Goal: Task Accomplishment & Management: Manage account settings

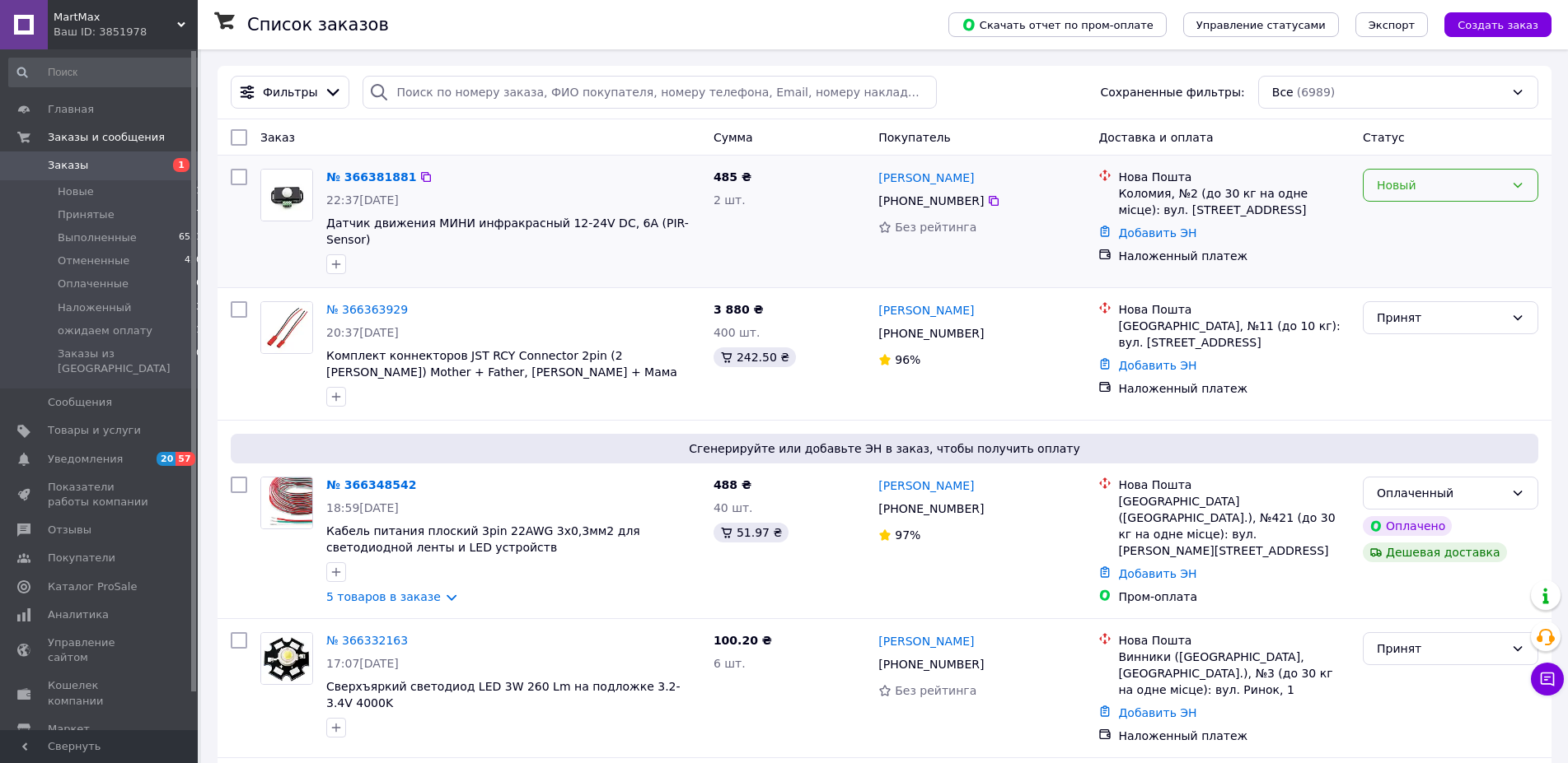
click at [1390, 177] on div "Новый" at bounding box center [1441, 184] width 128 height 18
click at [1403, 214] on li "Принят" at bounding box center [1450, 222] width 174 height 30
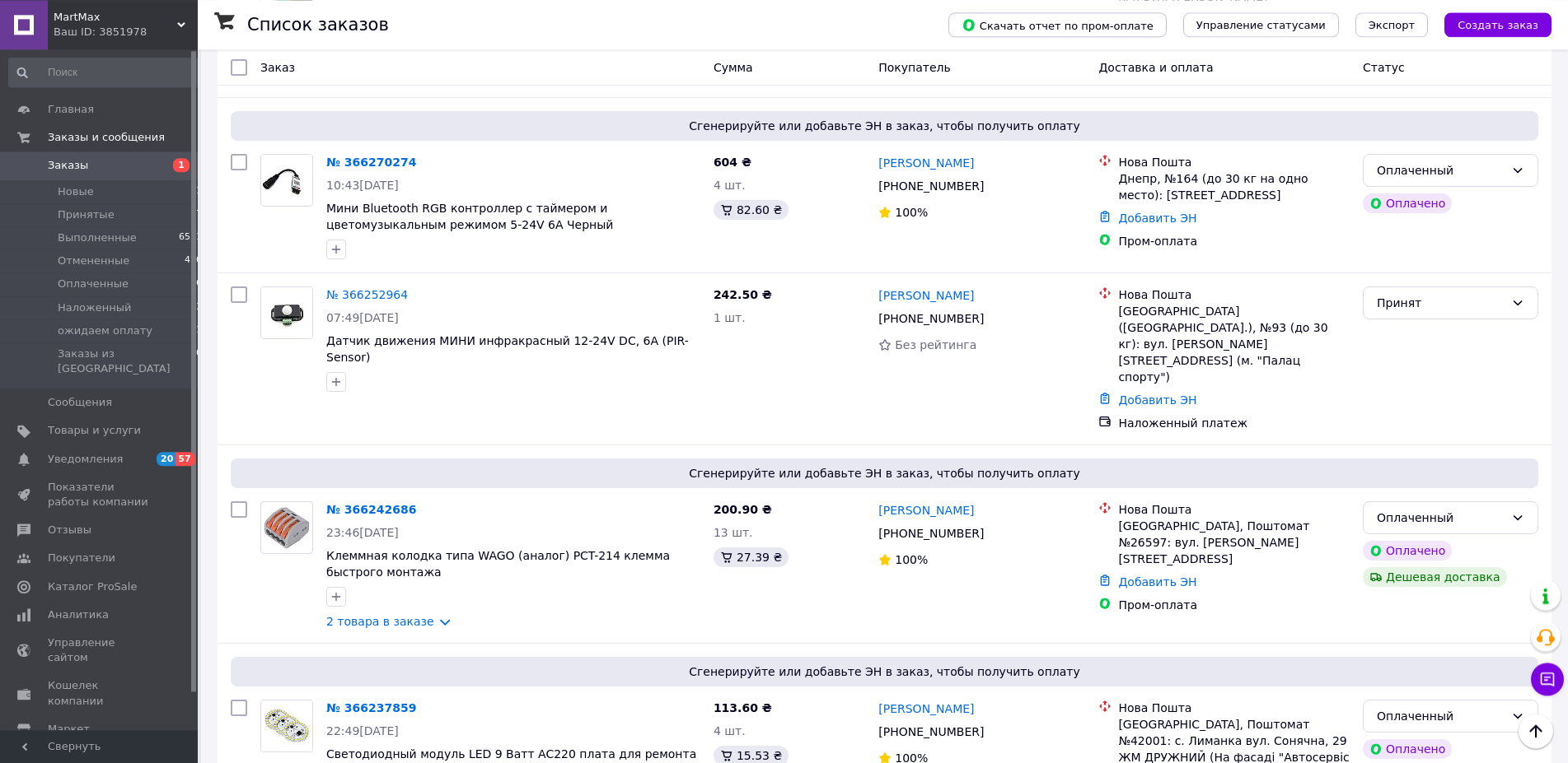
scroll to position [1764, 0]
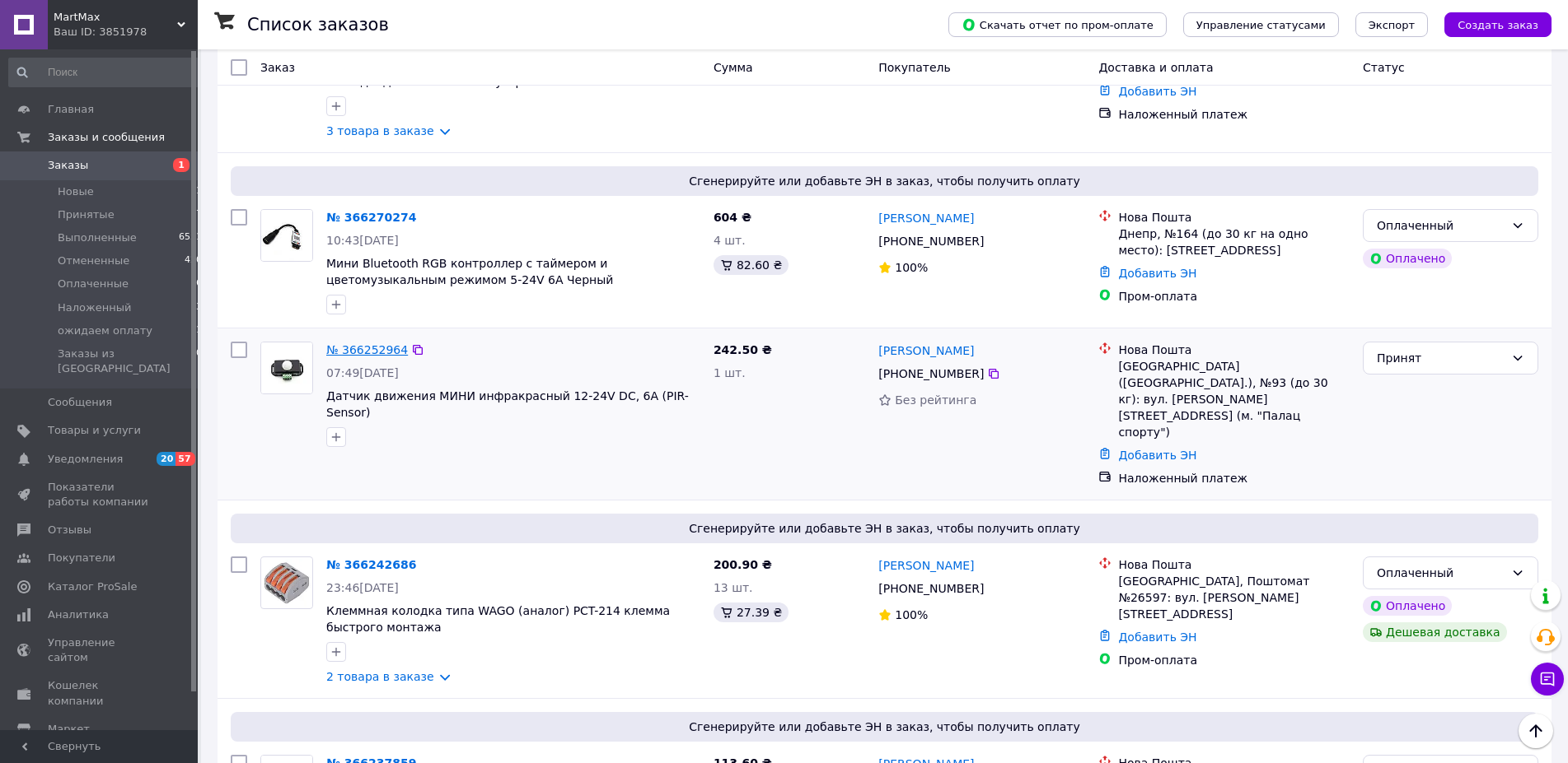
click at [366, 343] on link "№ 366252964" at bounding box center [367, 350] width 81 height 13
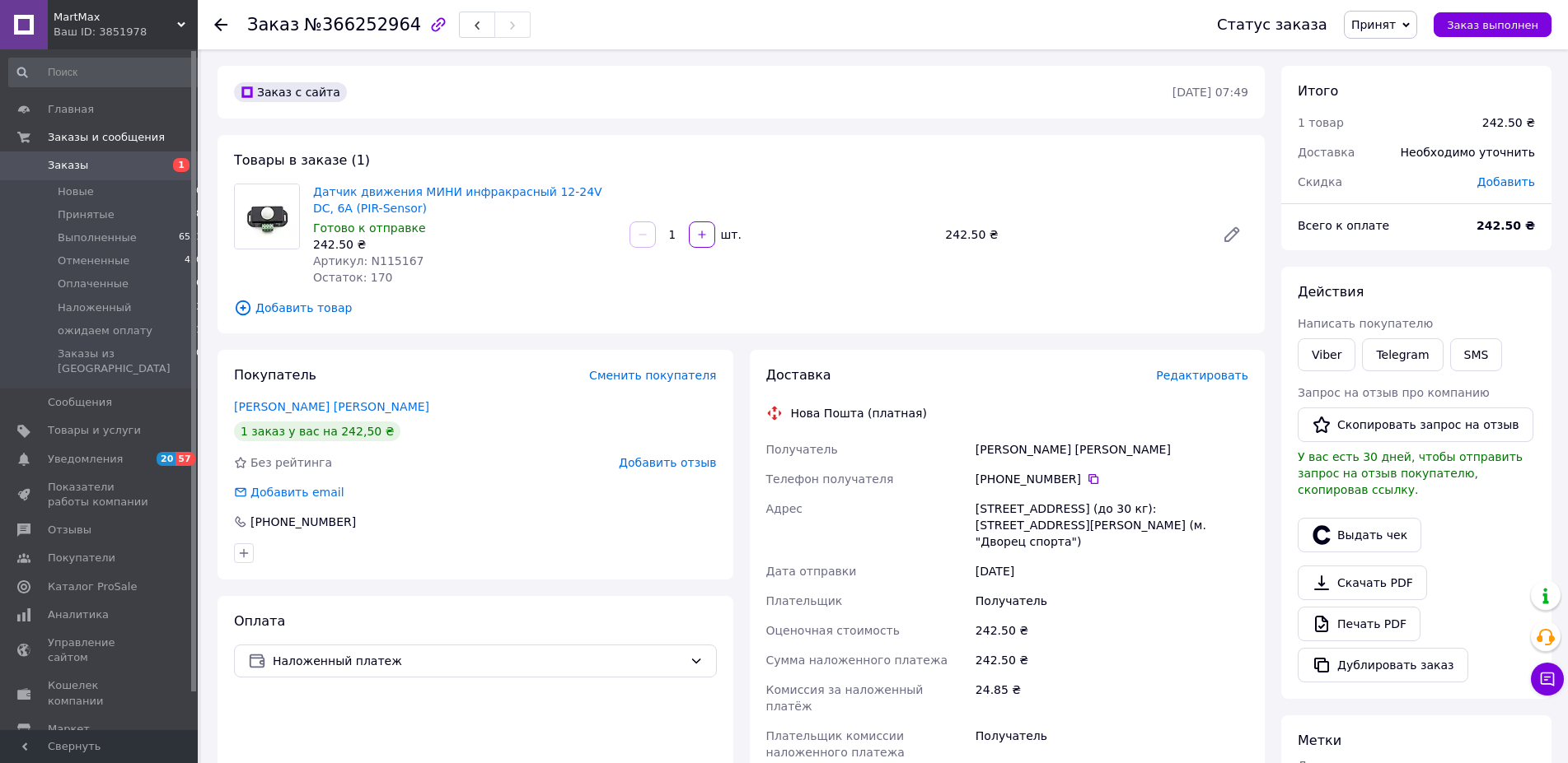
click at [1207, 377] on span "Редактировать" at bounding box center [1202, 376] width 93 height 13
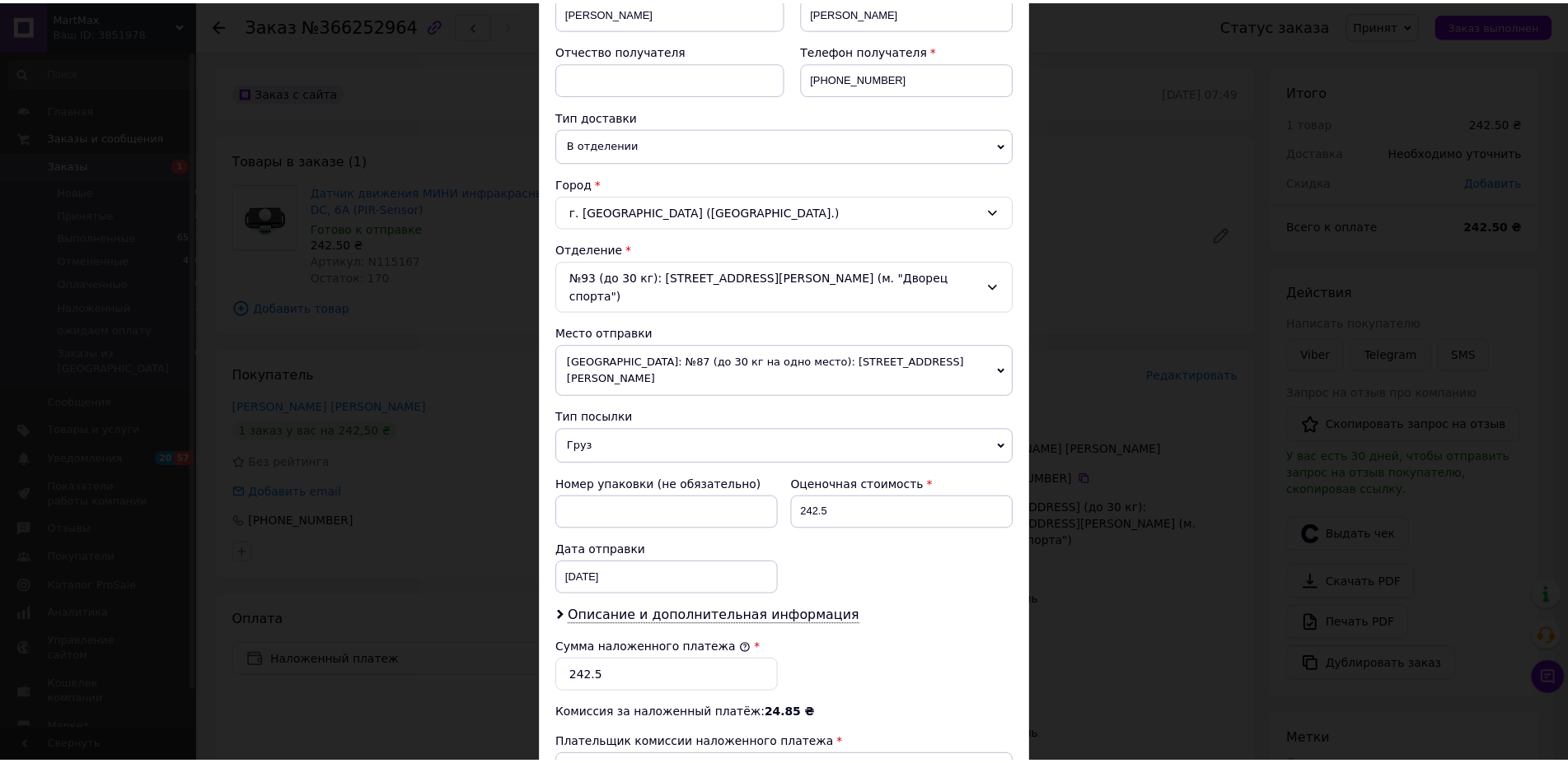
scroll to position [494, 0]
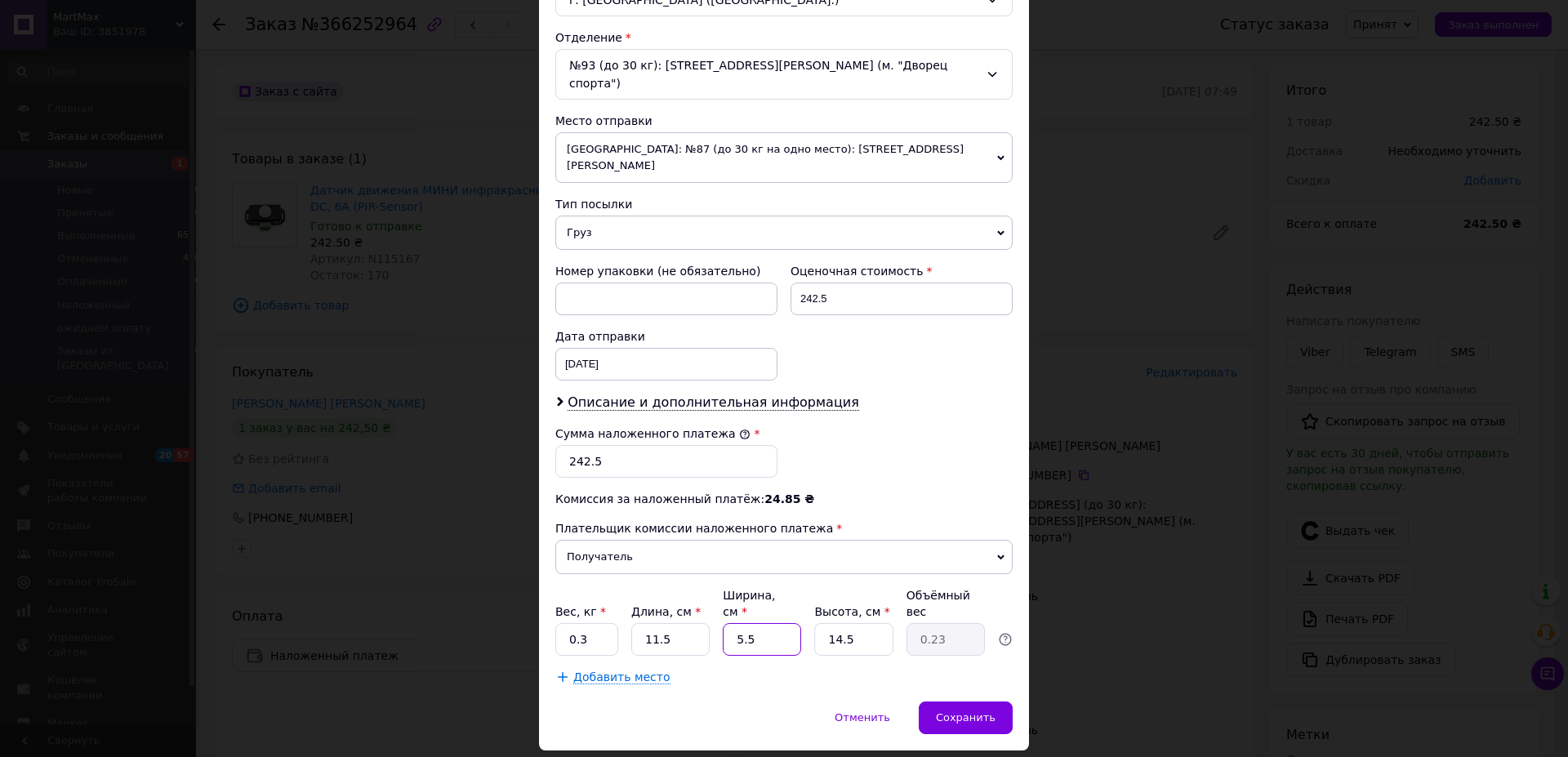
drag, startPoint x: 759, startPoint y: 584, endPoint x: 722, endPoint y: 599, distance: 39.9
click at [722, 623] on input "5.5" at bounding box center [761, 639] width 79 height 32
type input "7"
type input "0.29"
type input "7"
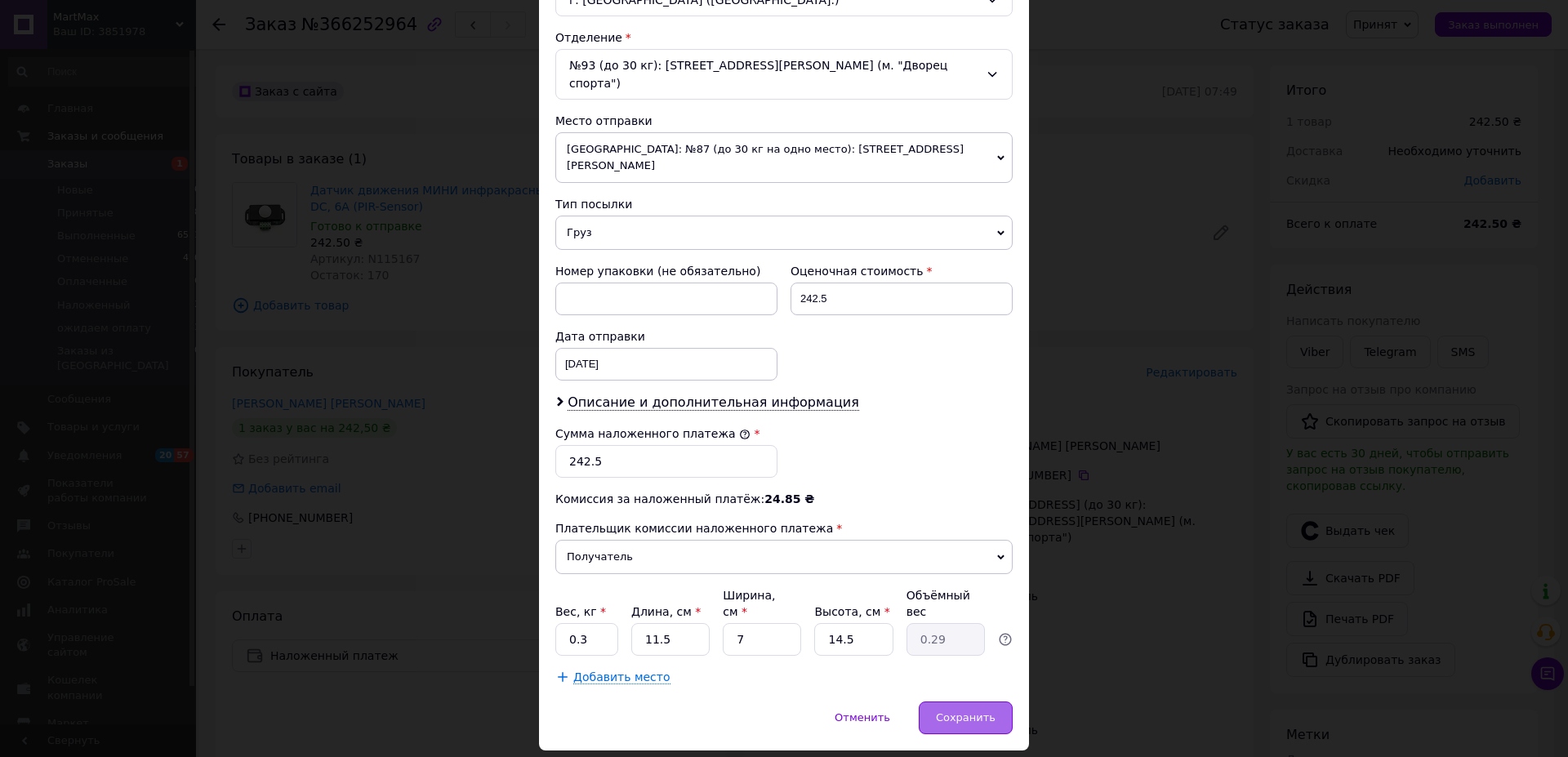
click at [947, 712] on span "Сохранить" at bounding box center [965, 717] width 59 height 12
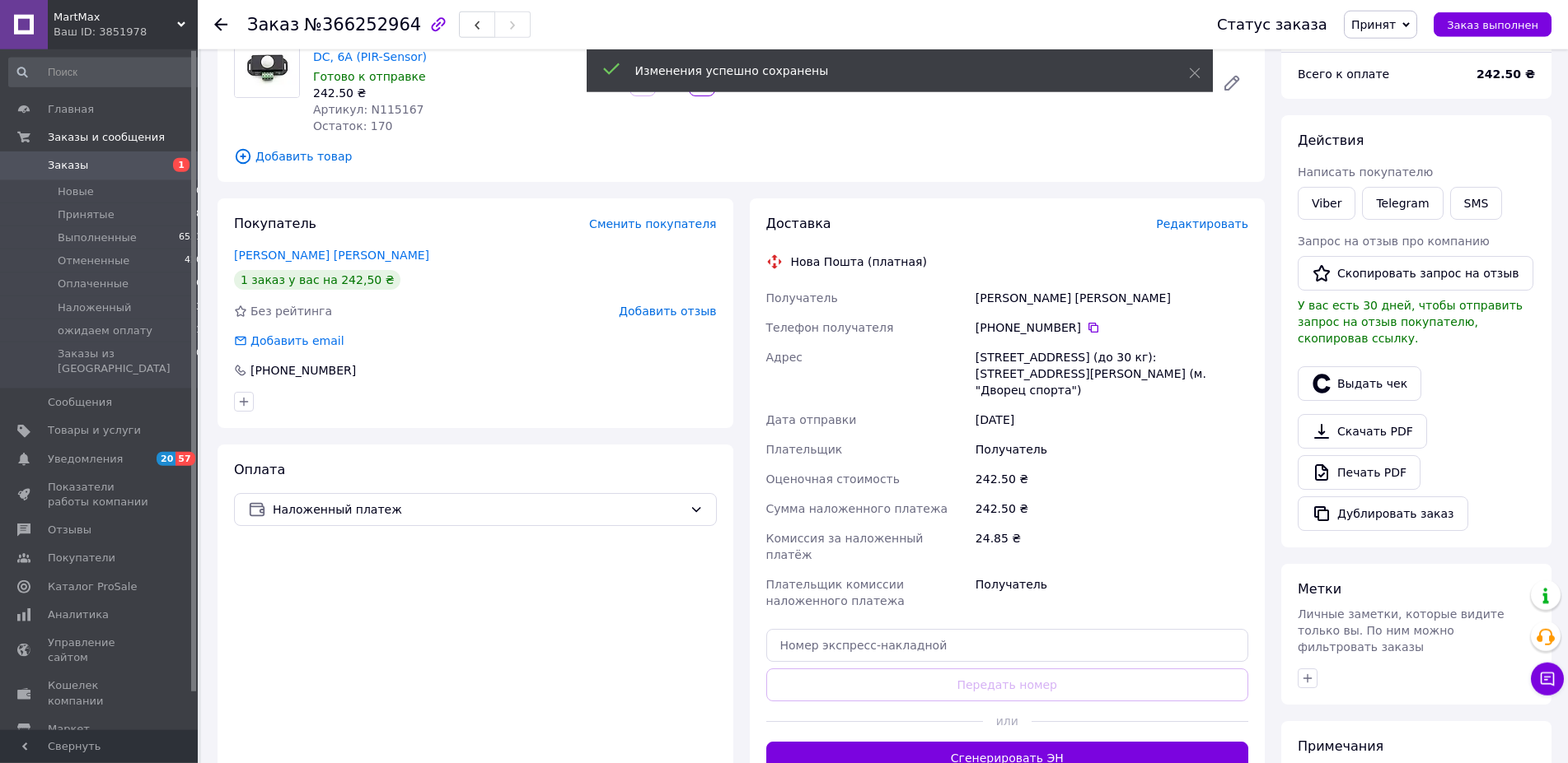
scroll to position [168, 0]
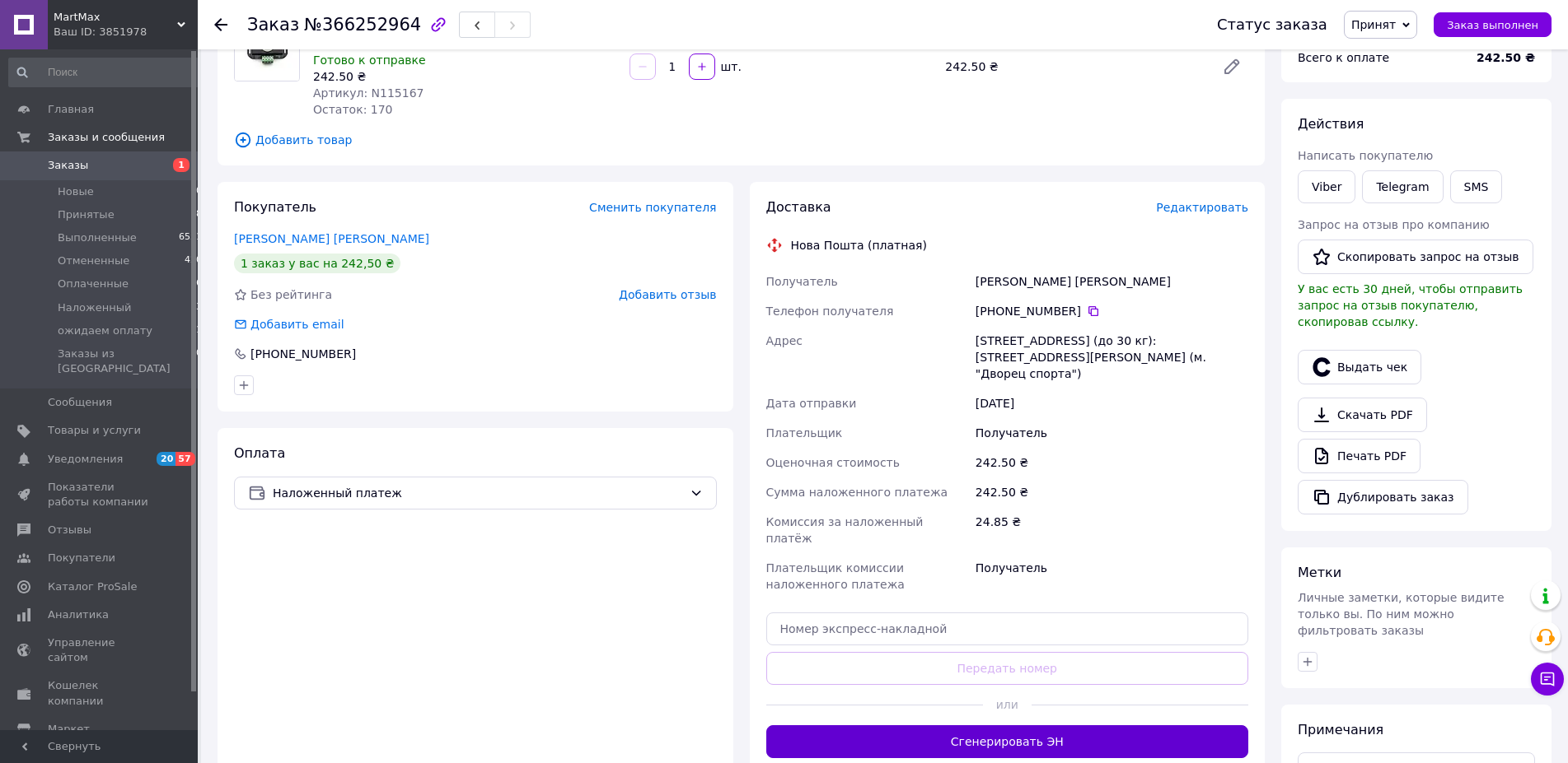
click at [1046, 726] on button "Сгенерировать ЭН" at bounding box center [1008, 741] width 483 height 33
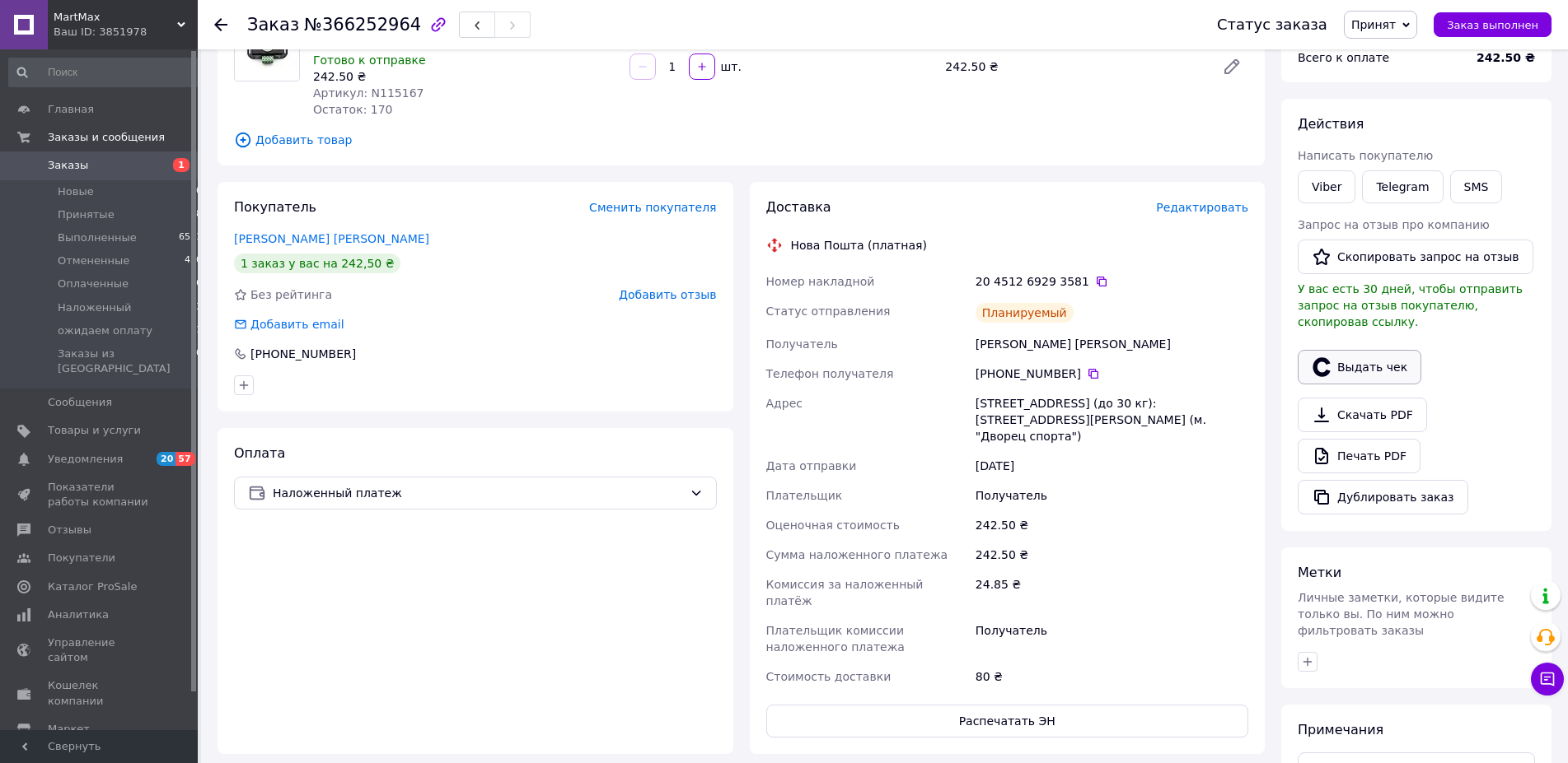
click at [1348, 350] on button "Выдать чек" at bounding box center [1359, 367] width 123 height 35
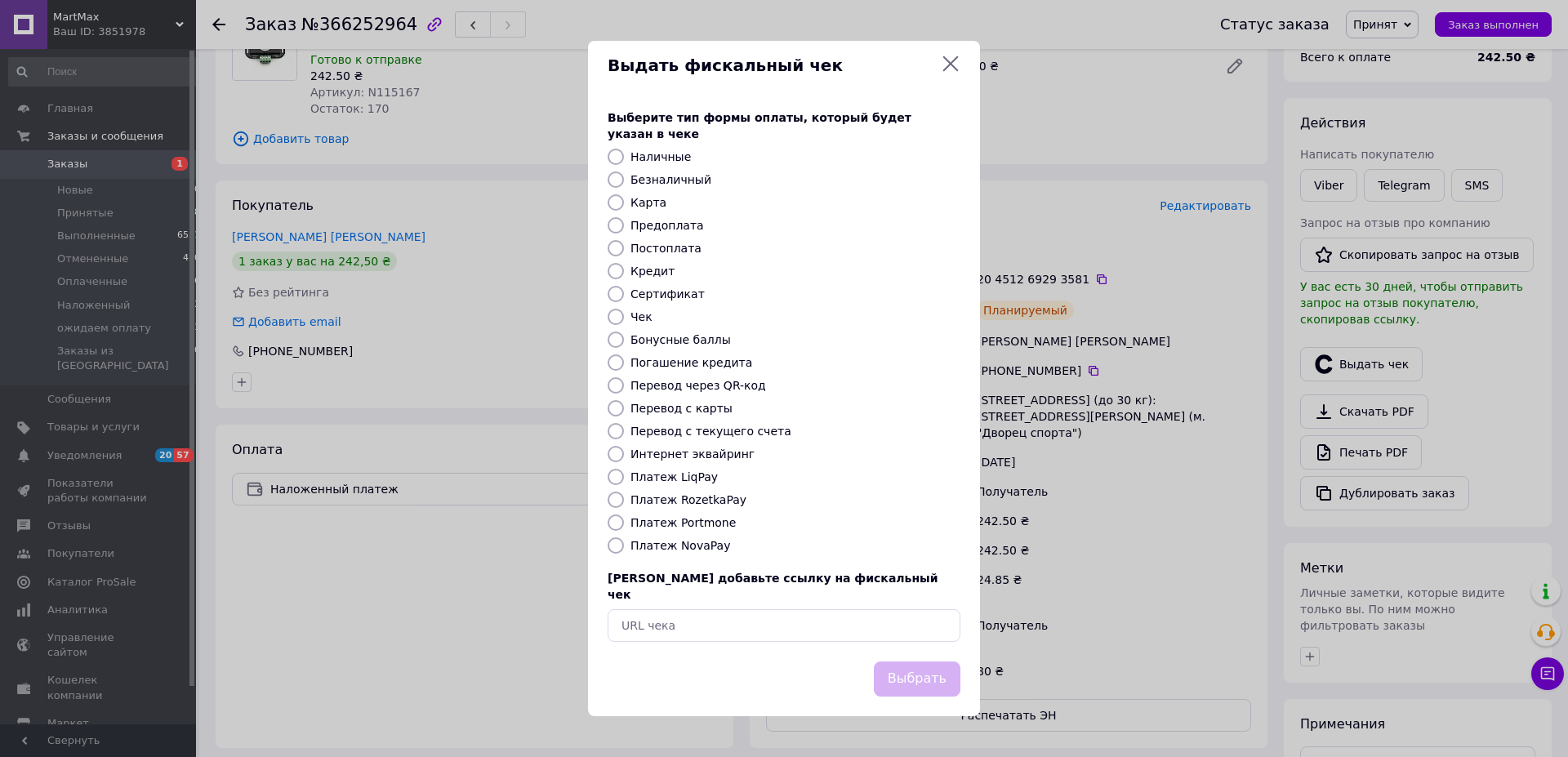
click at [646, 160] on label "Наличные" at bounding box center [660, 157] width 60 height 13
click at [624, 160] on input "Наличные" at bounding box center [616, 157] width 17 height 17
radio input "true"
click at [912, 661] on button "Выбрать" at bounding box center [916, 679] width 86 height 35
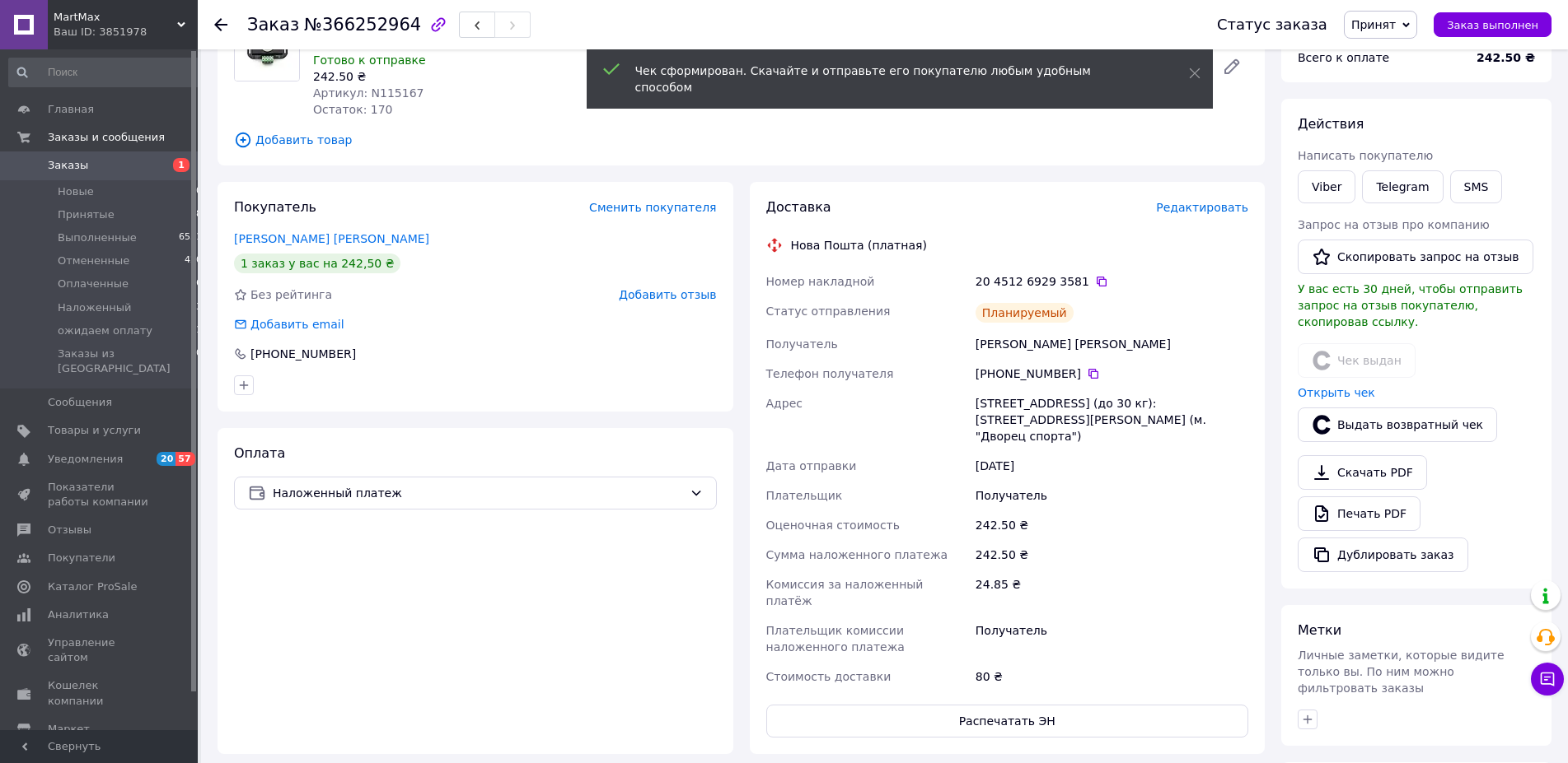
click at [1411, 22] on span "Принят" at bounding box center [1380, 24] width 73 height 28
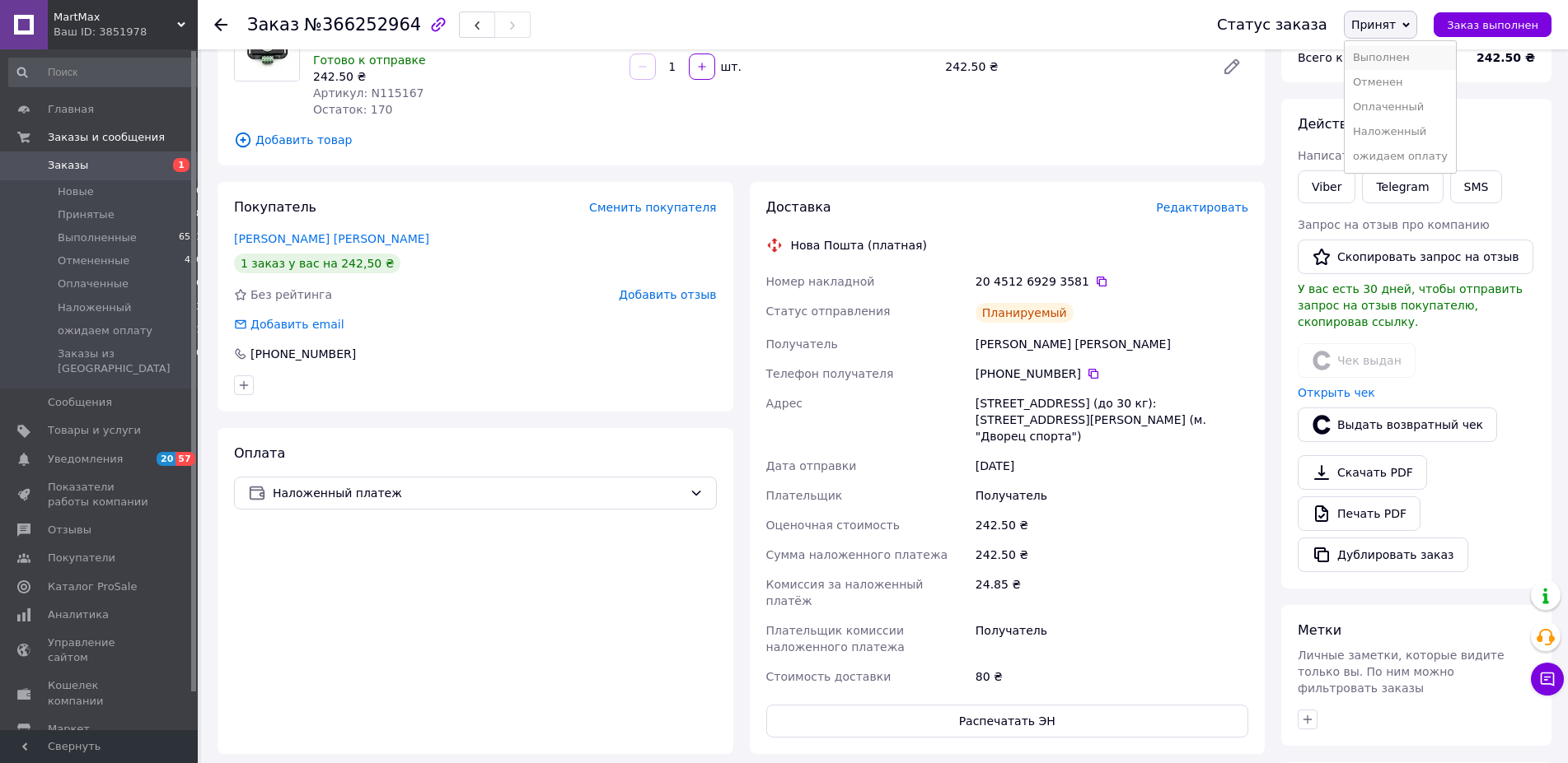
click at [1403, 57] on li "Выполнен" at bounding box center [1400, 57] width 111 height 24
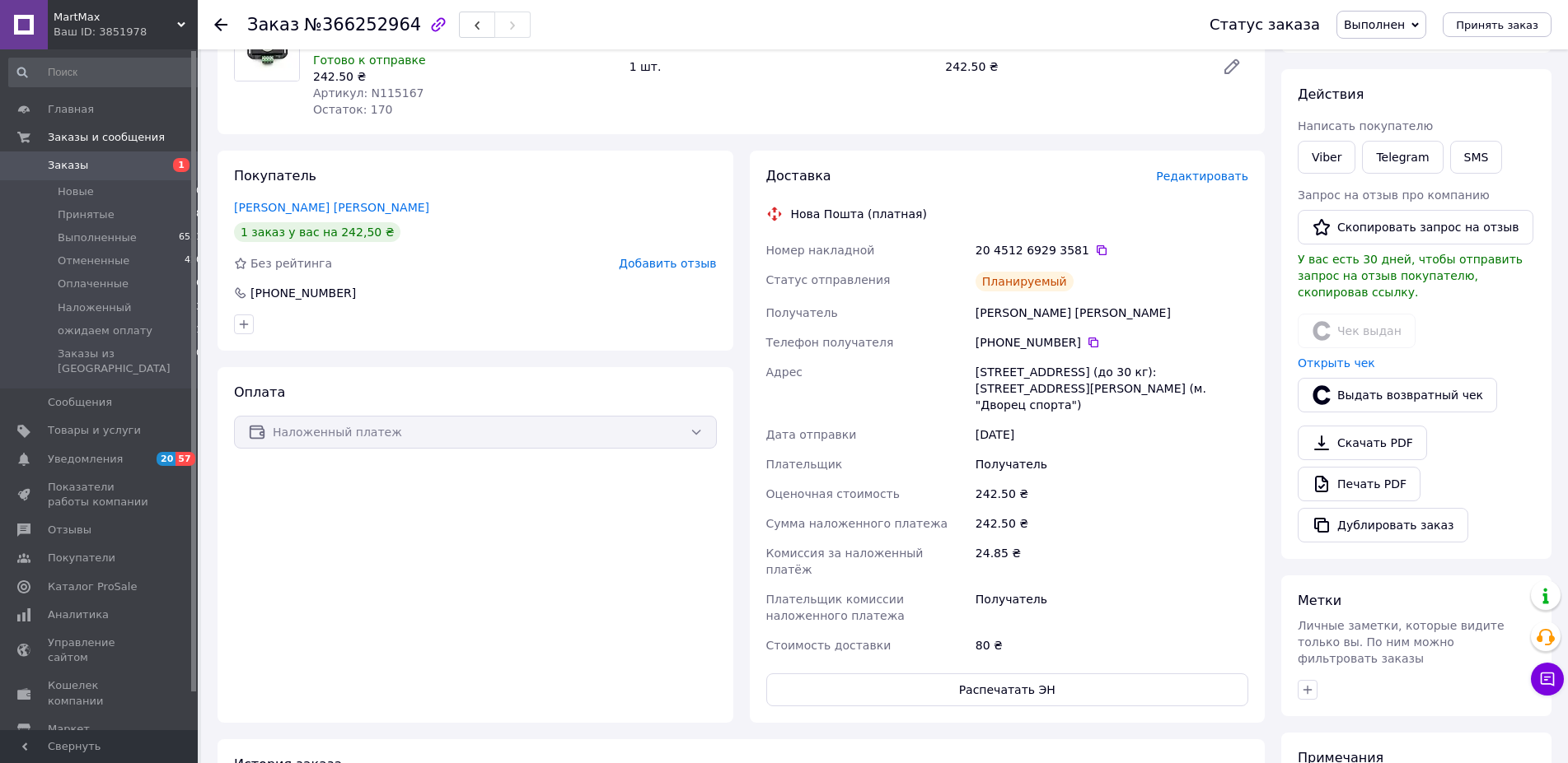
click at [67, 167] on span "Заказы" at bounding box center [67, 166] width 40 height 15
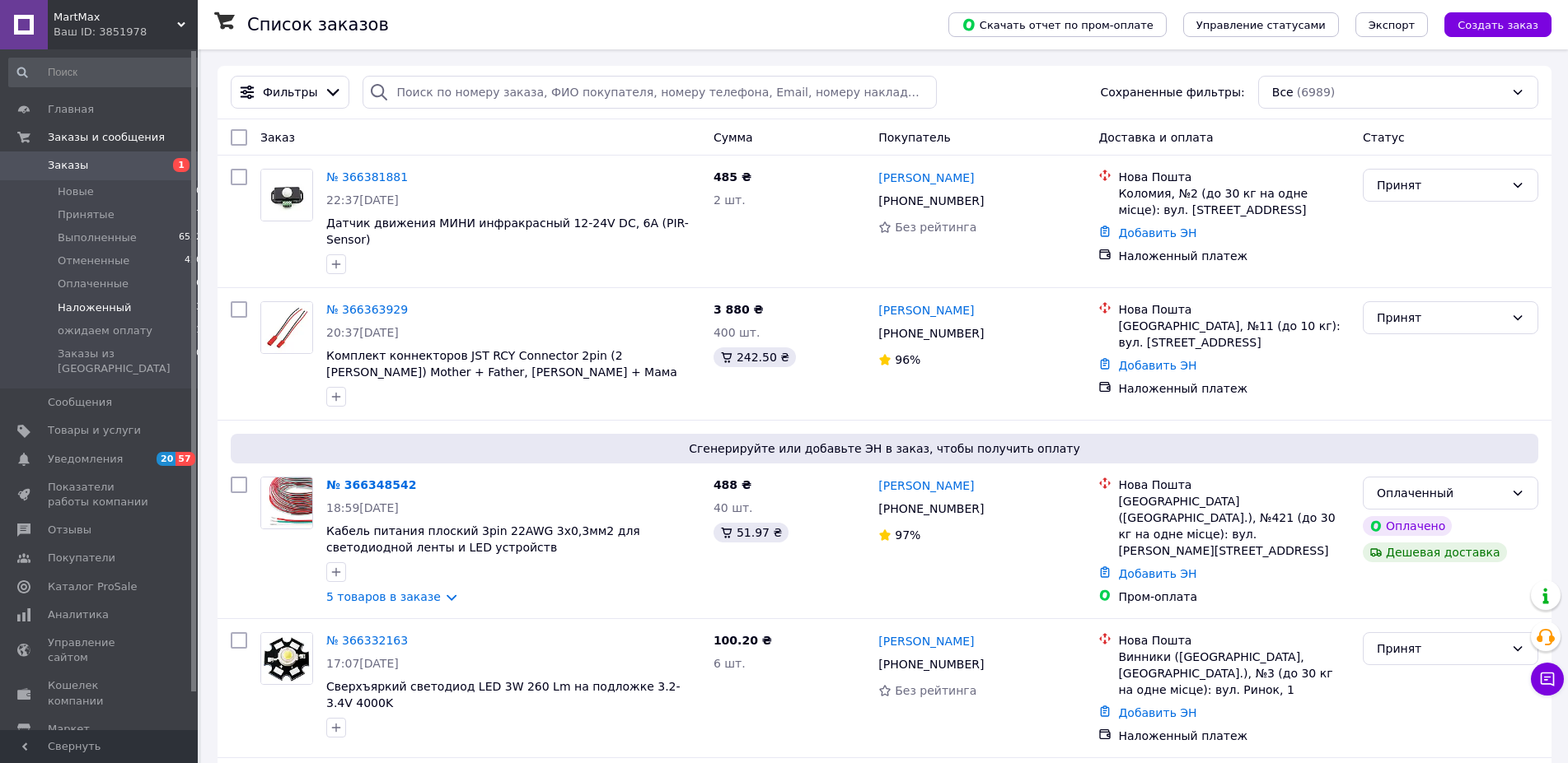
click at [94, 311] on span "Наложенный" at bounding box center [94, 308] width 73 height 15
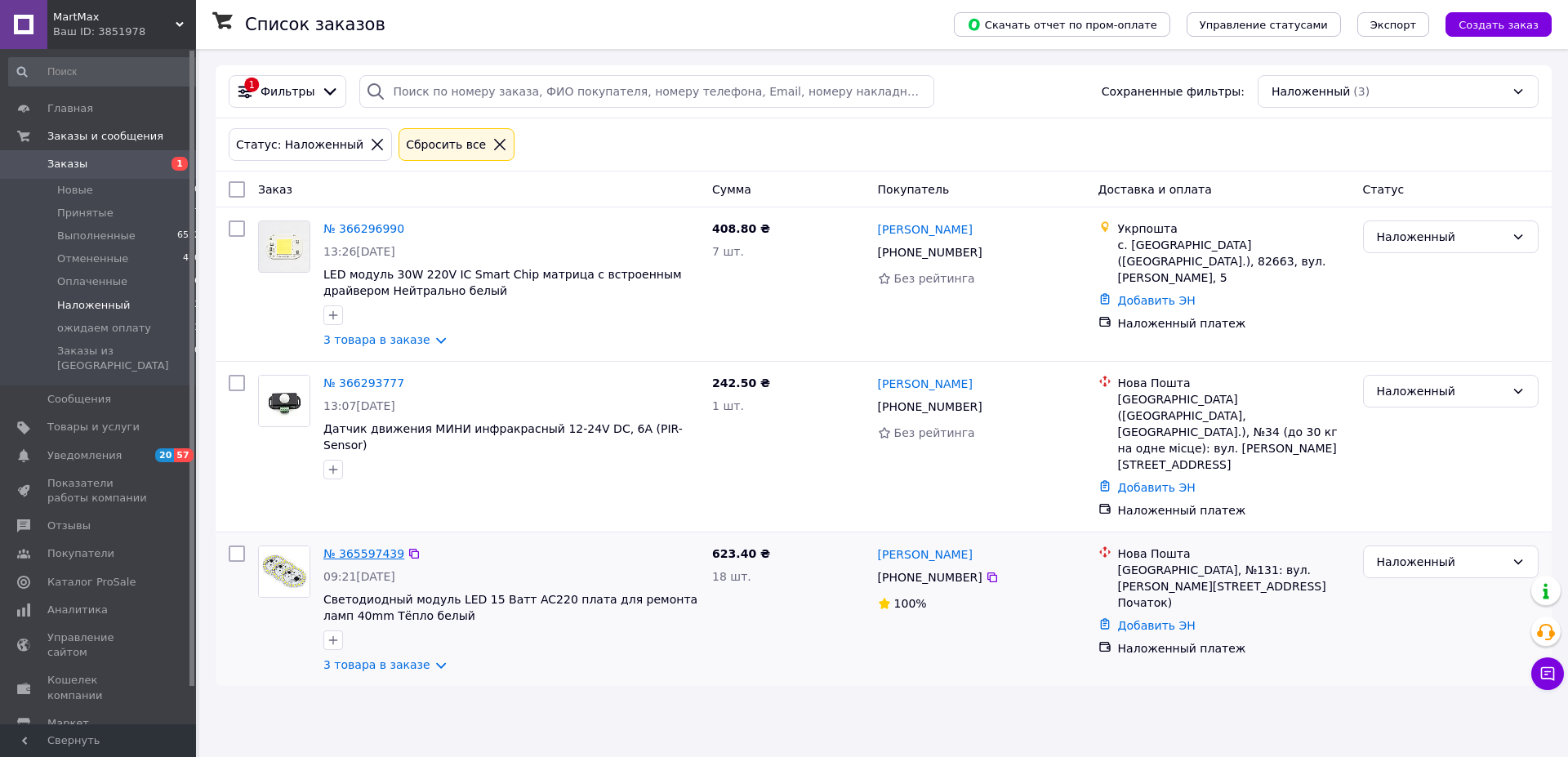
click at [373, 547] on link "№ 365597439" at bounding box center [363, 554] width 81 height 13
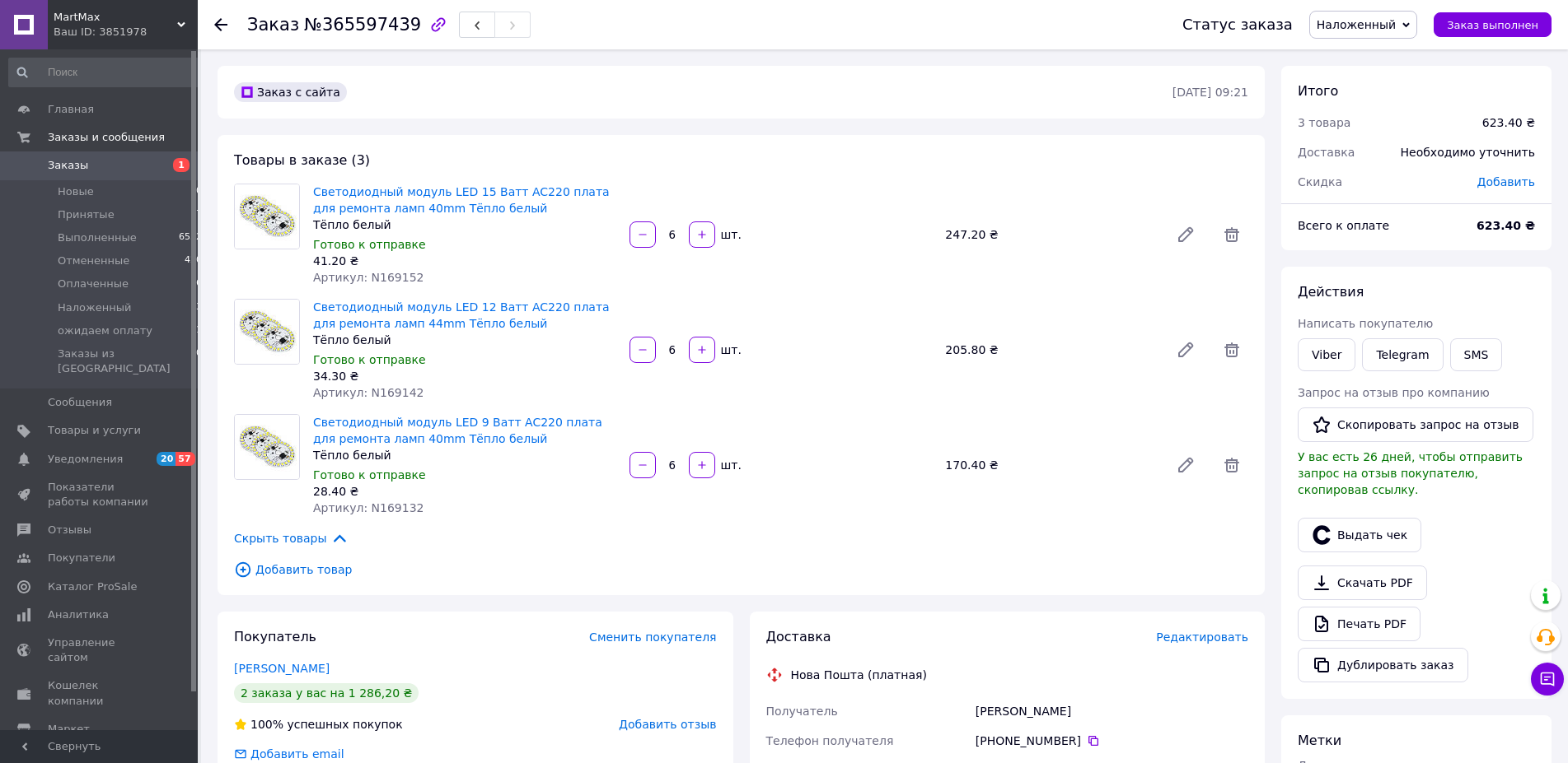
click at [1208, 634] on span "Редактировать" at bounding box center [1202, 638] width 93 height 13
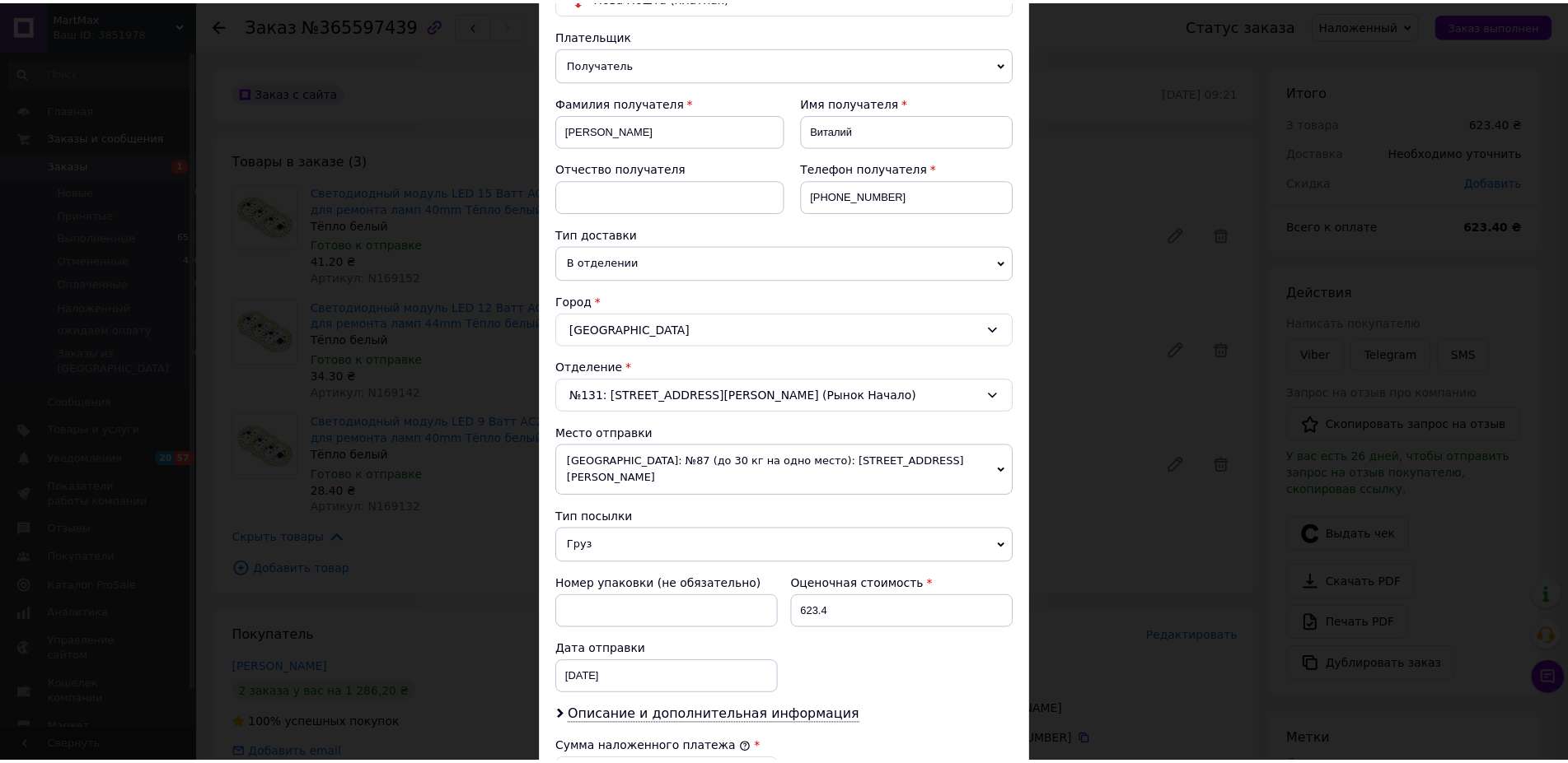
scroll to position [494, 0]
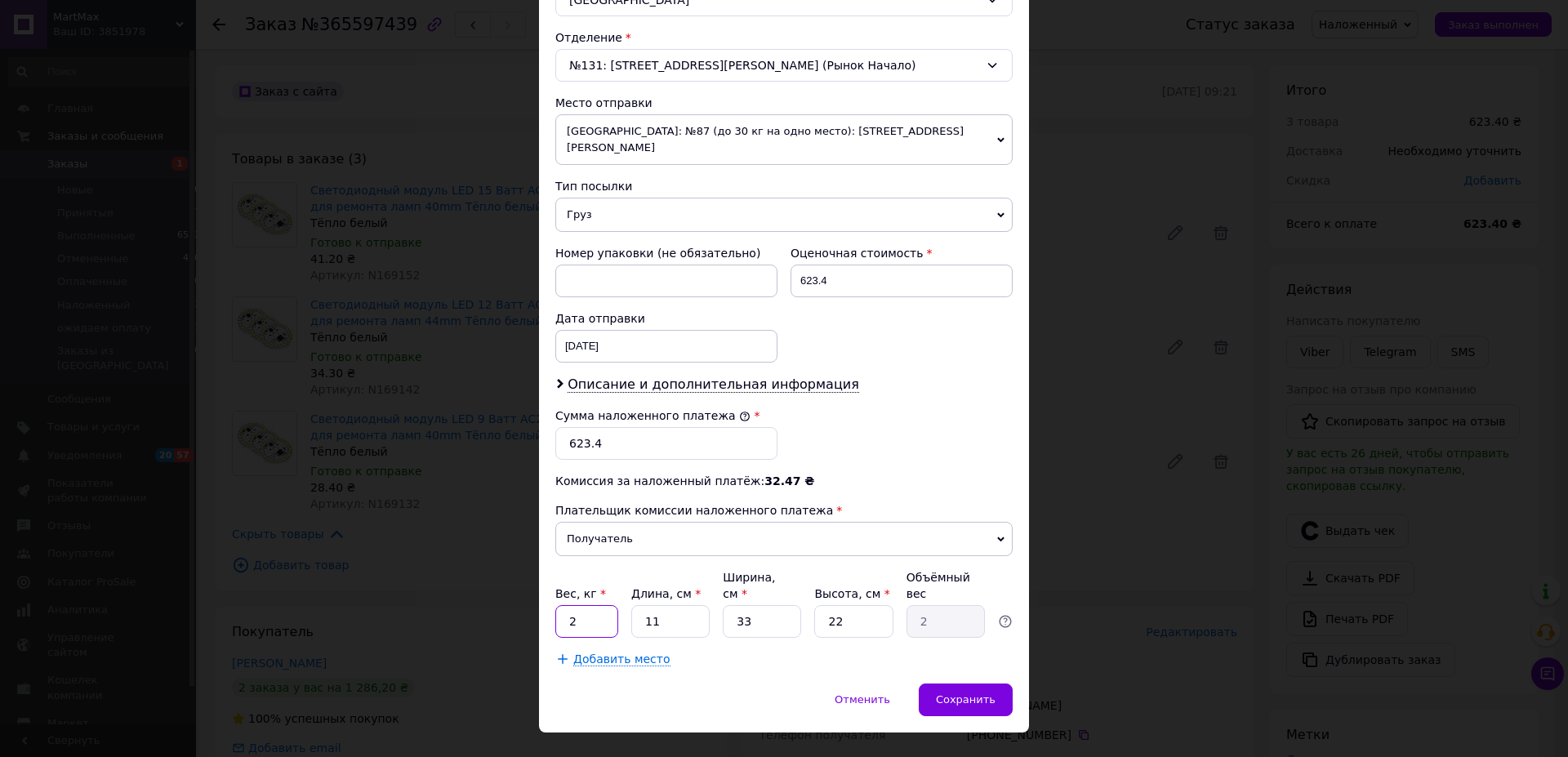
drag, startPoint x: 569, startPoint y: 585, endPoint x: 557, endPoint y: 590, distance: 13.0
click at [557, 606] on input "2" at bounding box center [587, 622] width 63 height 32
type input "0.3"
drag, startPoint x: 759, startPoint y: 598, endPoint x: 716, endPoint y: 591, distance: 43.6
click at [722, 606] on input "33" at bounding box center [761, 622] width 79 height 32
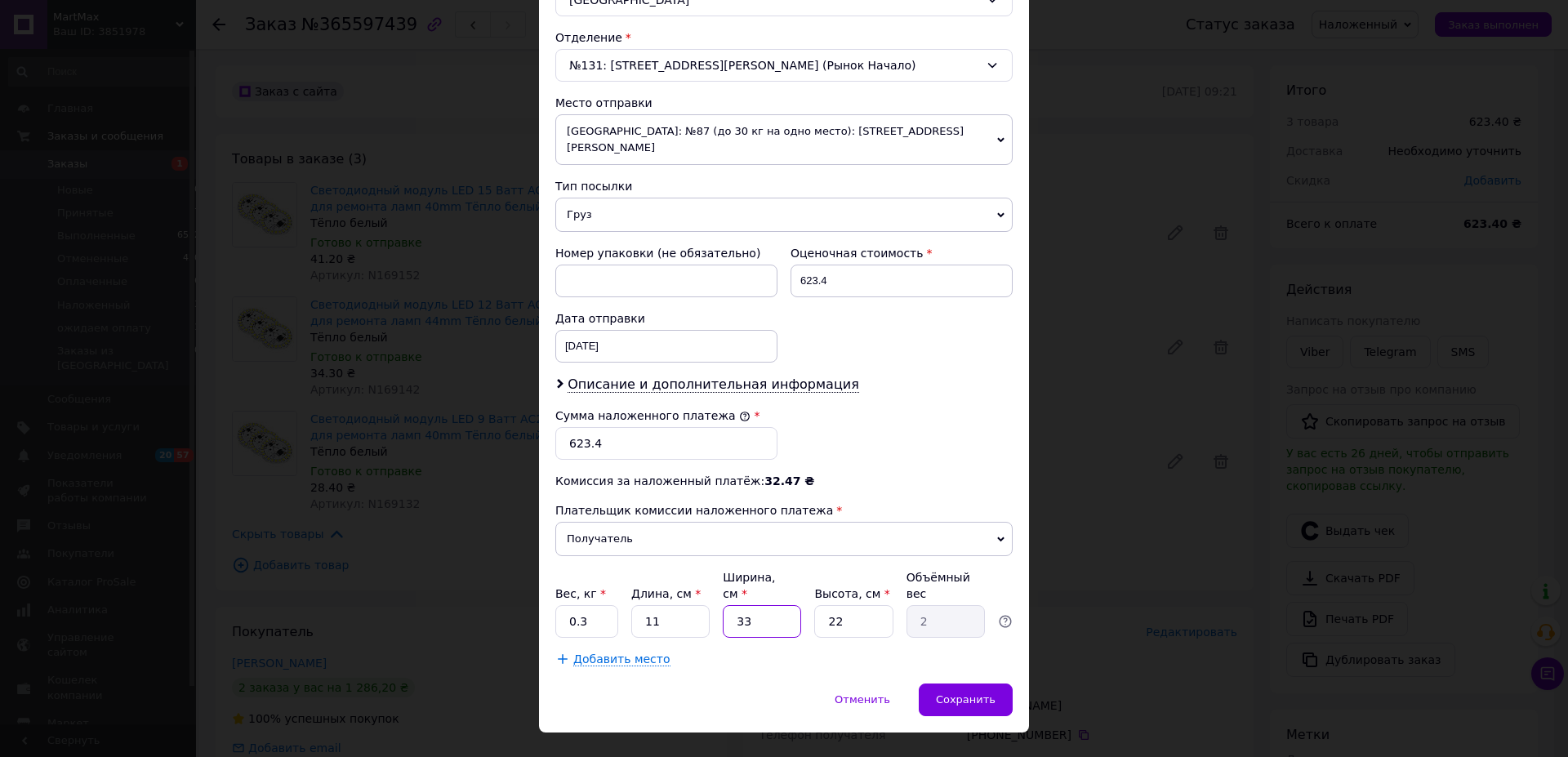
type input "3"
type input "0.18"
type input "3"
click at [944, 694] on span "Сохранить" at bounding box center [965, 699] width 59 height 12
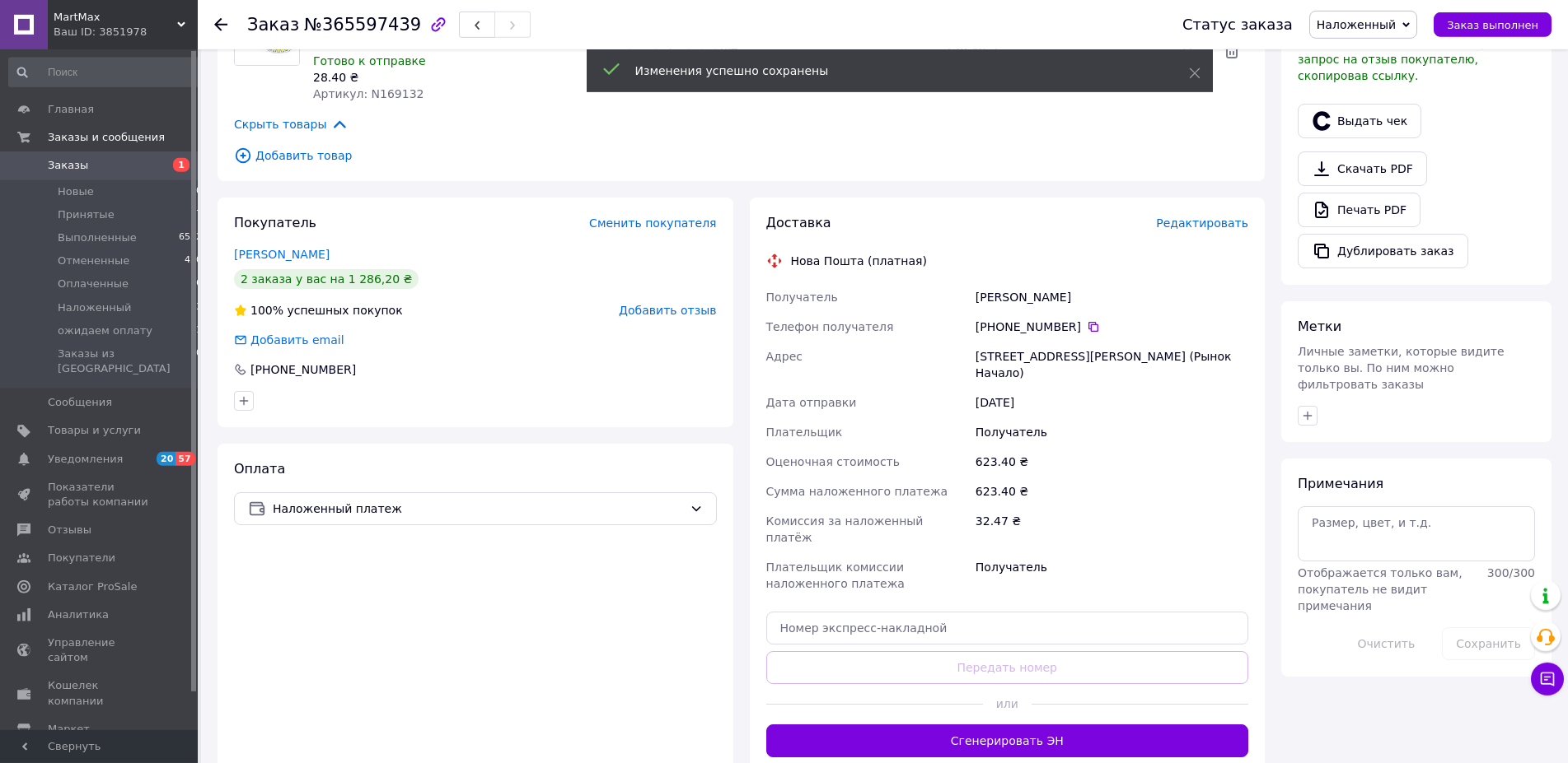
scroll to position [504, 0]
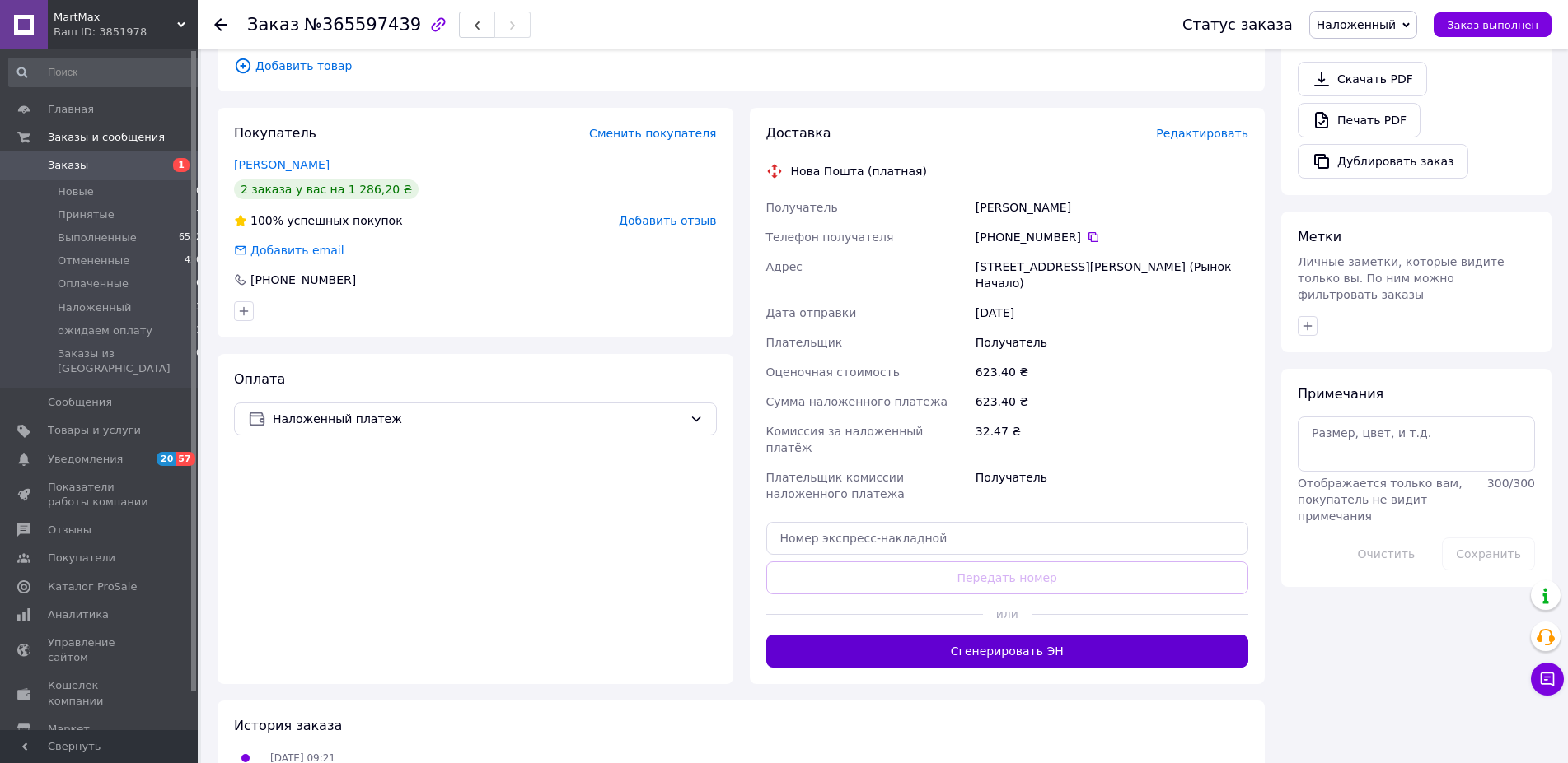
click at [1069, 635] on button "Сгенерировать ЭН" at bounding box center [1008, 651] width 483 height 33
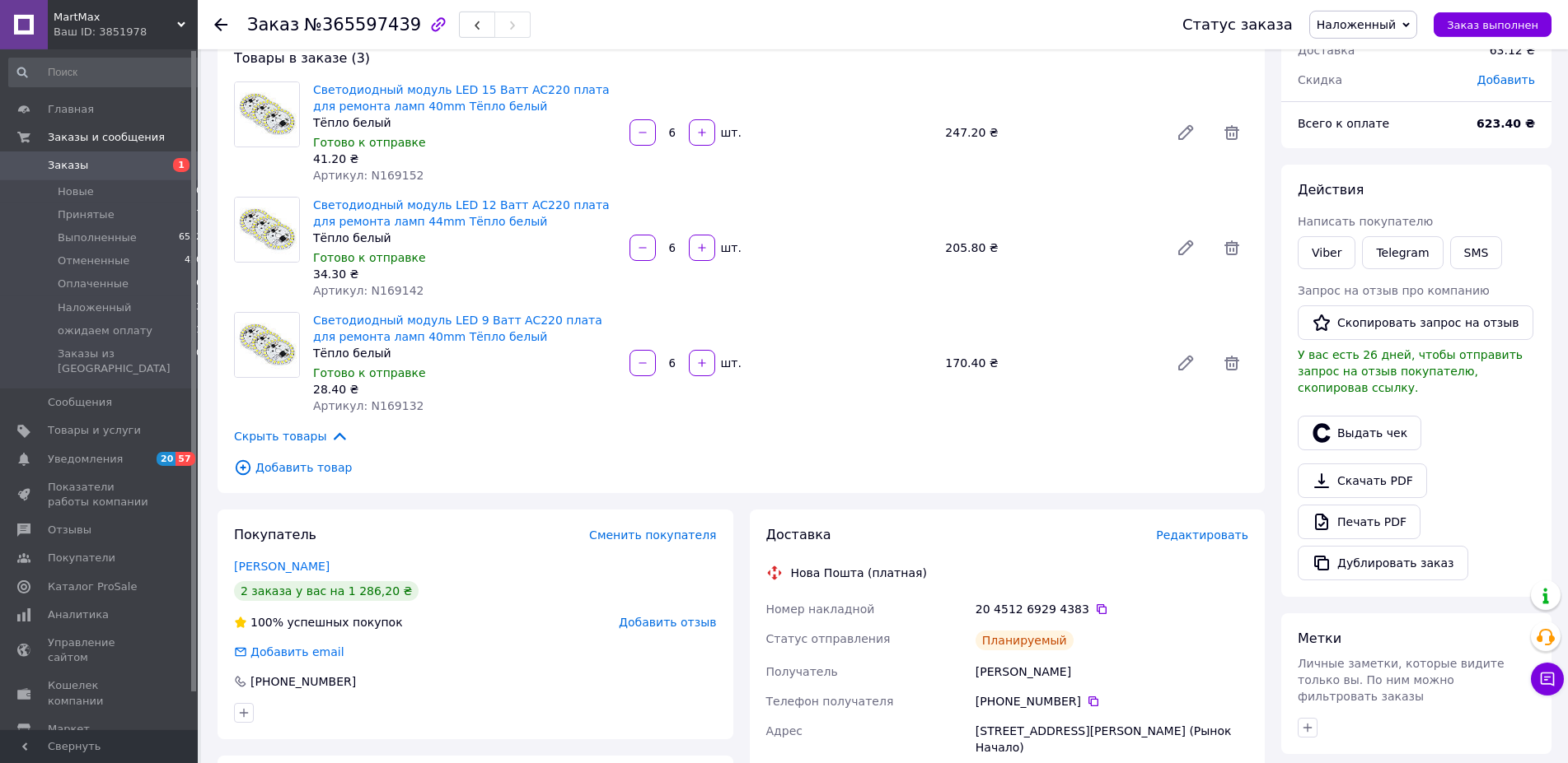
scroll to position [84, 0]
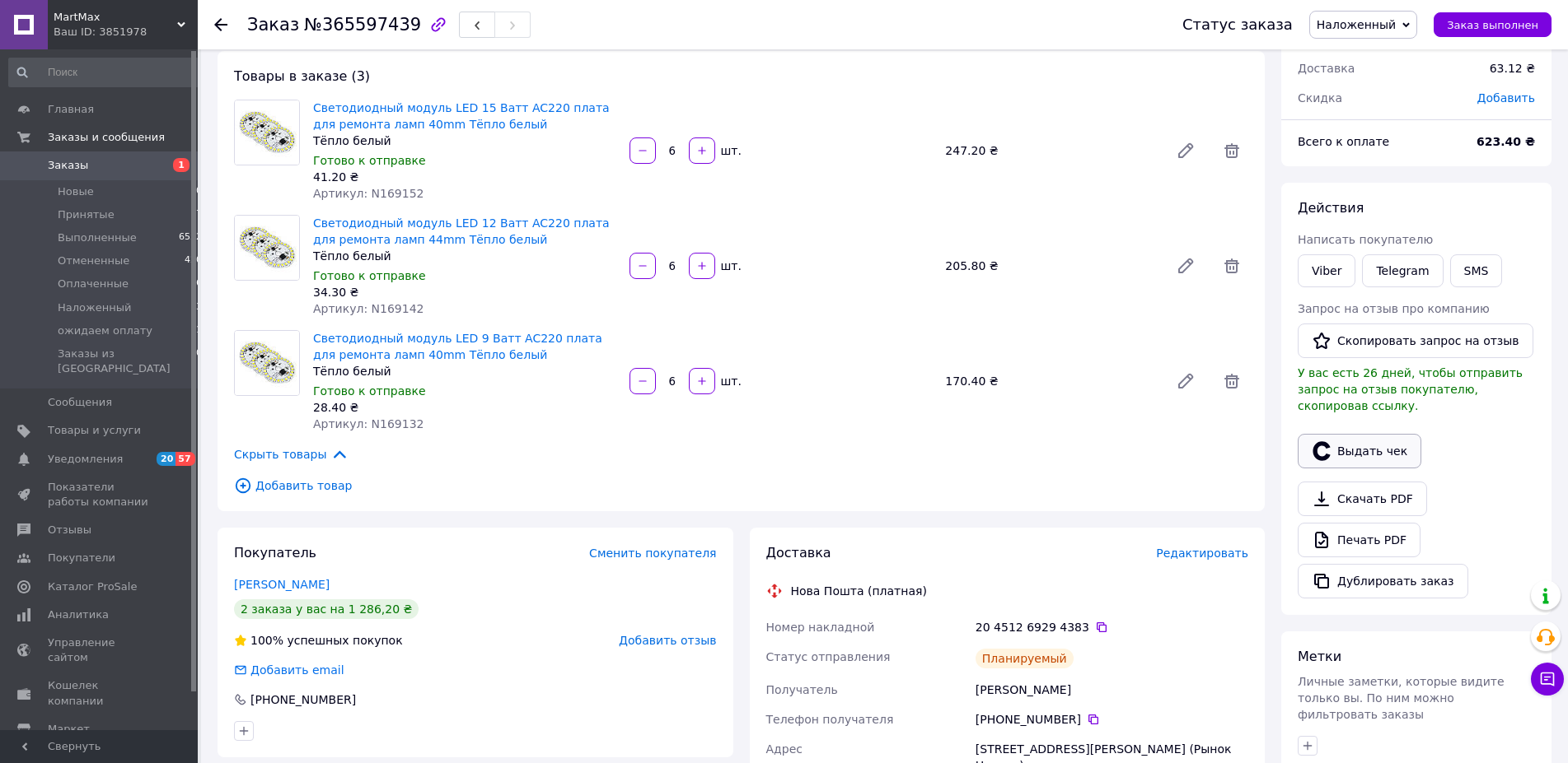
click at [1356, 434] on button "Выдать чек" at bounding box center [1359, 451] width 123 height 35
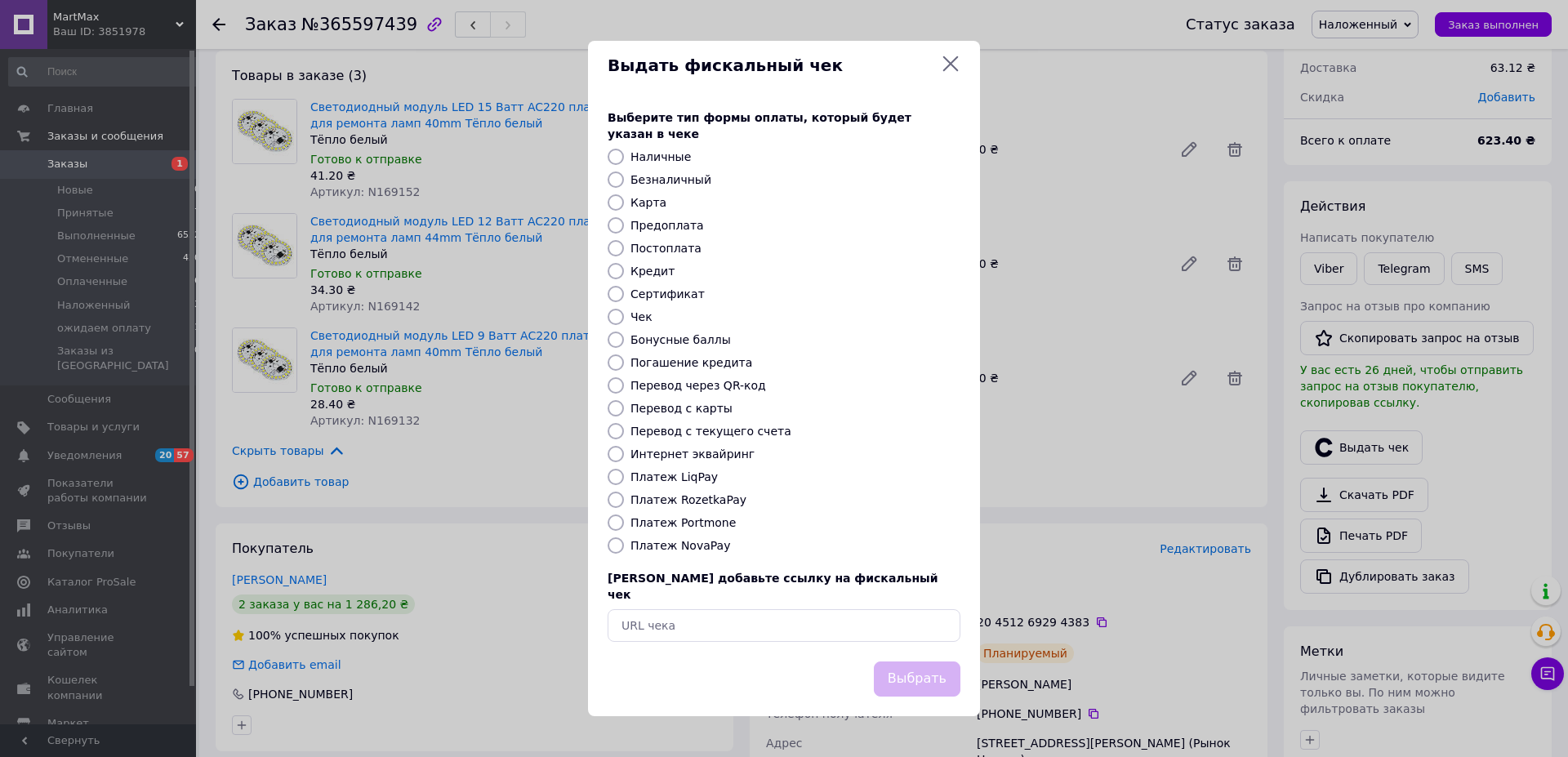
click at [664, 157] on label "Наличные" at bounding box center [660, 157] width 60 height 13
click at [624, 157] on input "Наличные" at bounding box center [616, 157] width 17 height 17
radio input "true"
click at [923, 668] on button "Выбрать" at bounding box center [916, 679] width 86 height 35
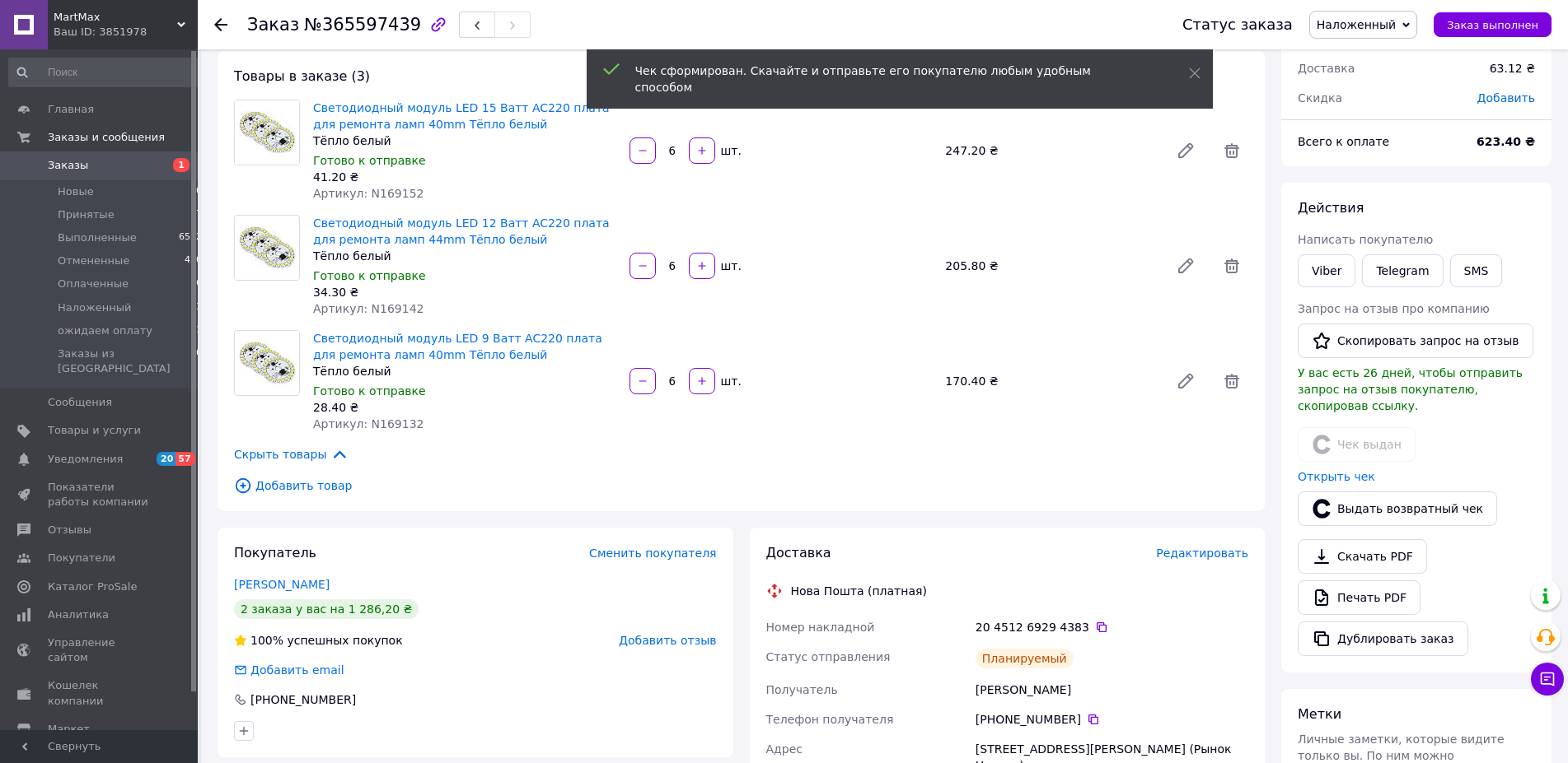
click at [1375, 21] on span "Наложенный" at bounding box center [1356, 24] width 80 height 13
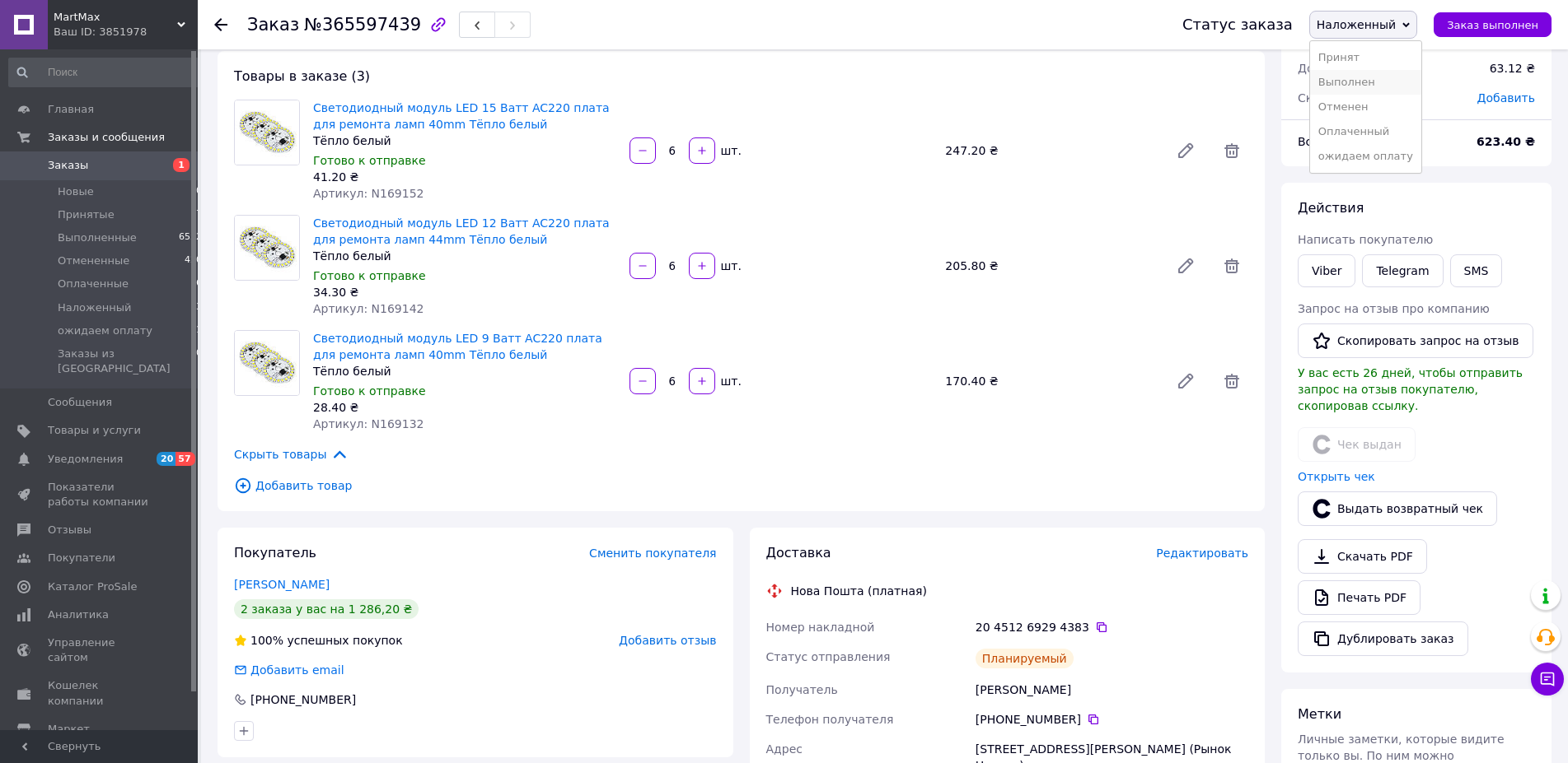
click at [1369, 82] on li "Выполнен" at bounding box center [1365, 82] width 111 height 24
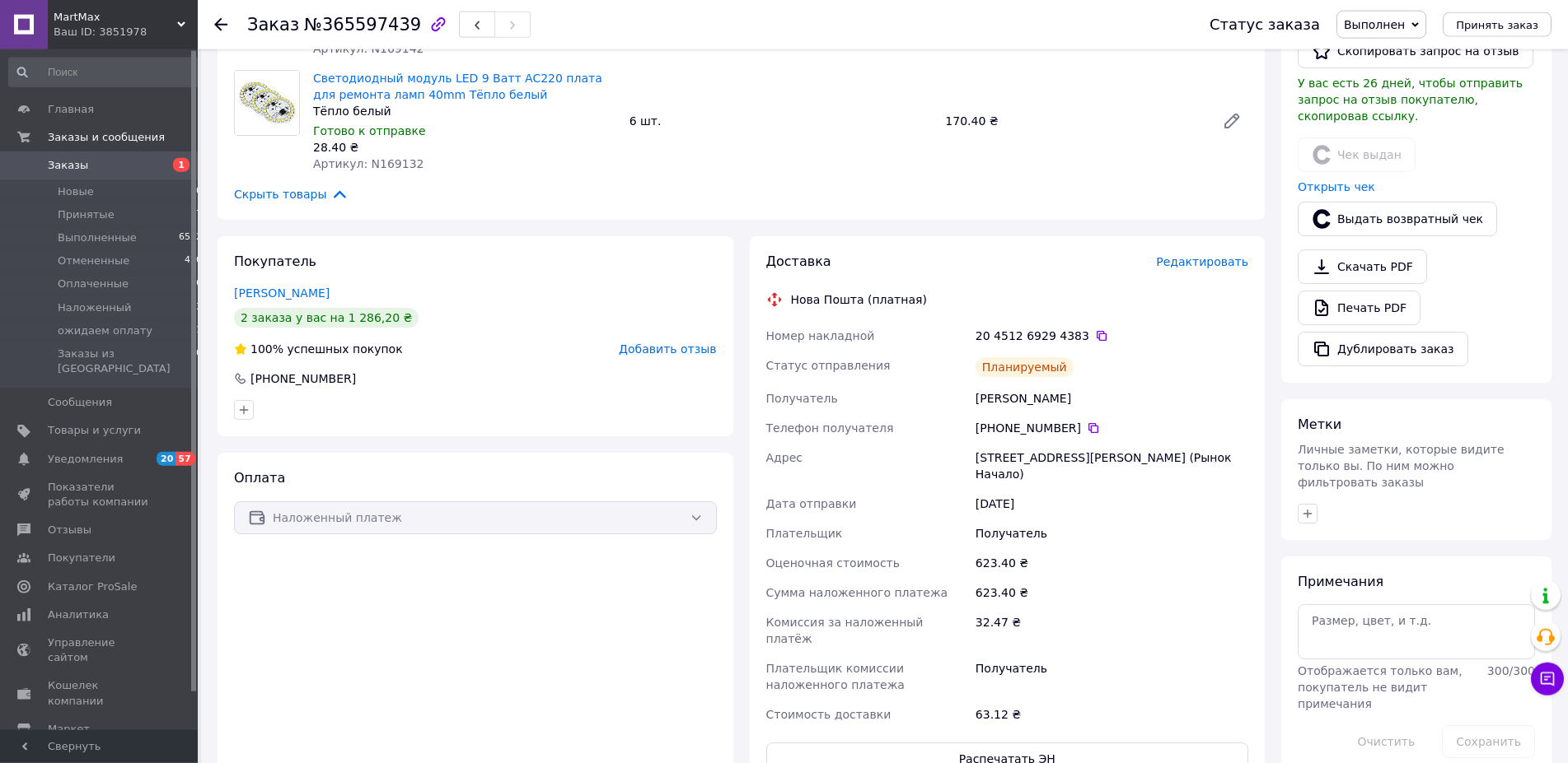
scroll to position [420, 0]
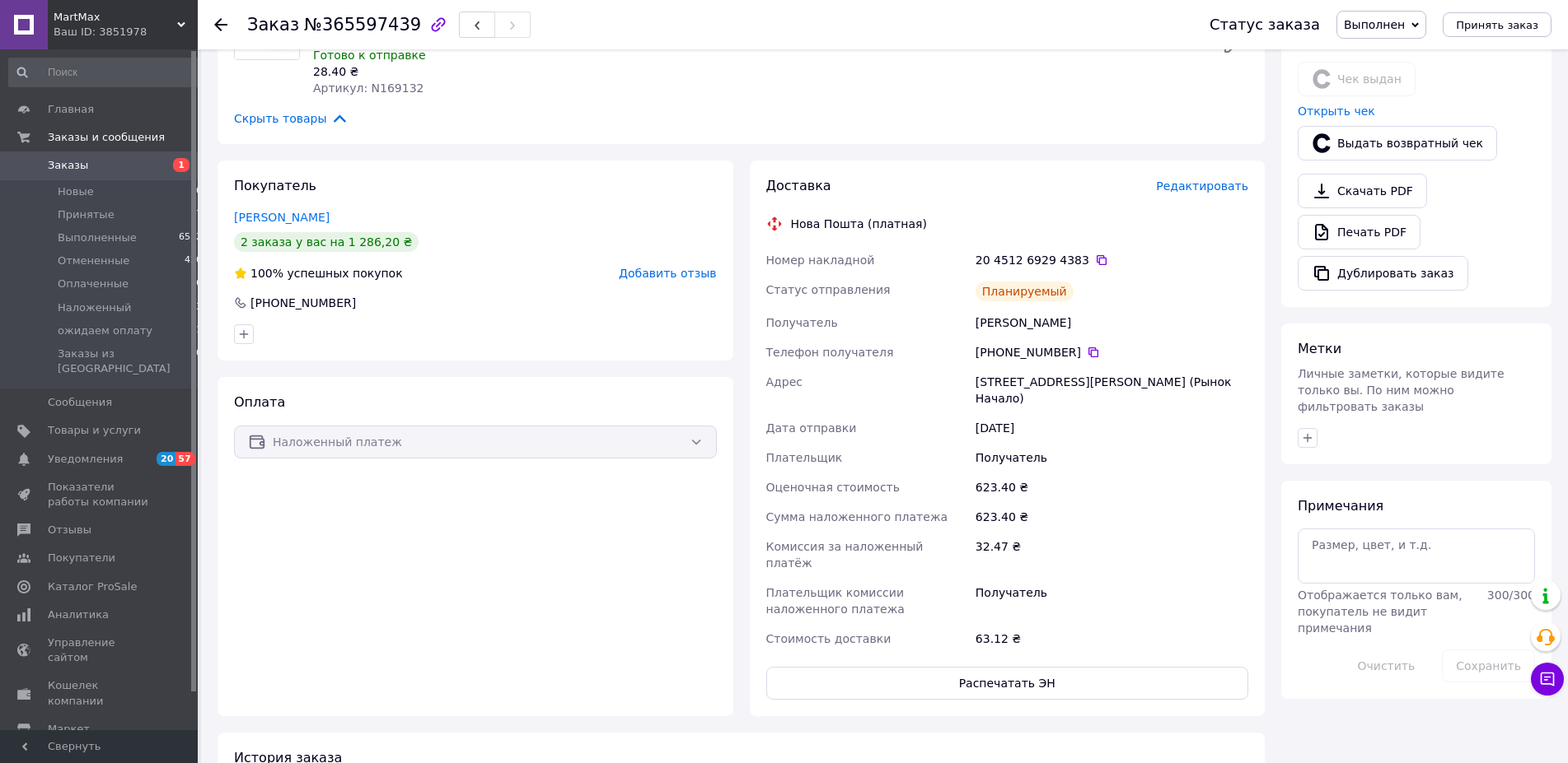
click at [89, 162] on span "Заказы" at bounding box center [100, 166] width 105 height 15
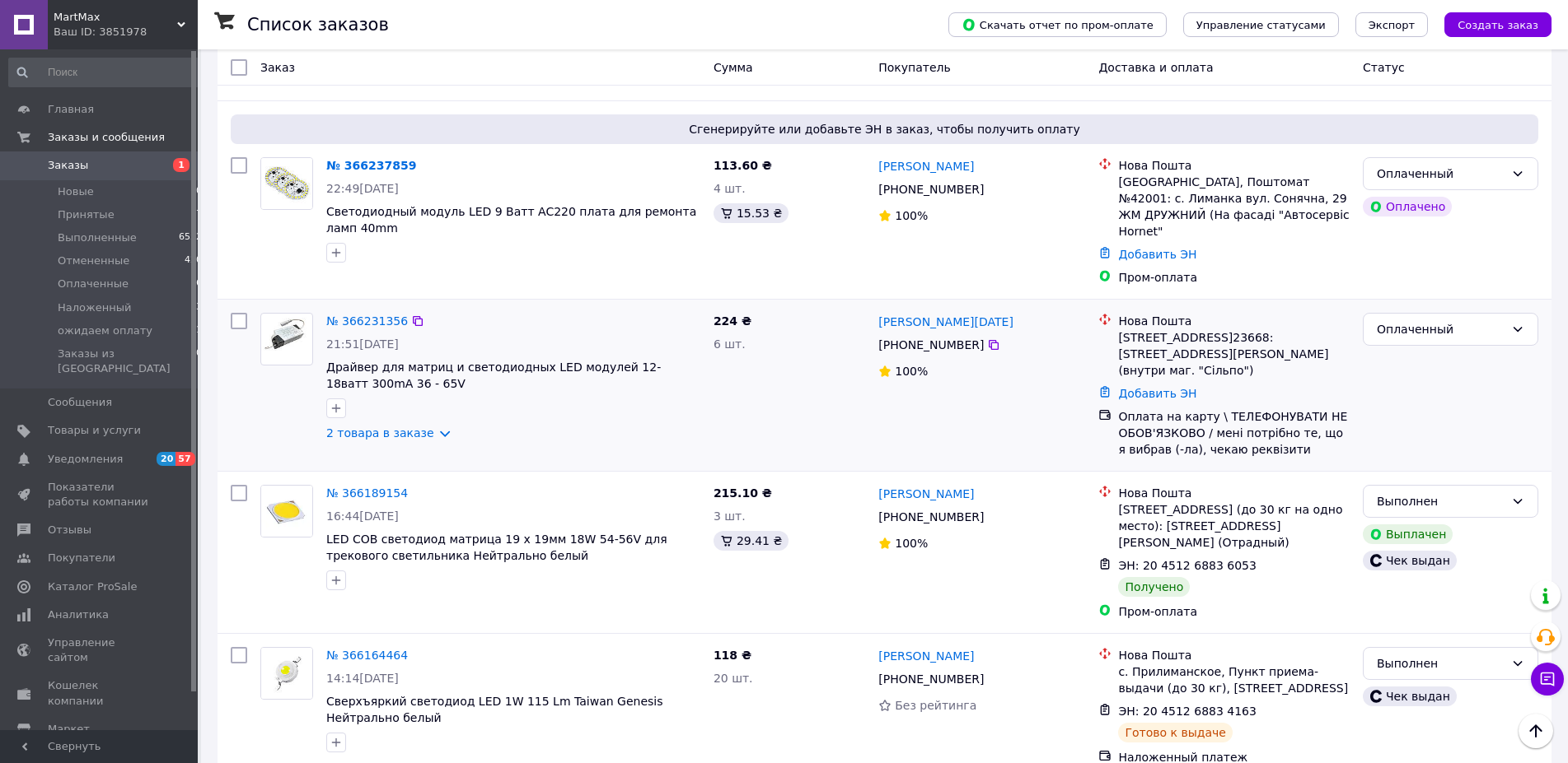
scroll to position [2267, 0]
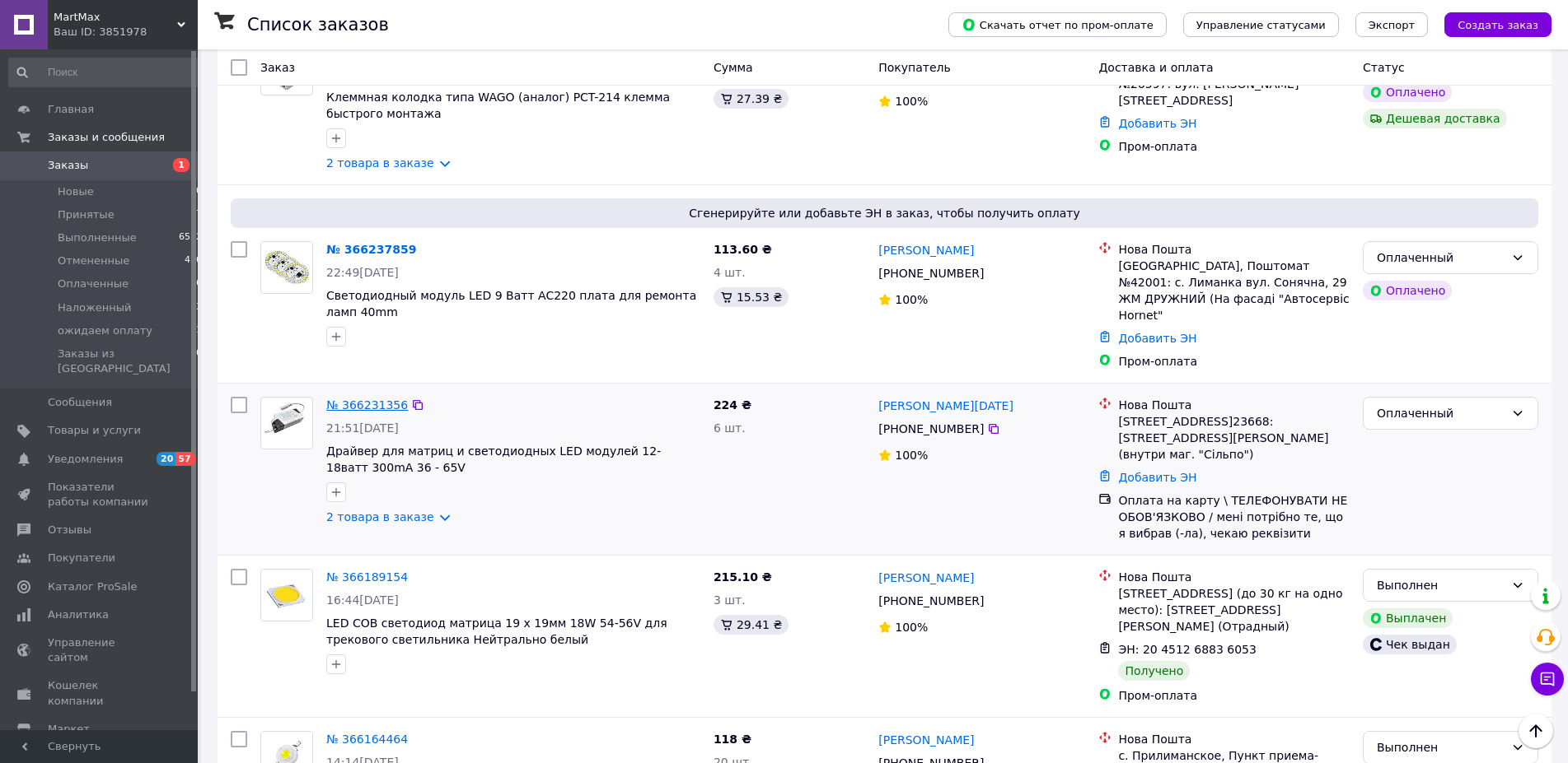
click at [356, 398] on link "№ 366231356" at bounding box center [367, 405] width 81 height 13
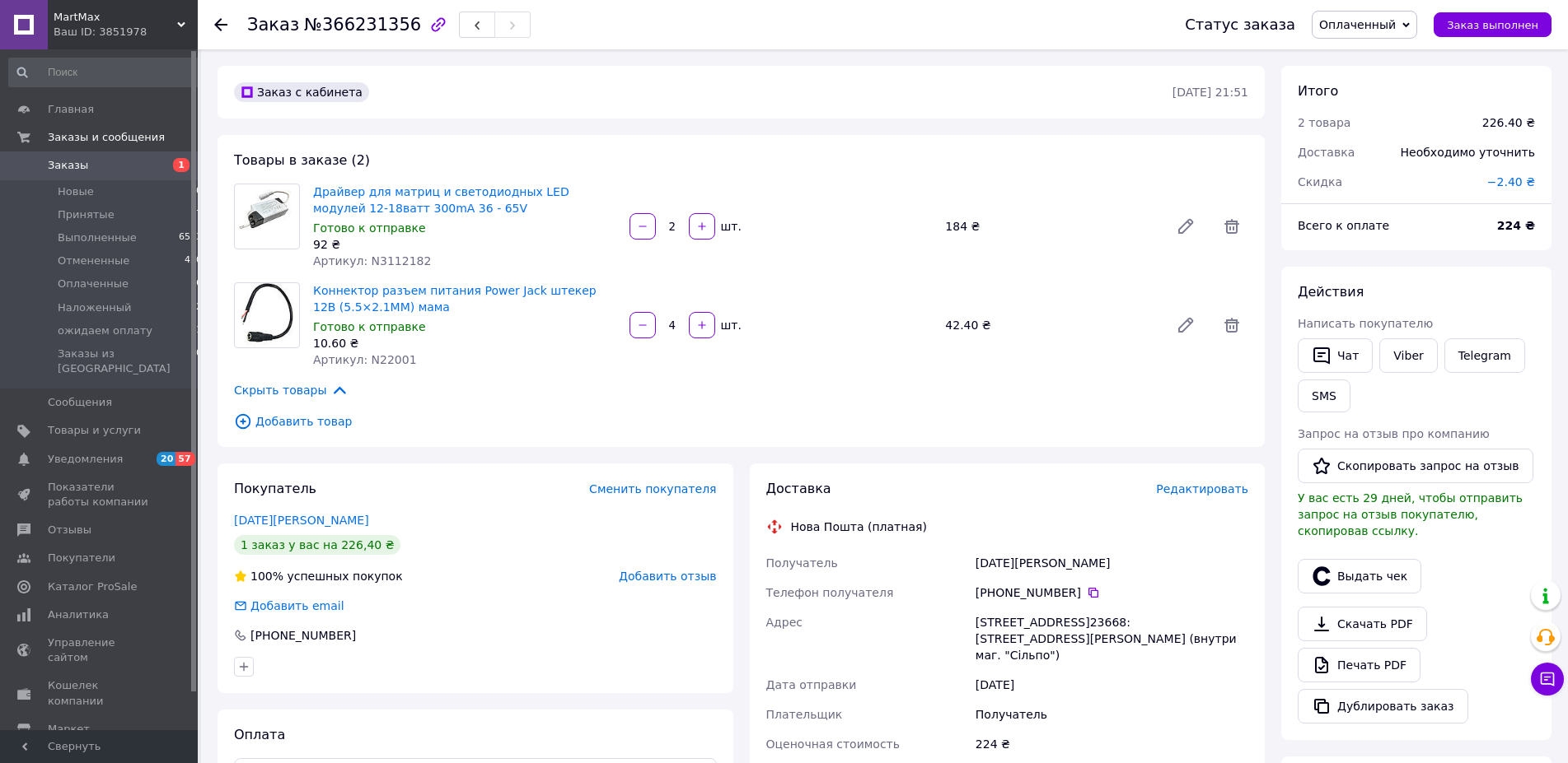
click at [1212, 493] on span "Редактировать" at bounding box center [1202, 489] width 93 height 13
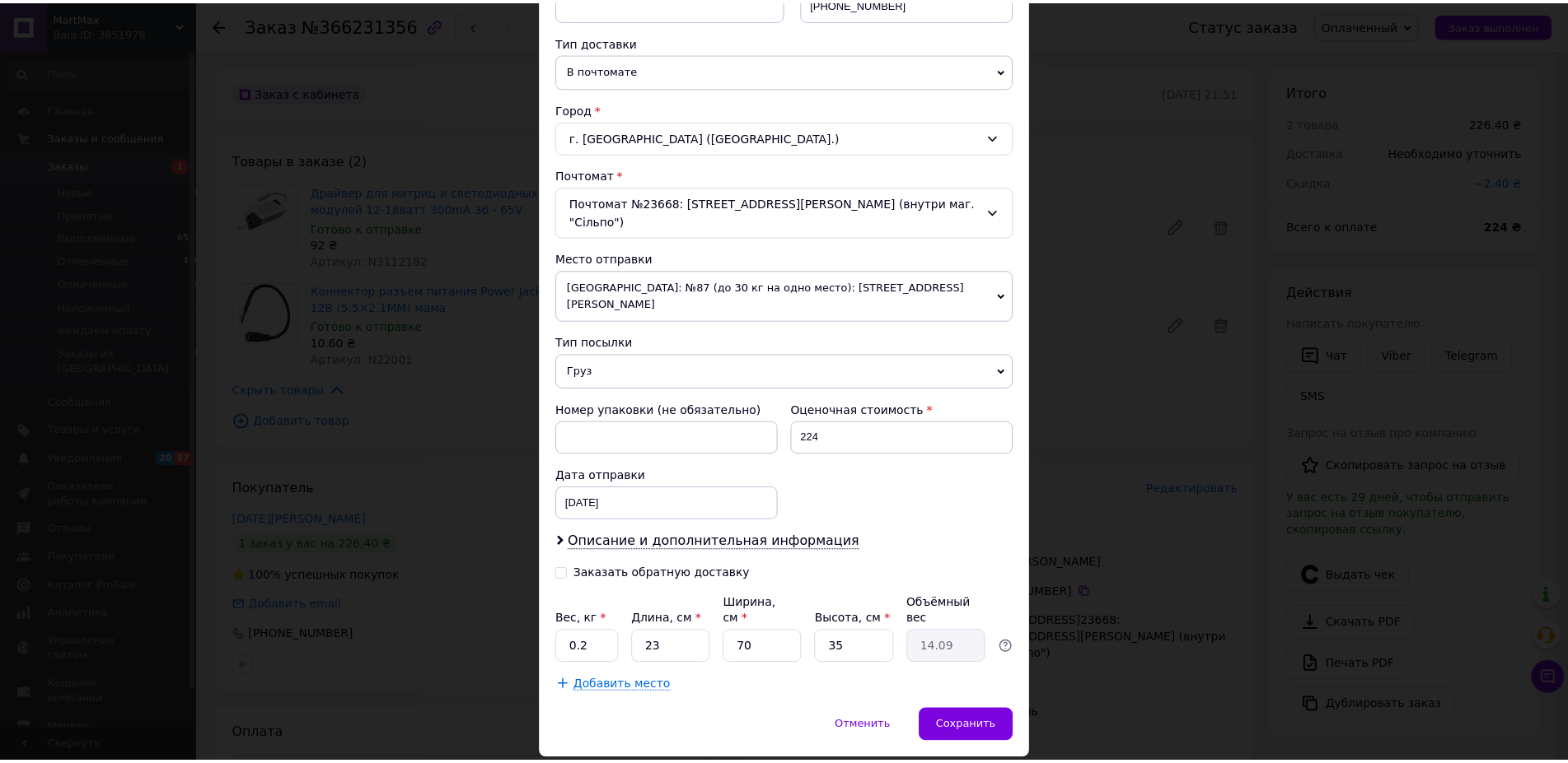
scroll to position [360, 0]
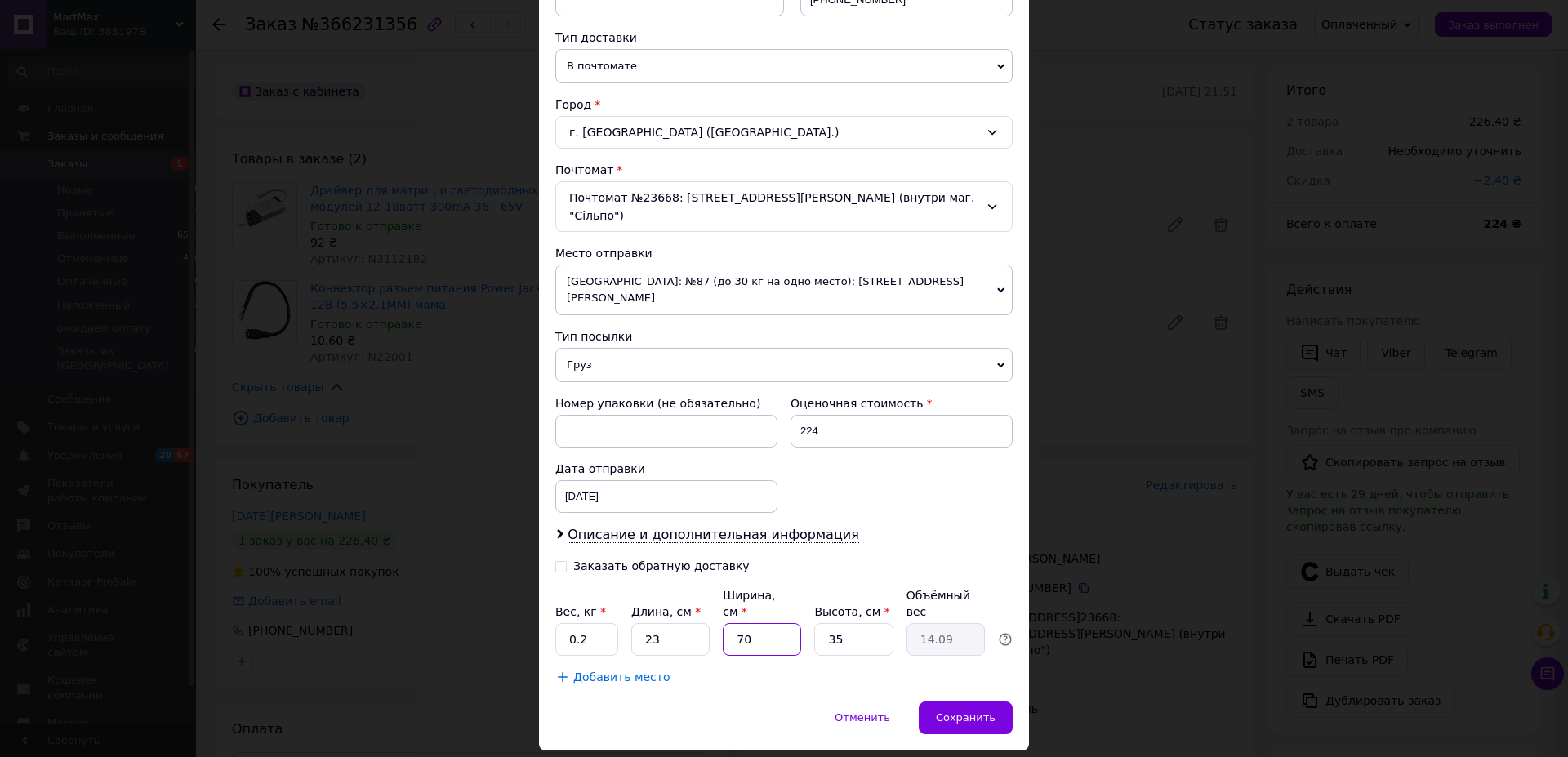
drag, startPoint x: 748, startPoint y: 597, endPoint x: 715, endPoint y: 603, distance: 33.5
click at [722, 623] on input "70" at bounding box center [761, 639] width 79 height 32
type input "1"
type input "0.2"
type input "11"
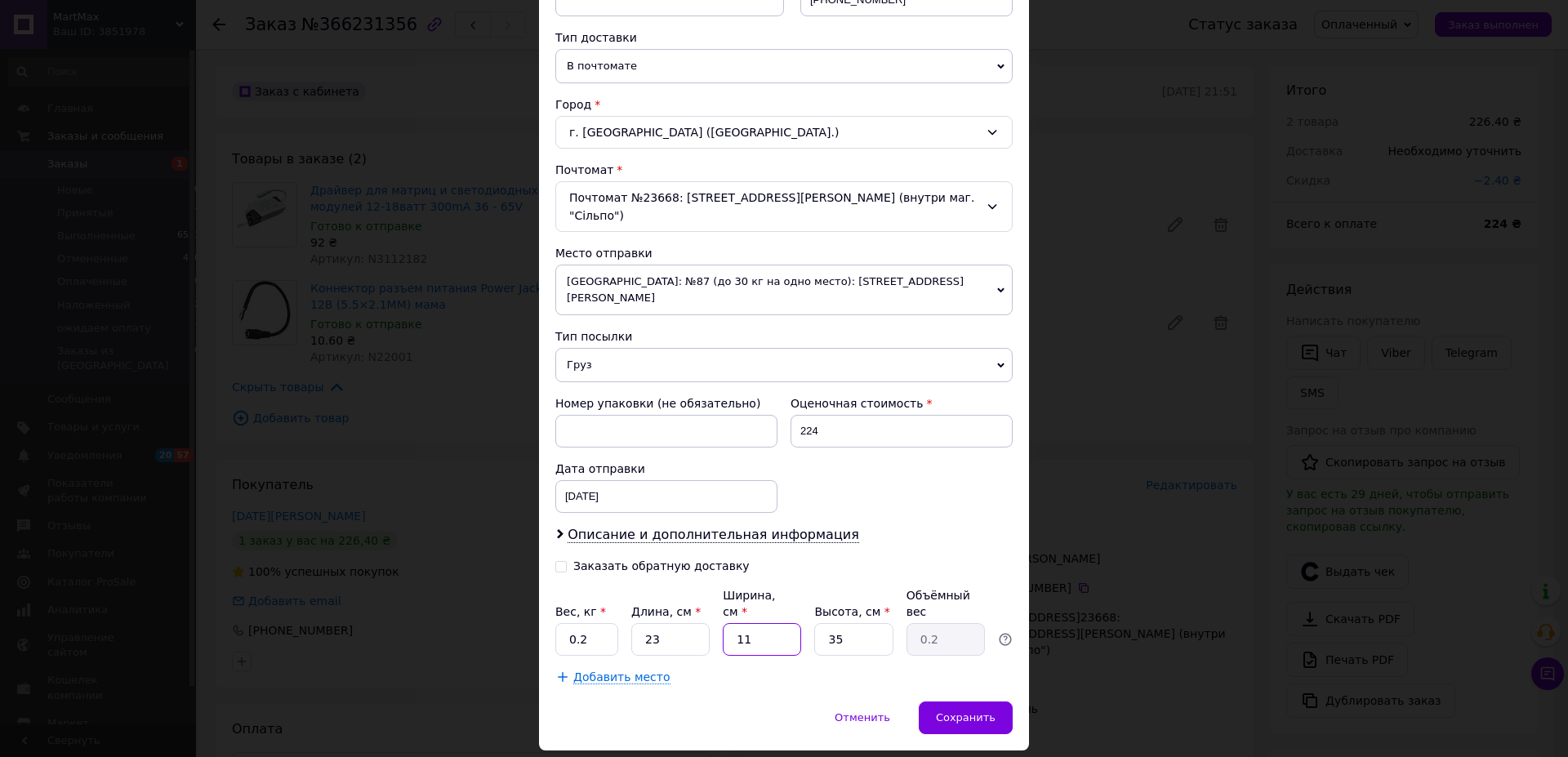
type input "2.21"
type input "11"
drag, startPoint x: 848, startPoint y: 599, endPoint x: 818, endPoint y: 593, distance: 30.6
click at [818, 623] on input "35" at bounding box center [853, 639] width 79 height 32
type input "3"
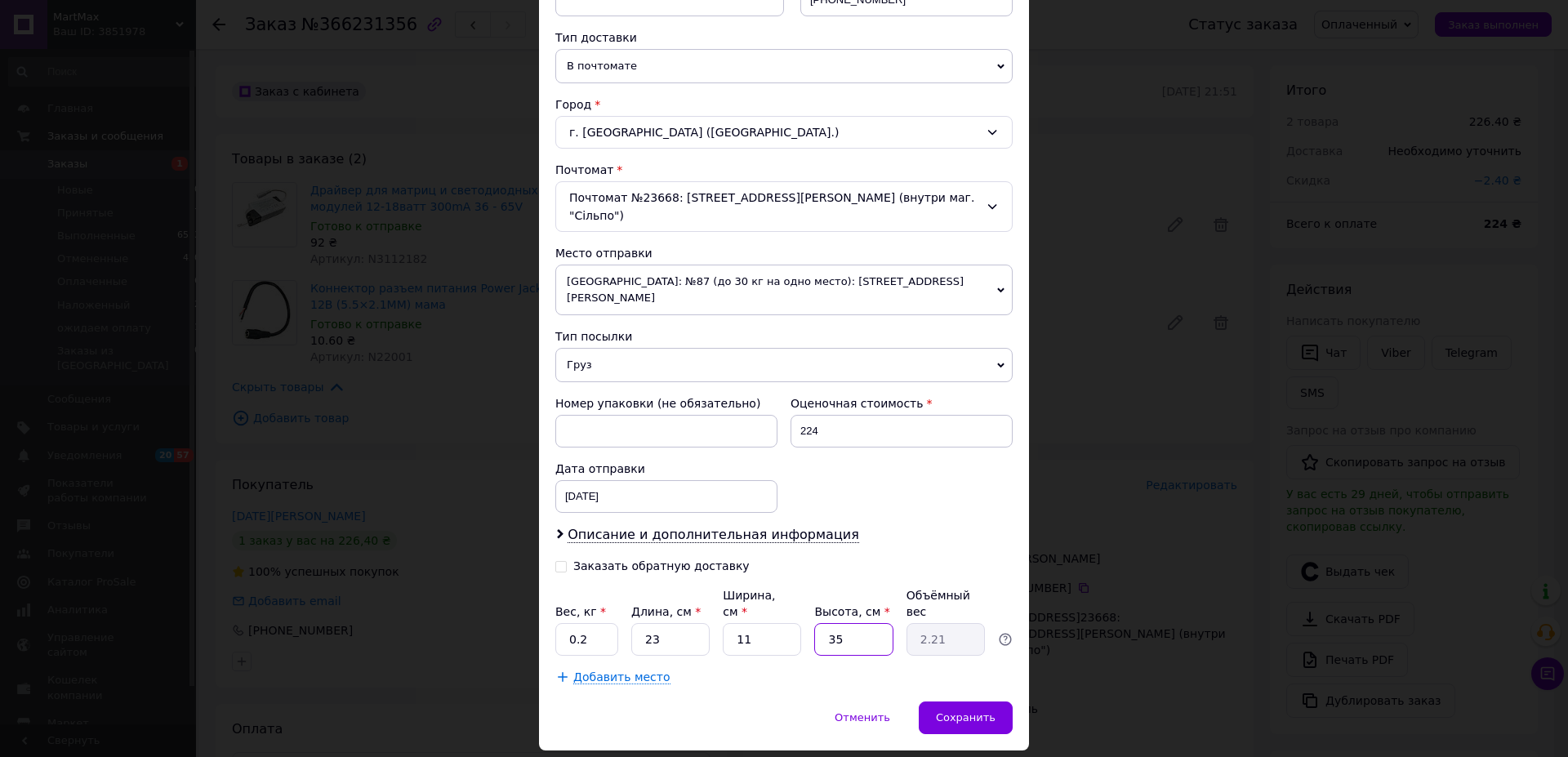
type input "0.19"
type input "3"
click at [975, 712] on span "Сохранить" at bounding box center [965, 717] width 59 height 12
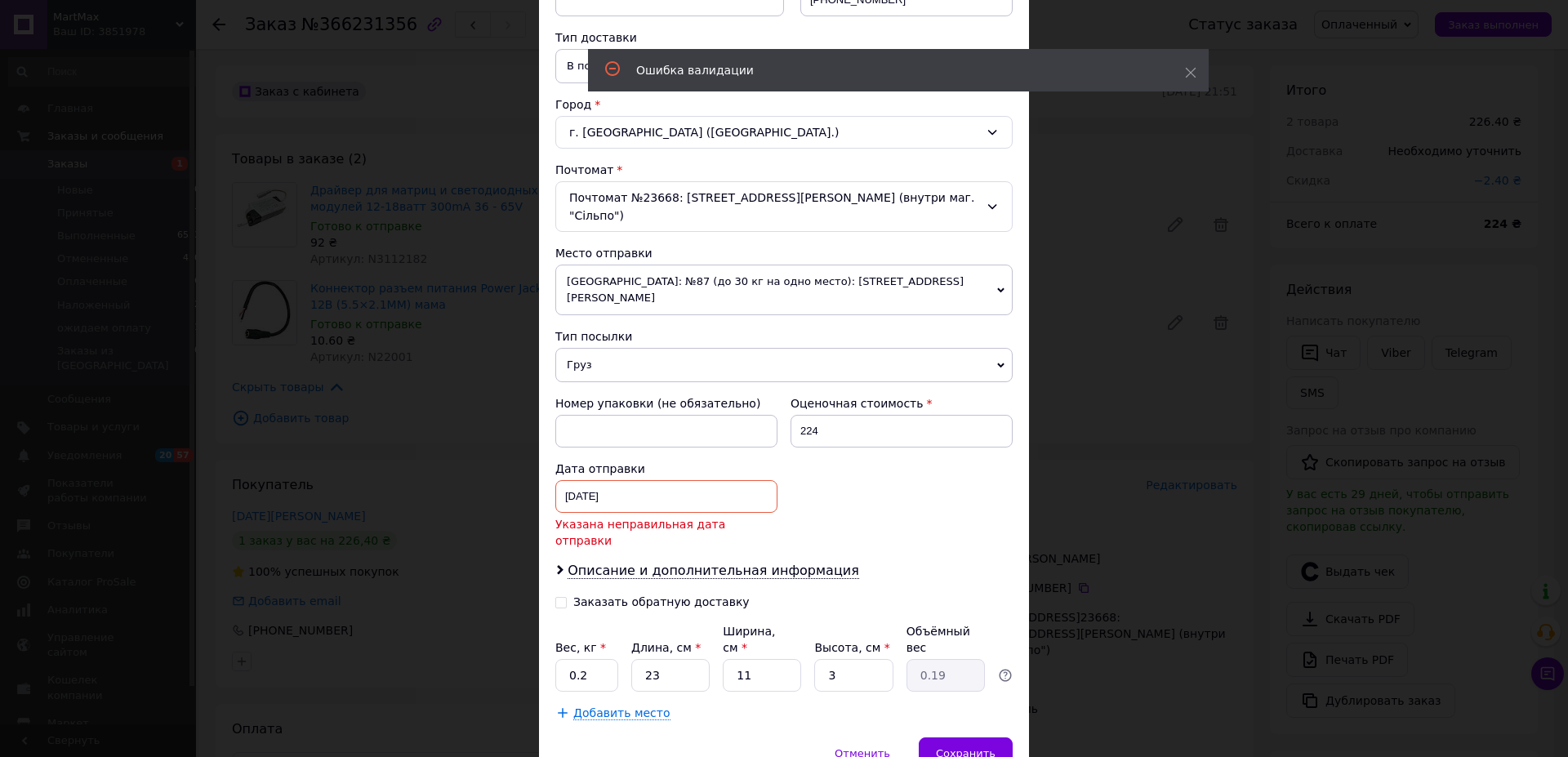
click at [626, 481] on input "[DATE]" at bounding box center [667, 496] width 223 height 32
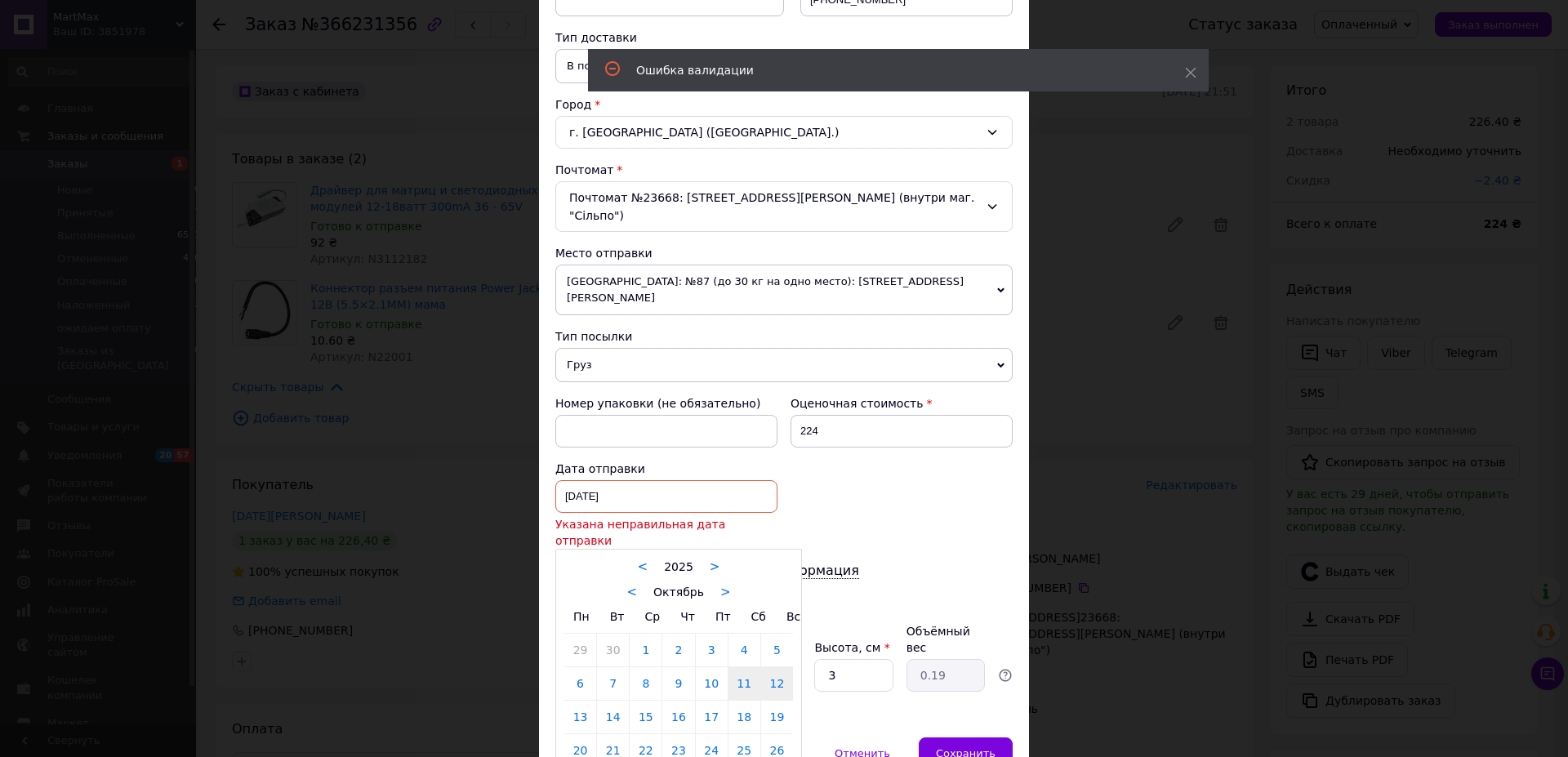
click at [771, 667] on link "12" at bounding box center [777, 683] width 32 height 32
type input "[DATE]"
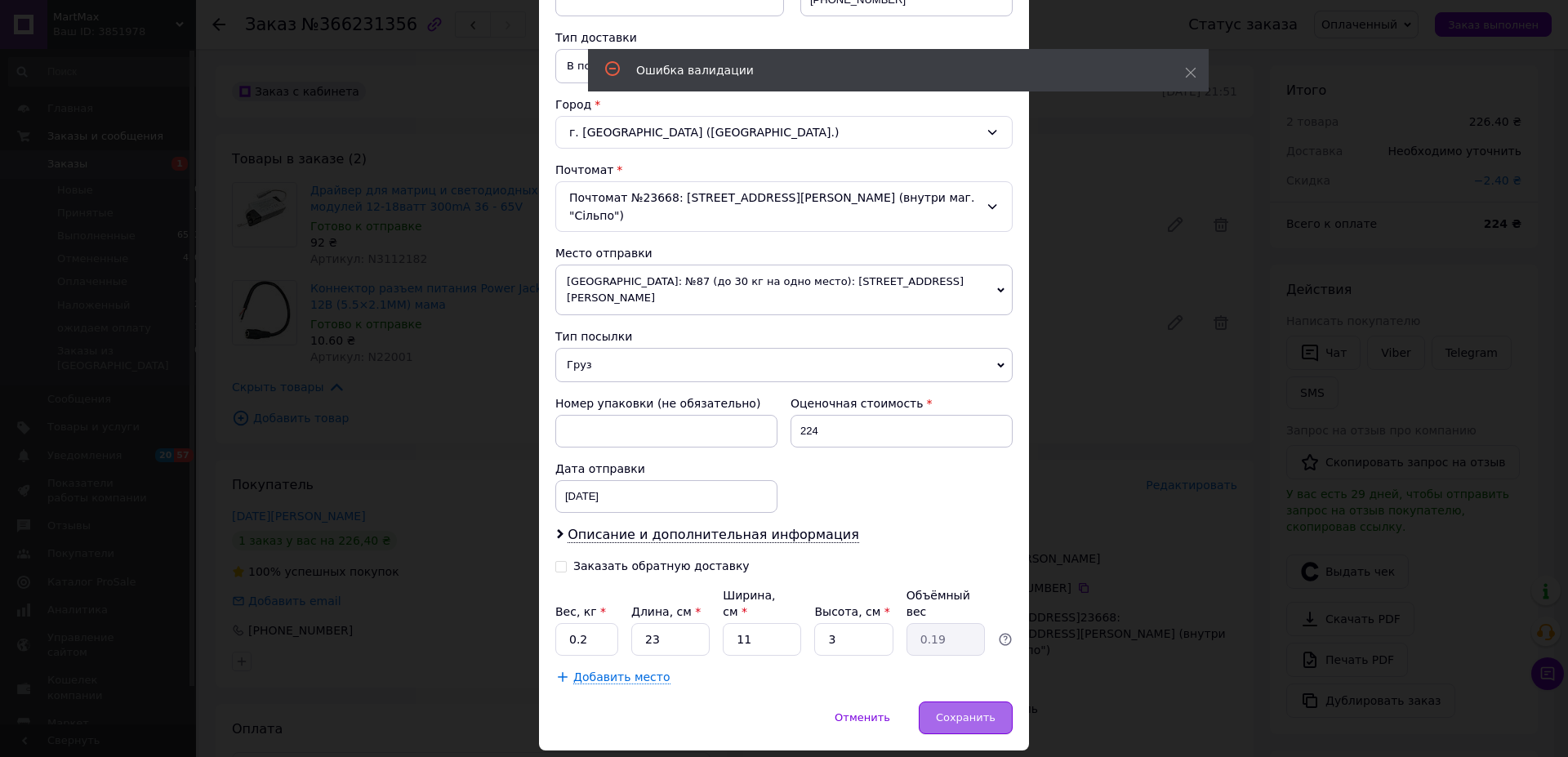
click at [983, 712] on span "Сохранить" at bounding box center [965, 717] width 59 height 12
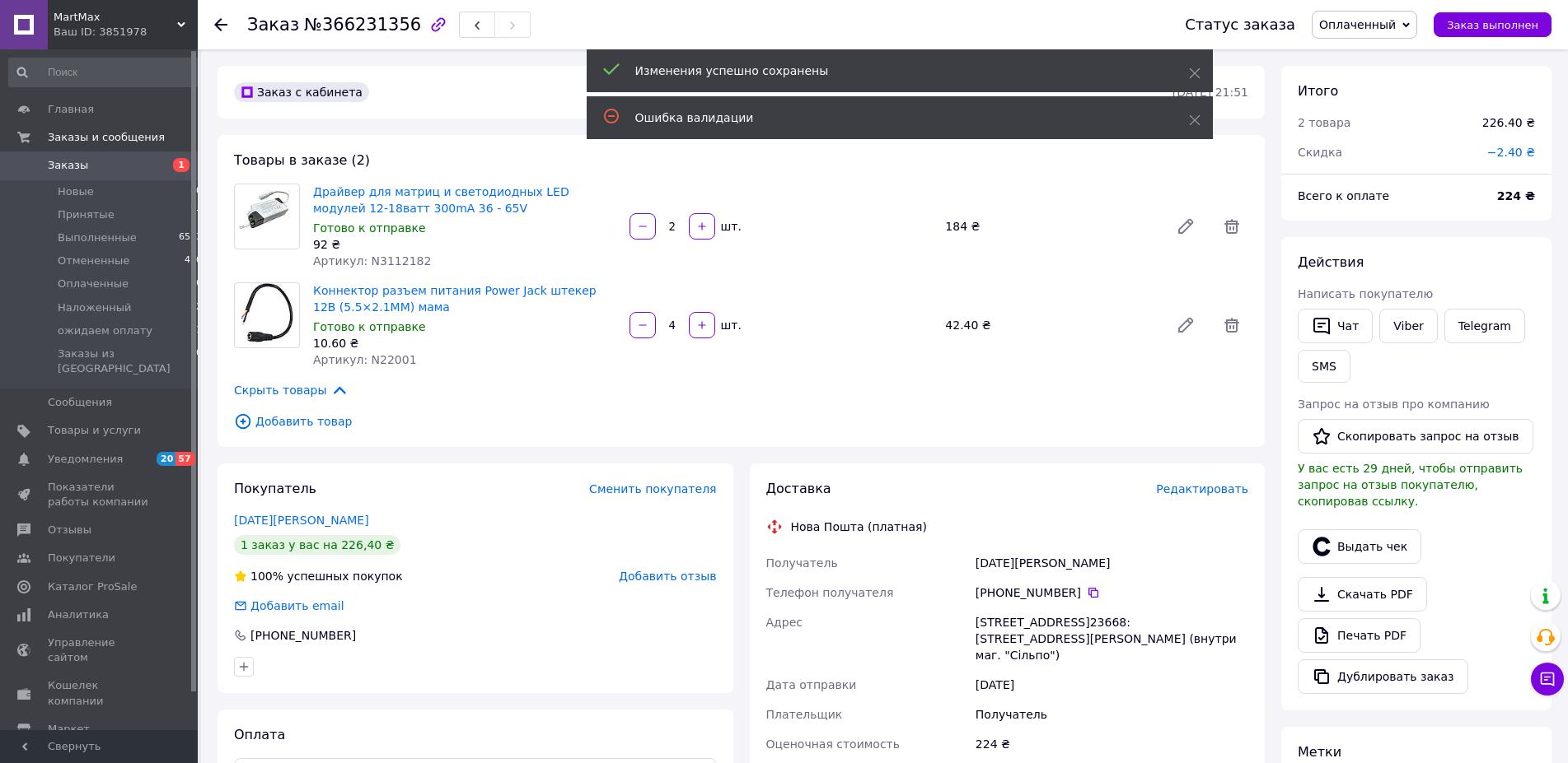
scroll to position [336, 0]
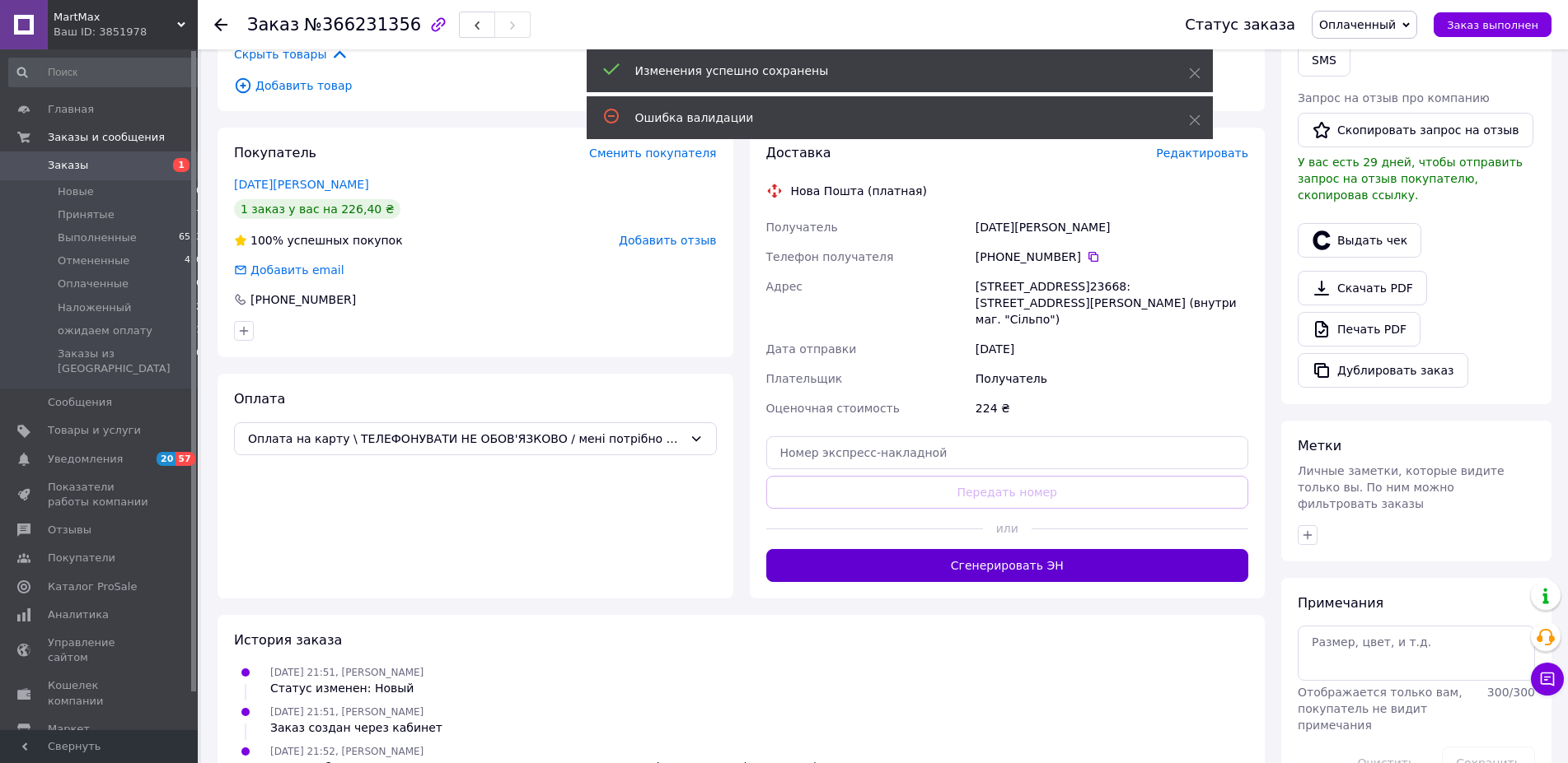
click at [1029, 551] on button "Сгенерировать ЭН" at bounding box center [1008, 565] width 483 height 33
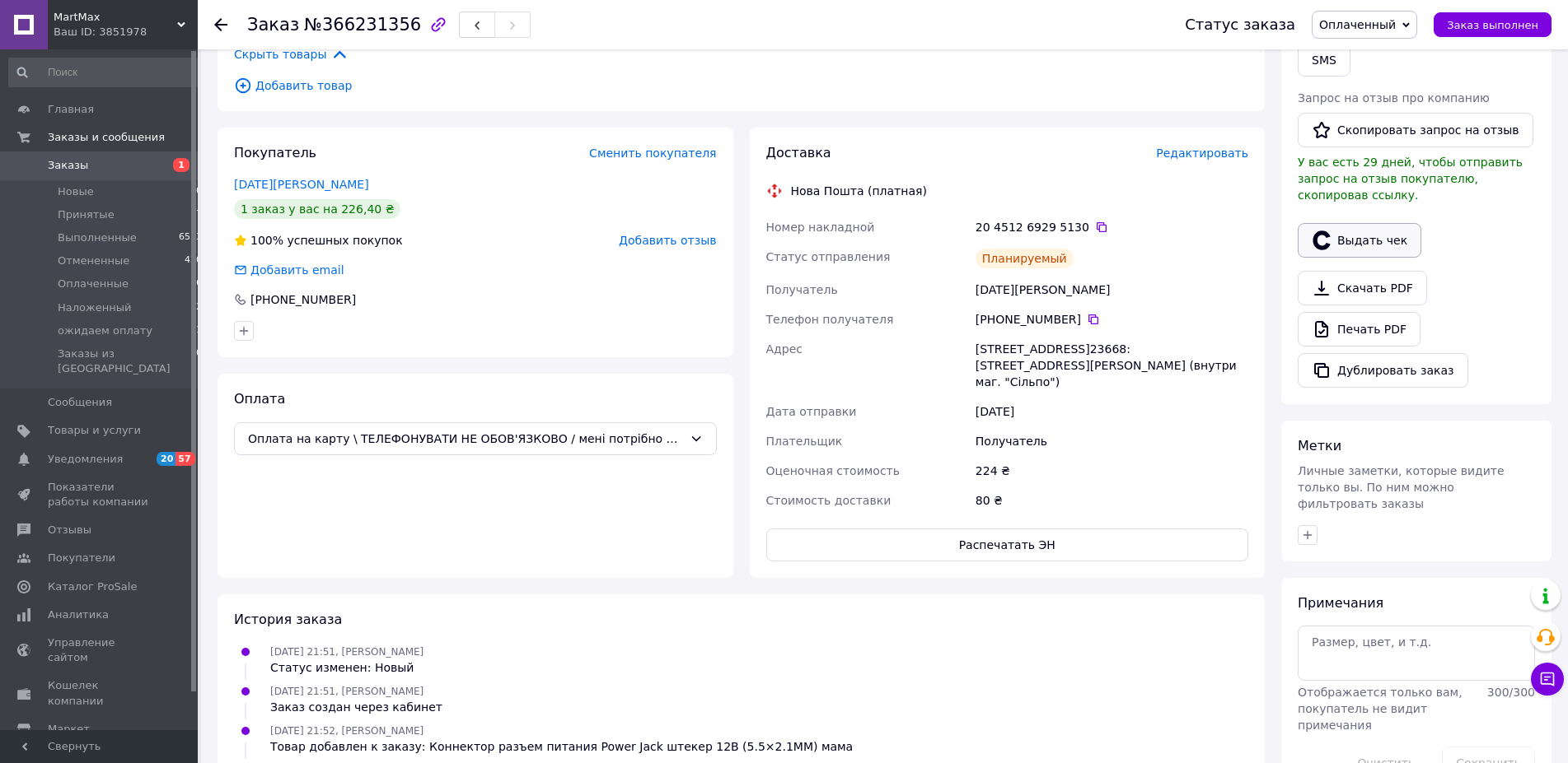
click at [1385, 223] on button "Выдать чек" at bounding box center [1359, 240] width 123 height 35
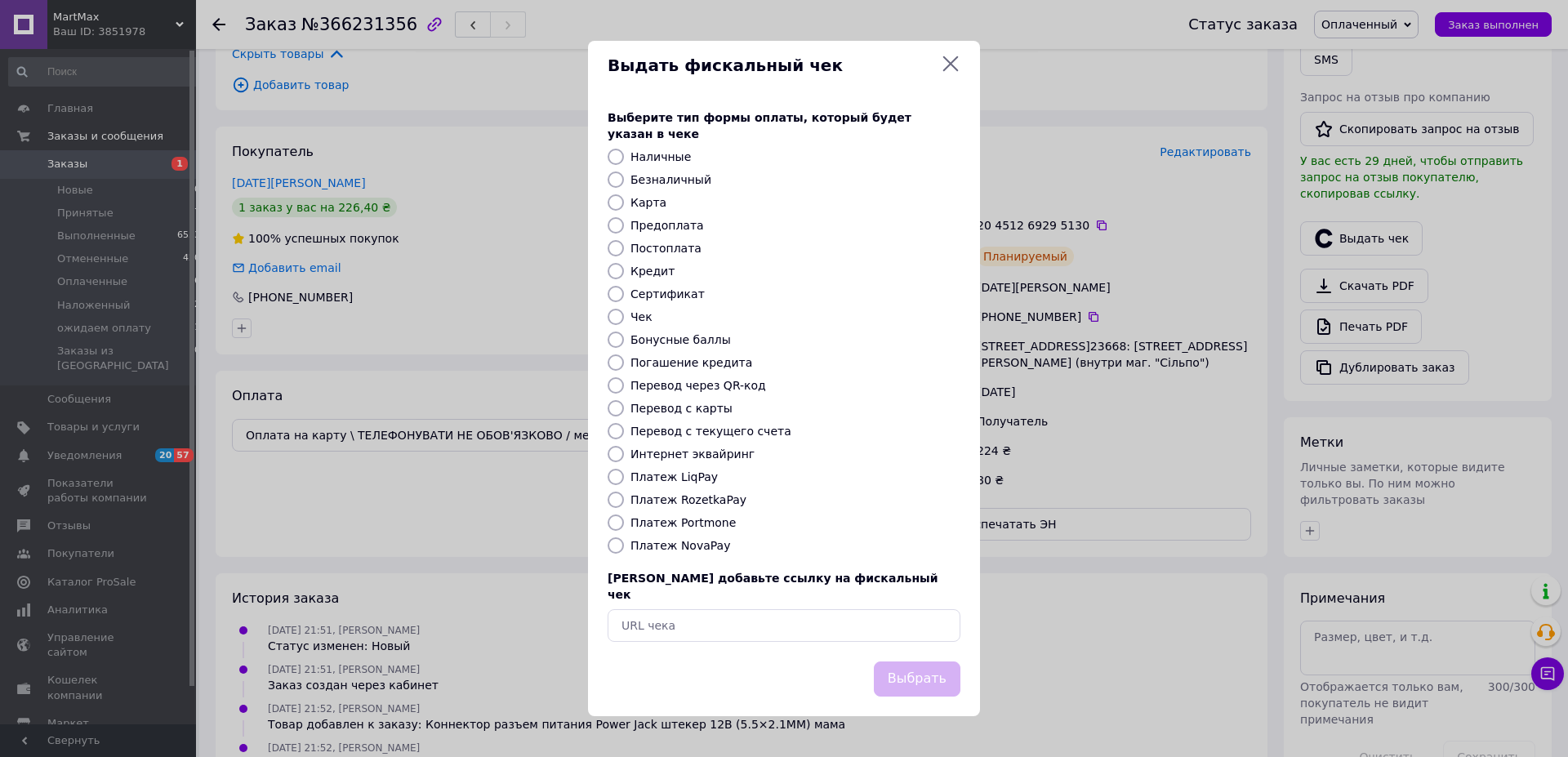
click at [645, 202] on label "Карта" at bounding box center [648, 202] width 36 height 13
click at [624, 202] on input "Карта" at bounding box center [616, 203] width 17 height 17
radio input "true"
click at [899, 662] on button "Выбрать" at bounding box center [916, 679] width 86 height 35
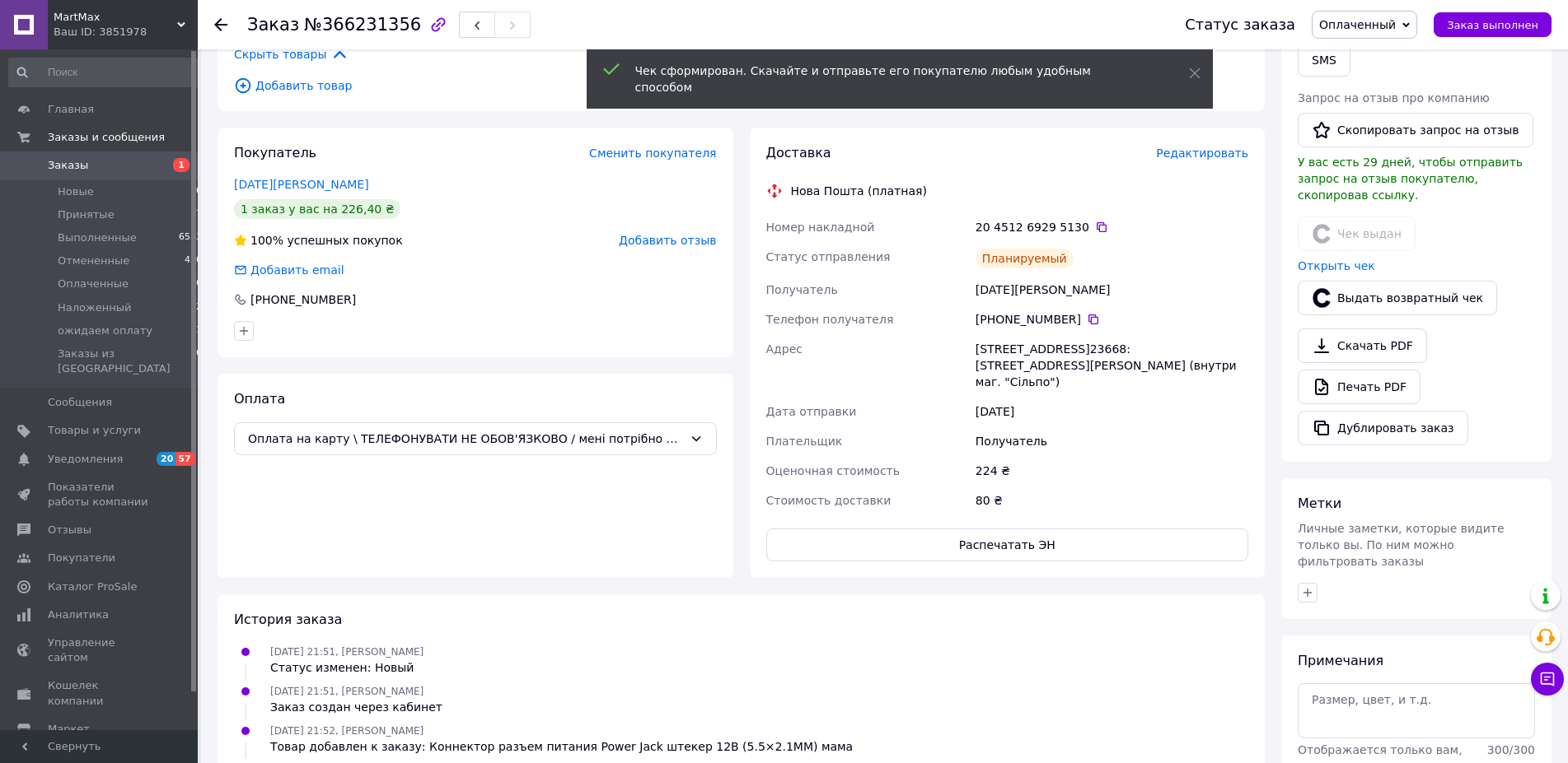
click at [1381, 22] on span "Оплаченный" at bounding box center [1357, 24] width 77 height 13
click at [1389, 79] on li "Выполнен" at bounding box center [1368, 82] width 111 height 24
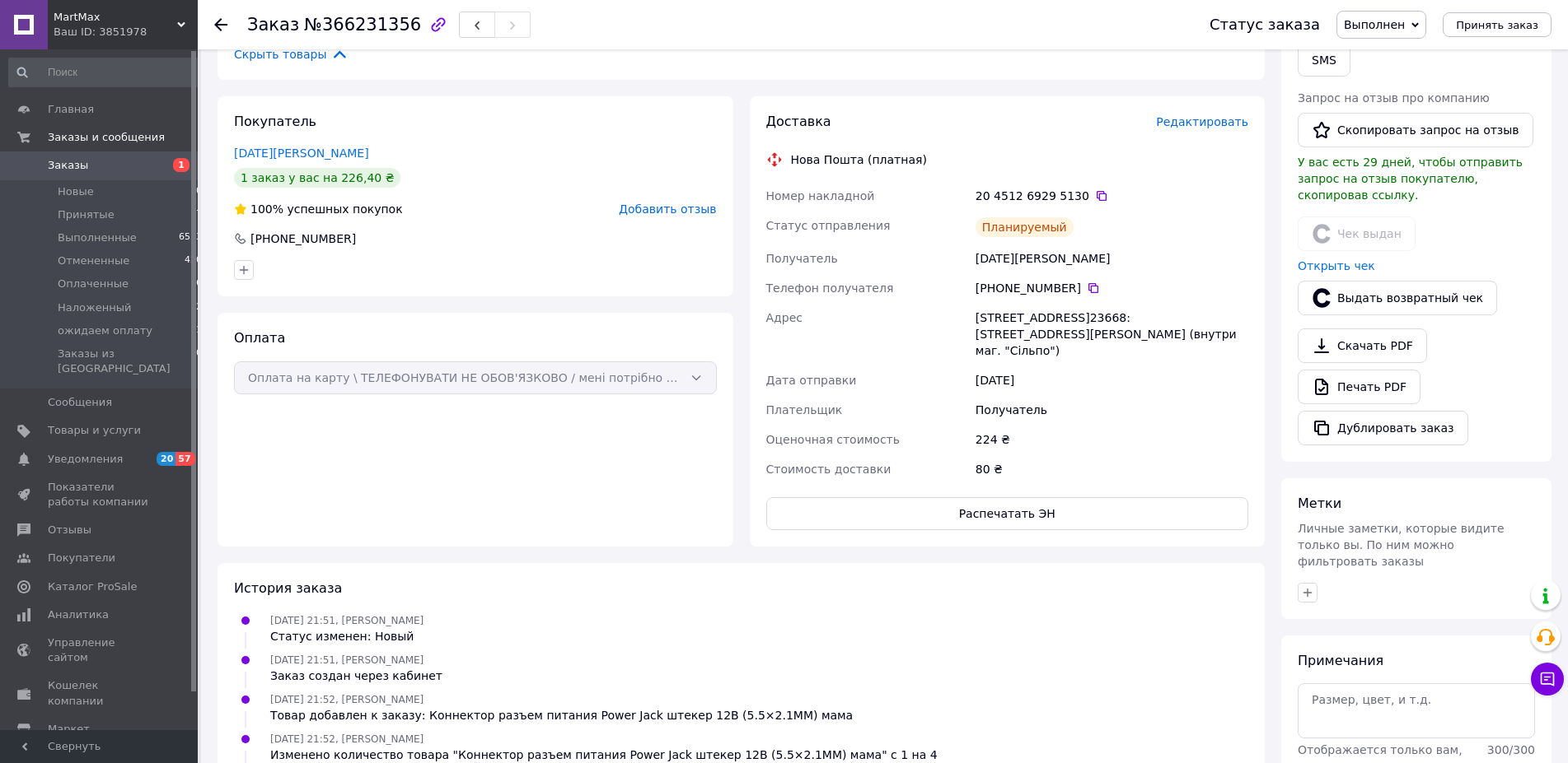
click at [76, 159] on span "Заказы" at bounding box center [67, 166] width 40 height 15
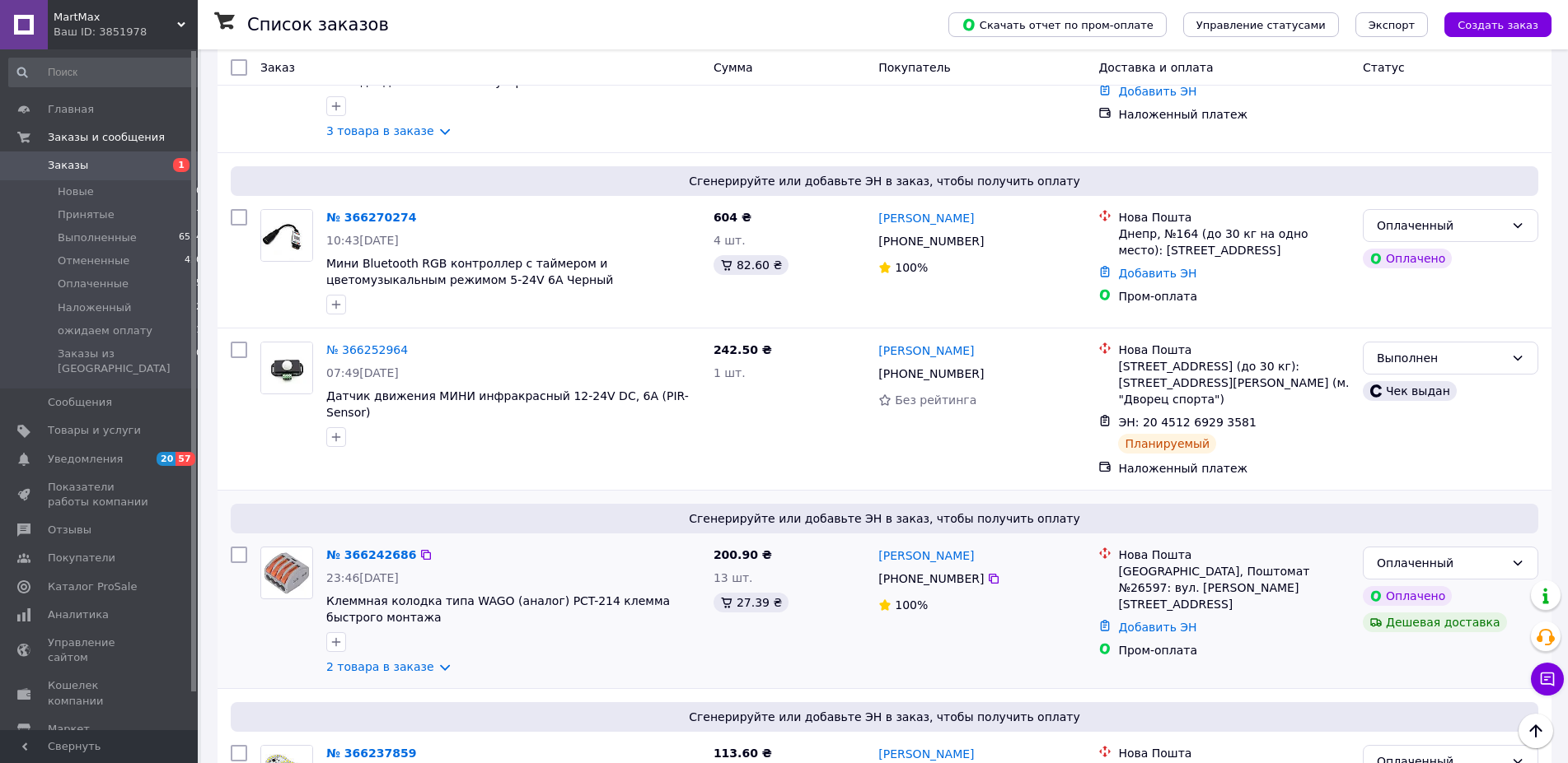
scroll to position [2183, 0]
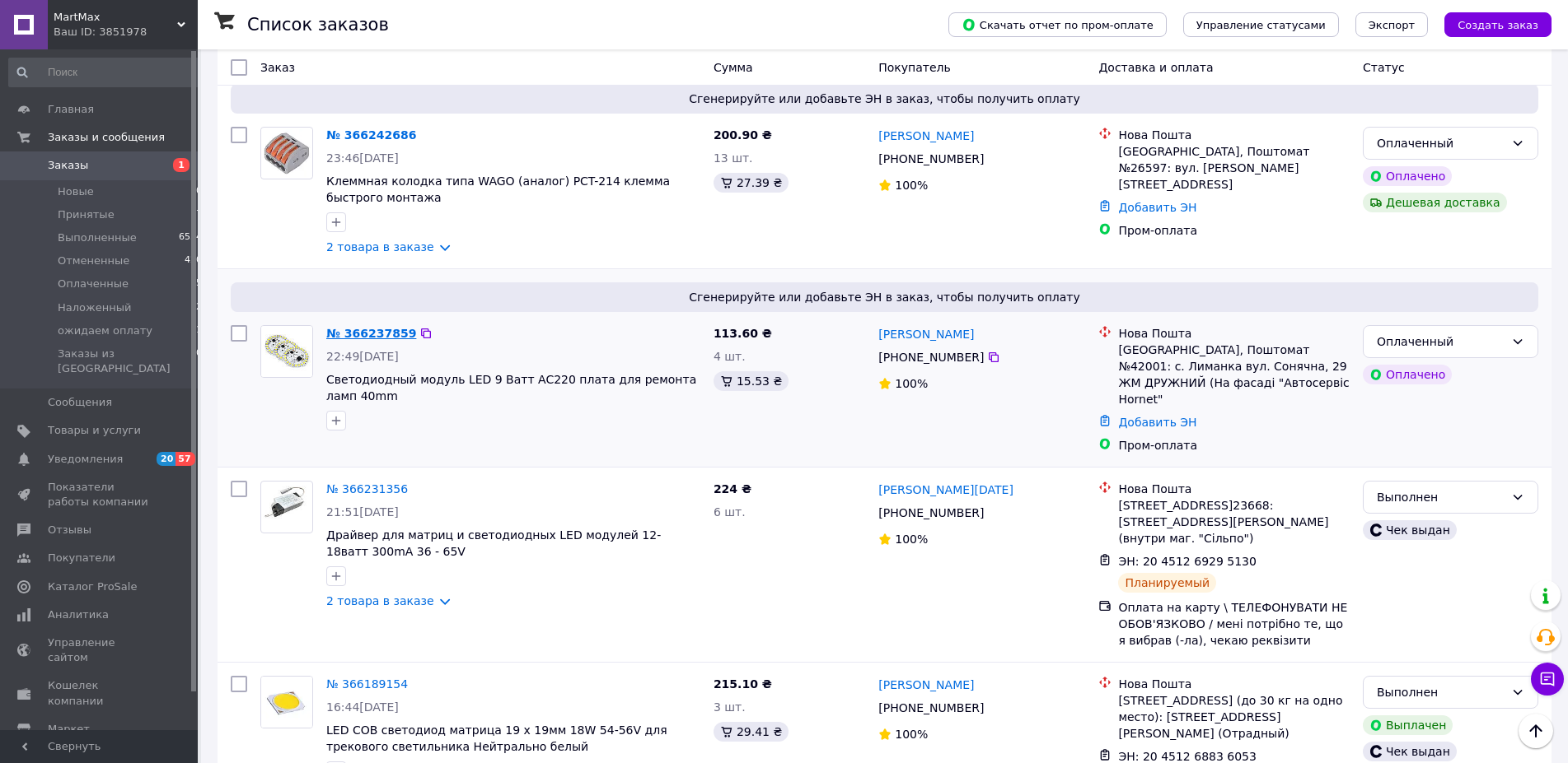
click at [378, 327] on link "№ 366237859" at bounding box center [371, 334] width 90 height 13
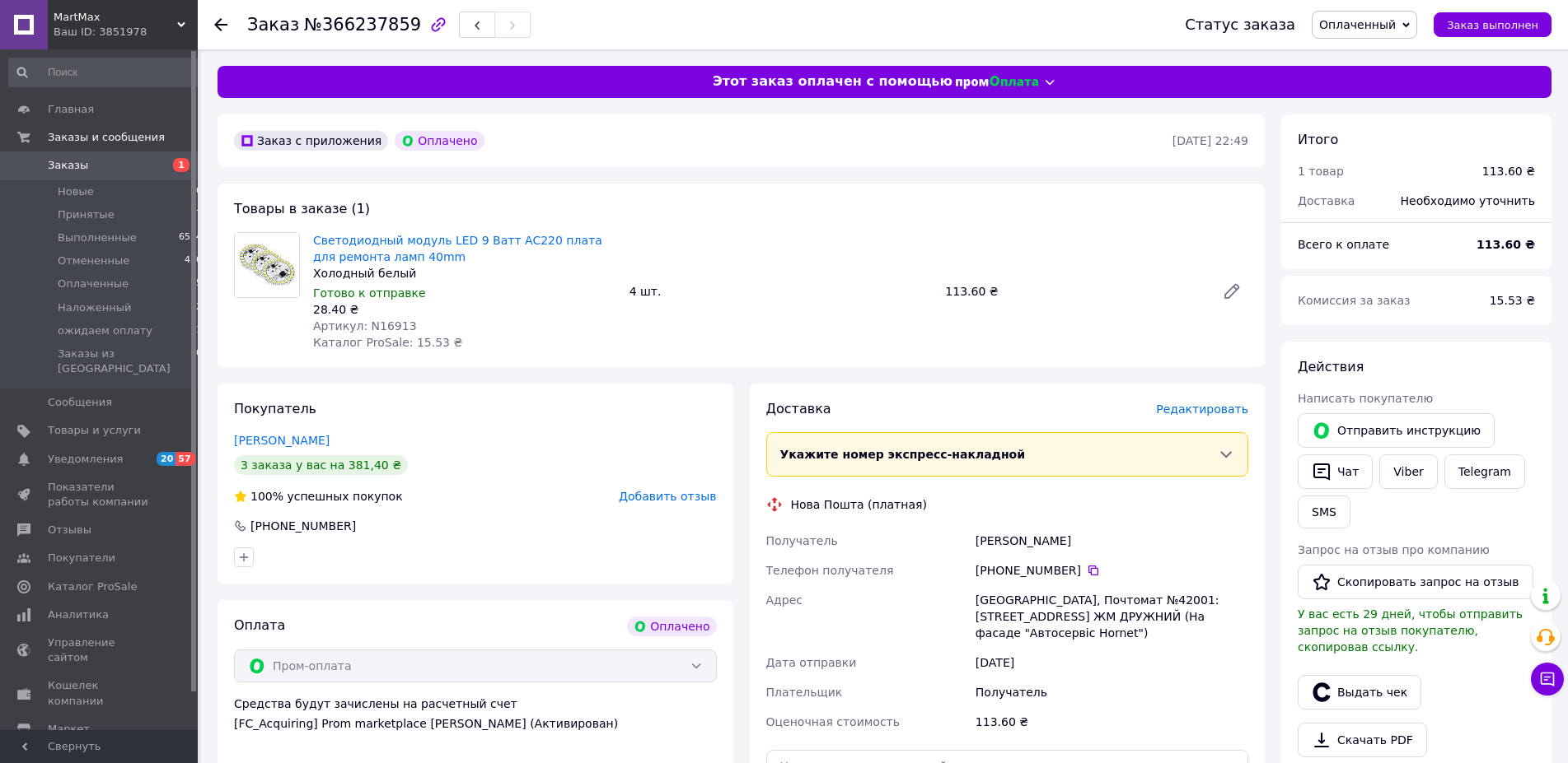
click at [1196, 409] on span "Редактировать" at bounding box center [1202, 410] width 93 height 13
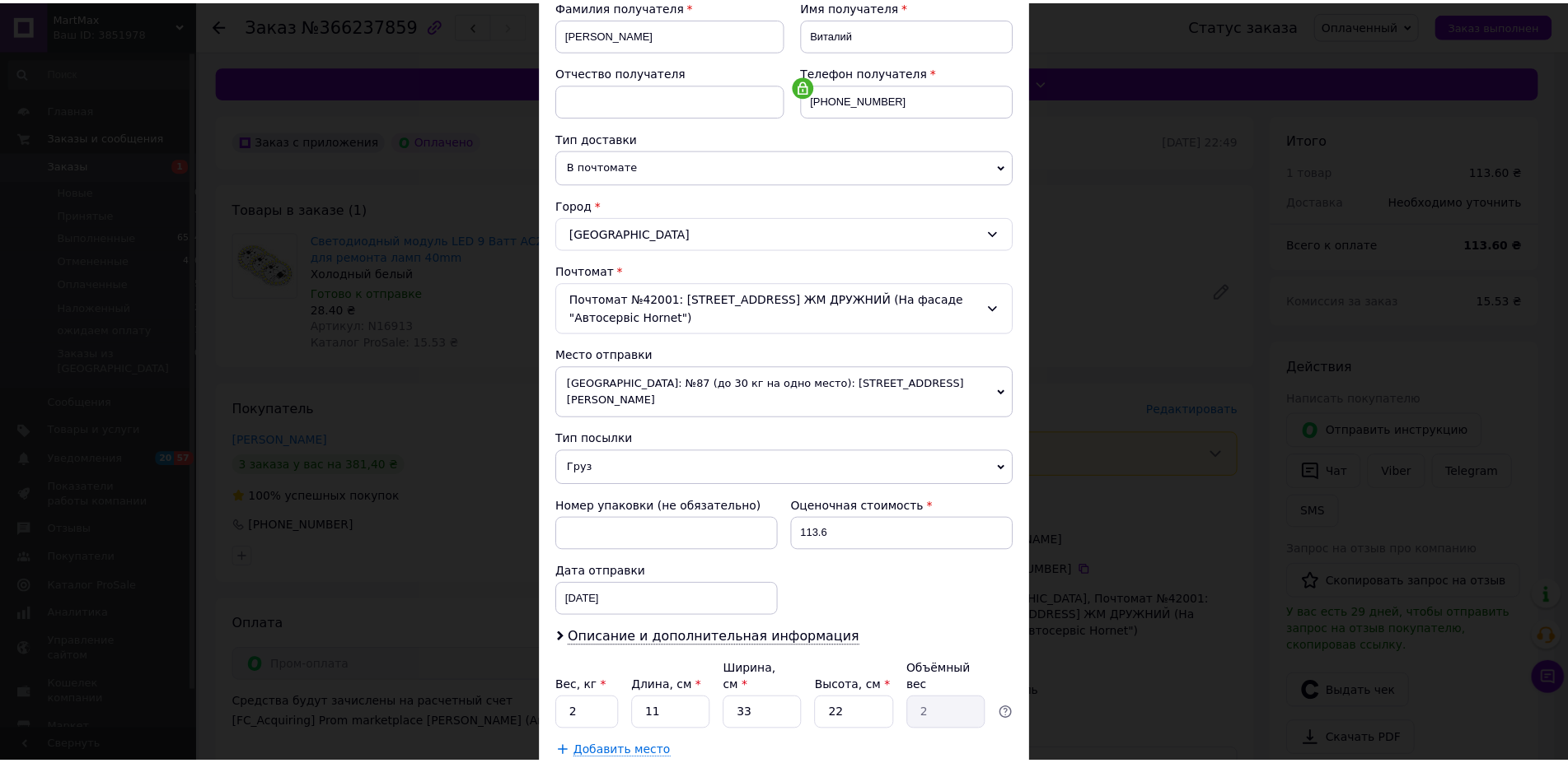
scroll to position [349, 0]
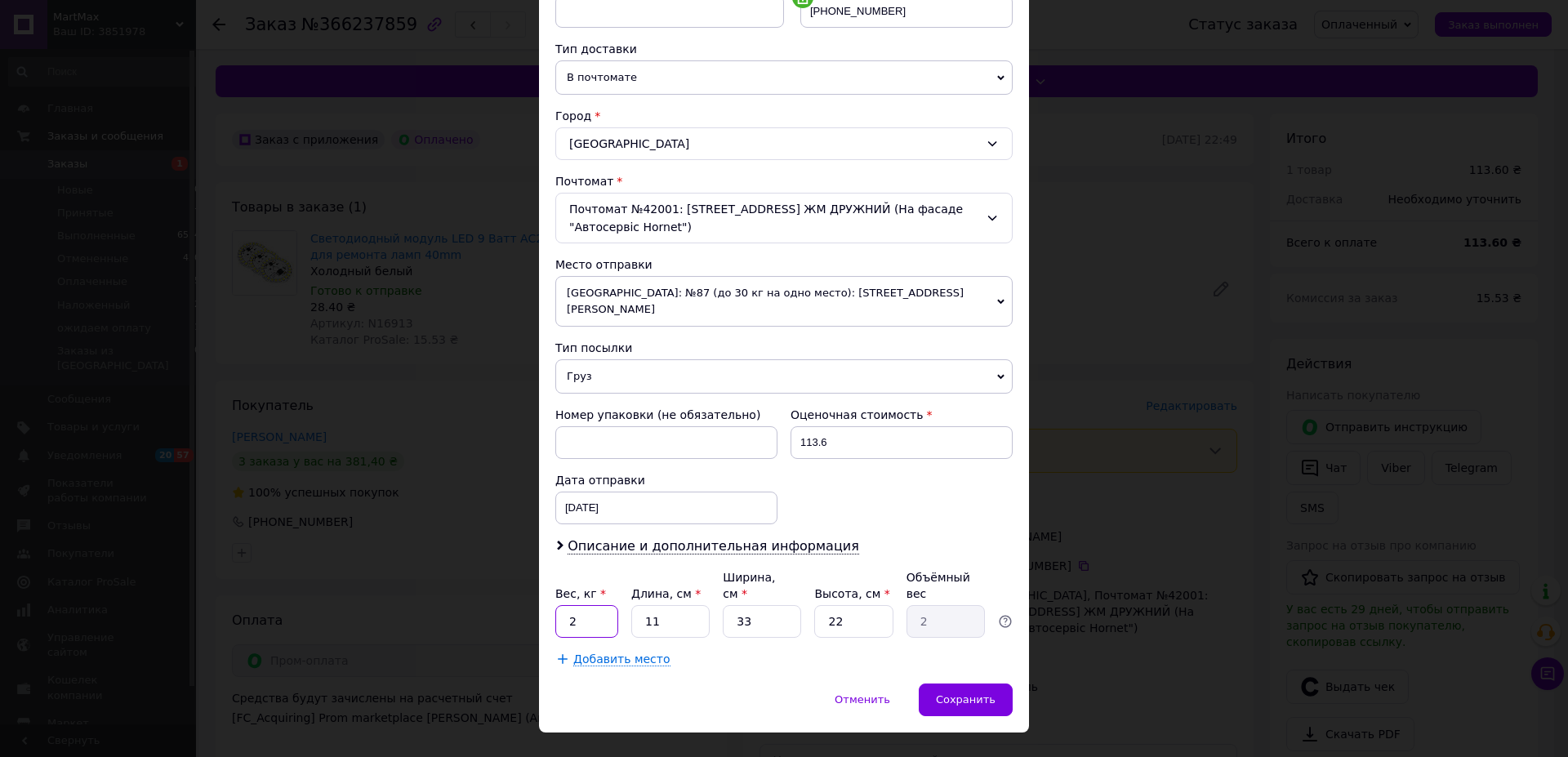
drag, startPoint x: 566, startPoint y: 593, endPoint x: 556, endPoint y: 596, distance: 10.4
click at [556, 606] on input "2" at bounding box center [587, 622] width 63 height 32
type input "0.3"
drag, startPoint x: 739, startPoint y: 589, endPoint x: 724, endPoint y: 595, distance: 16.2
click at [724, 606] on input "33" at bounding box center [761, 622] width 79 height 32
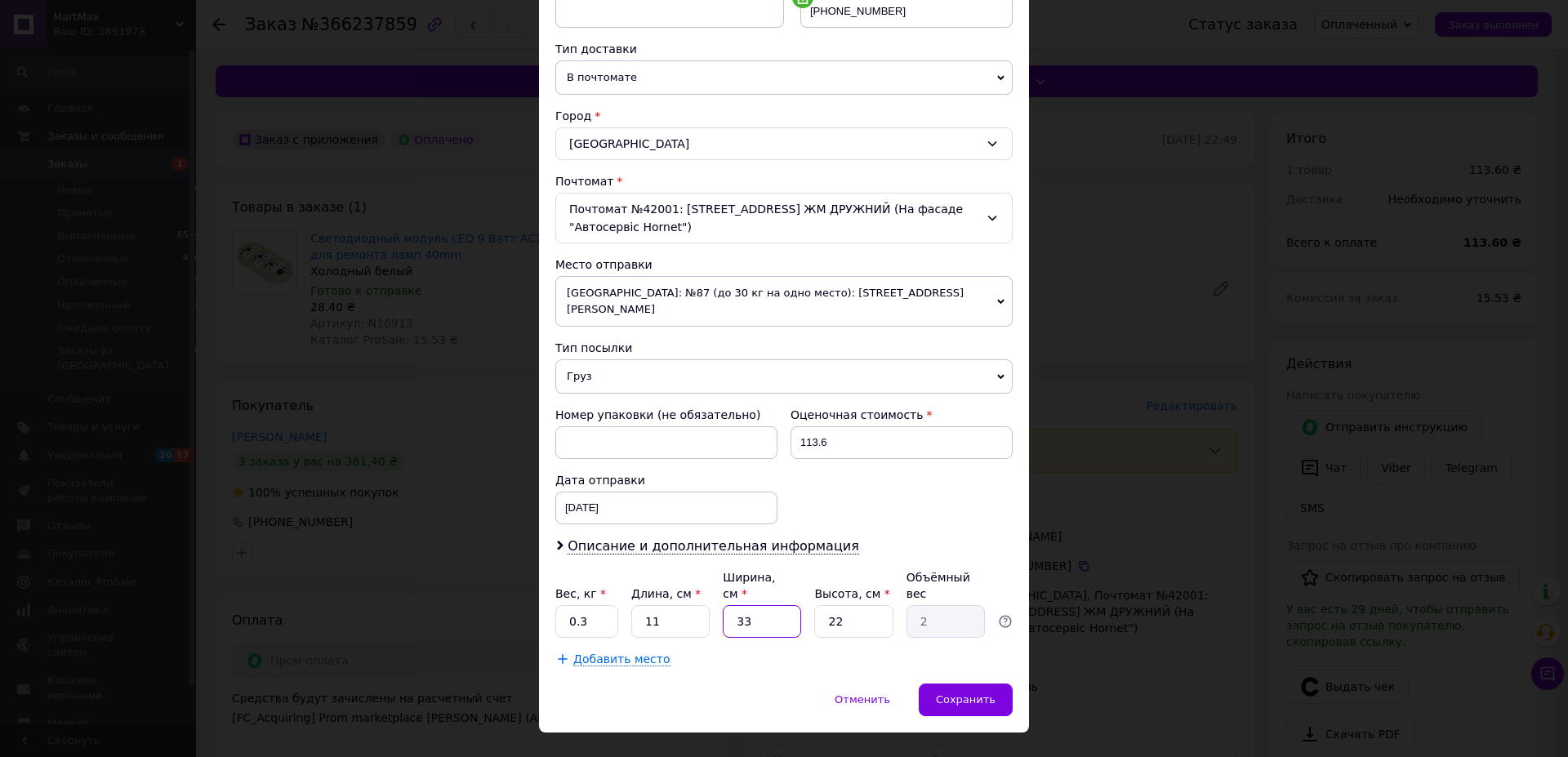
drag, startPoint x: 750, startPoint y: 584, endPoint x: 727, endPoint y: 591, distance: 24.0
click at [727, 606] on input "33" at bounding box center [761, 622] width 79 height 32
type input "5"
type input "0.3"
type input "5"
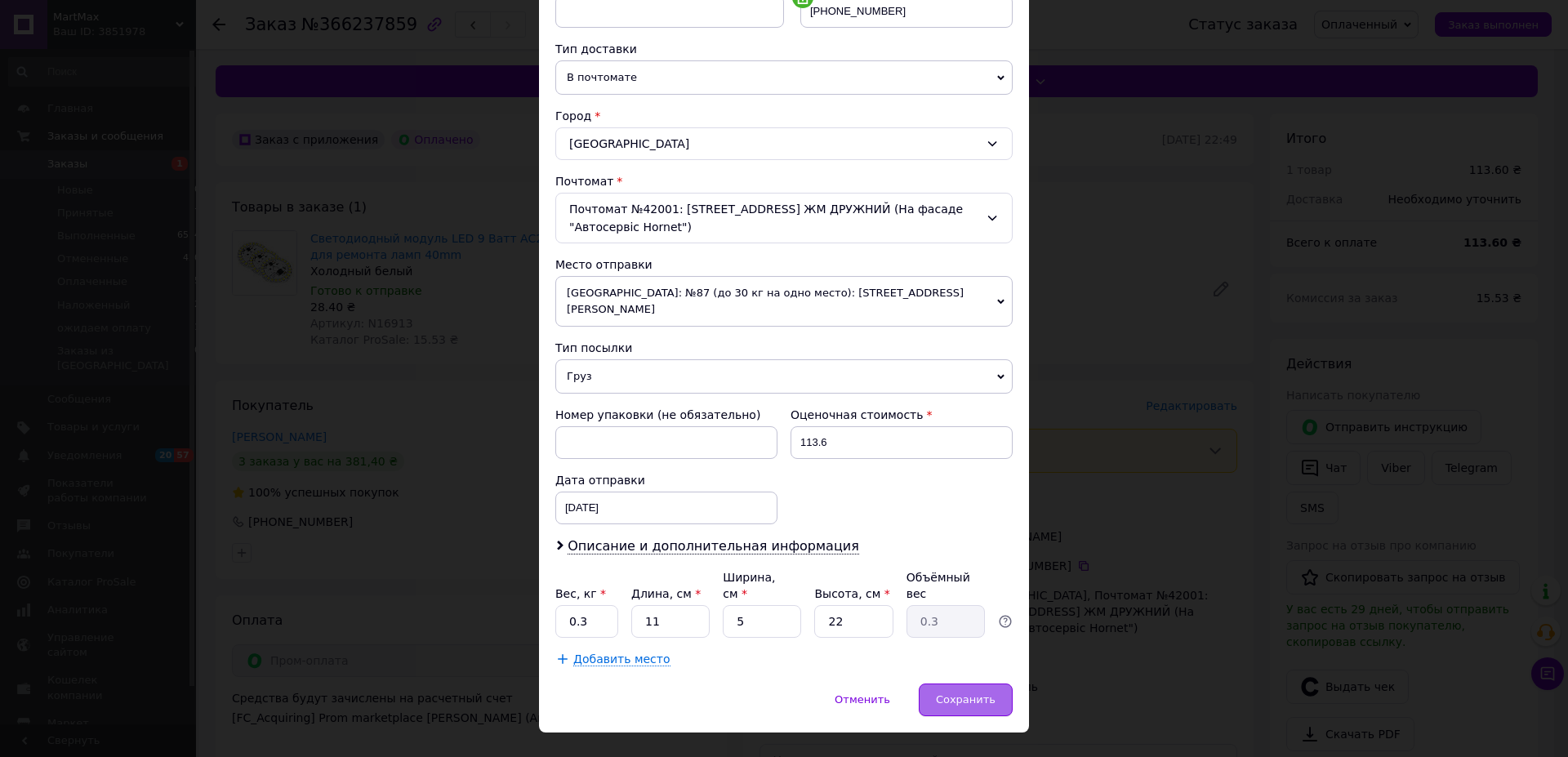
click at [969, 694] on span "Сохранить" at bounding box center [965, 699] width 59 height 12
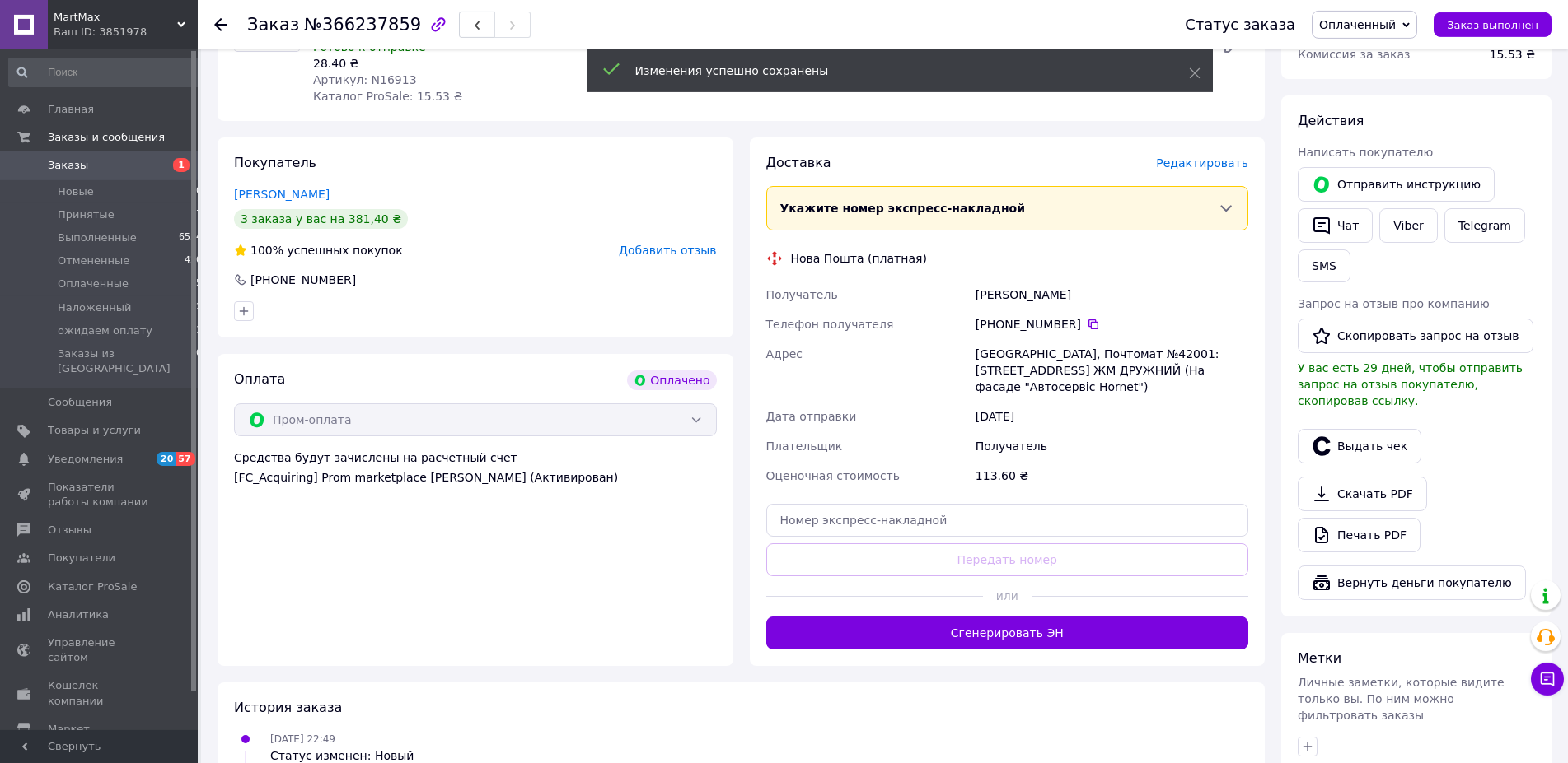
scroll to position [252, 0]
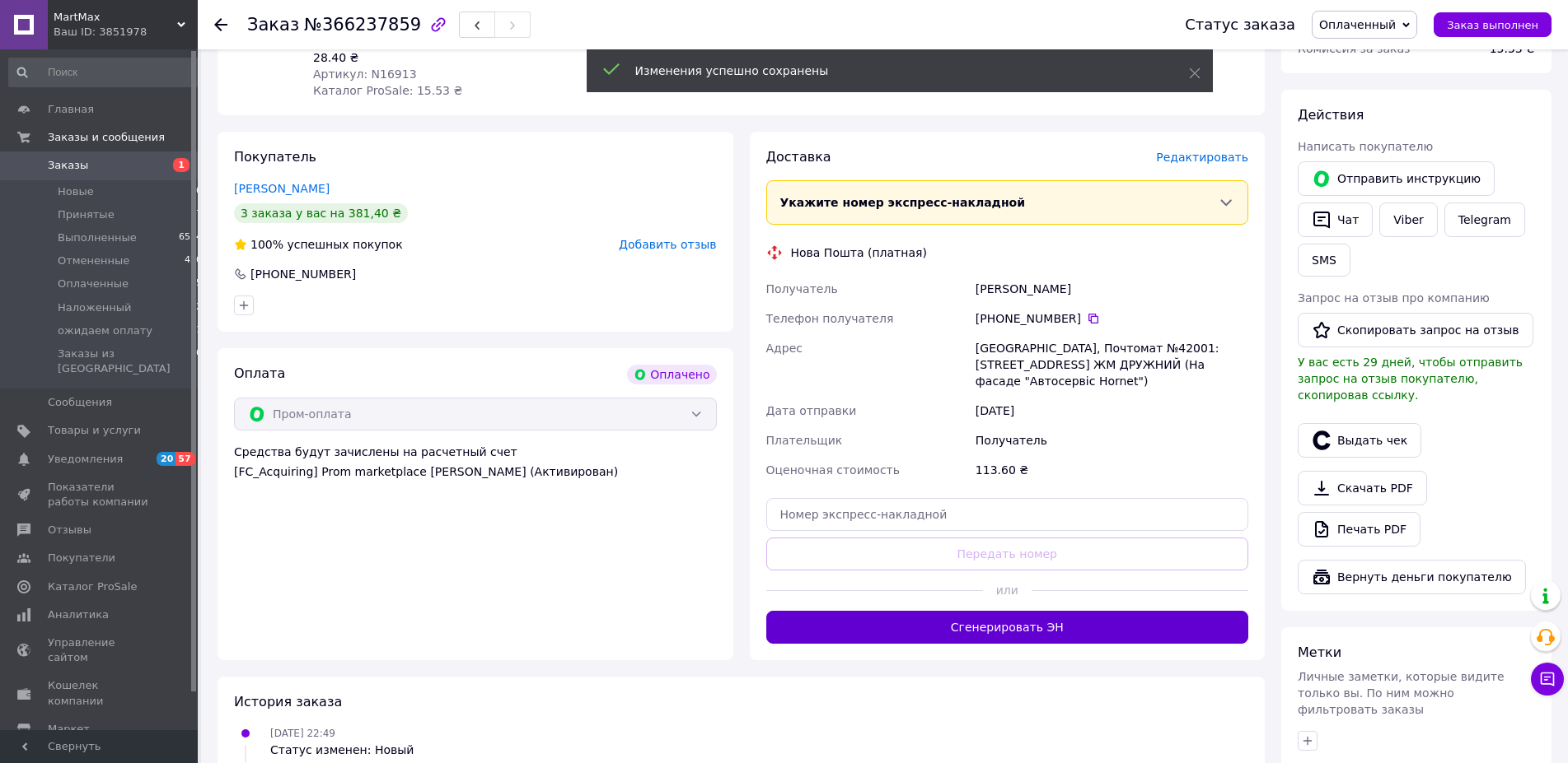
click at [1000, 634] on button "Сгенерировать ЭН" at bounding box center [1008, 626] width 483 height 33
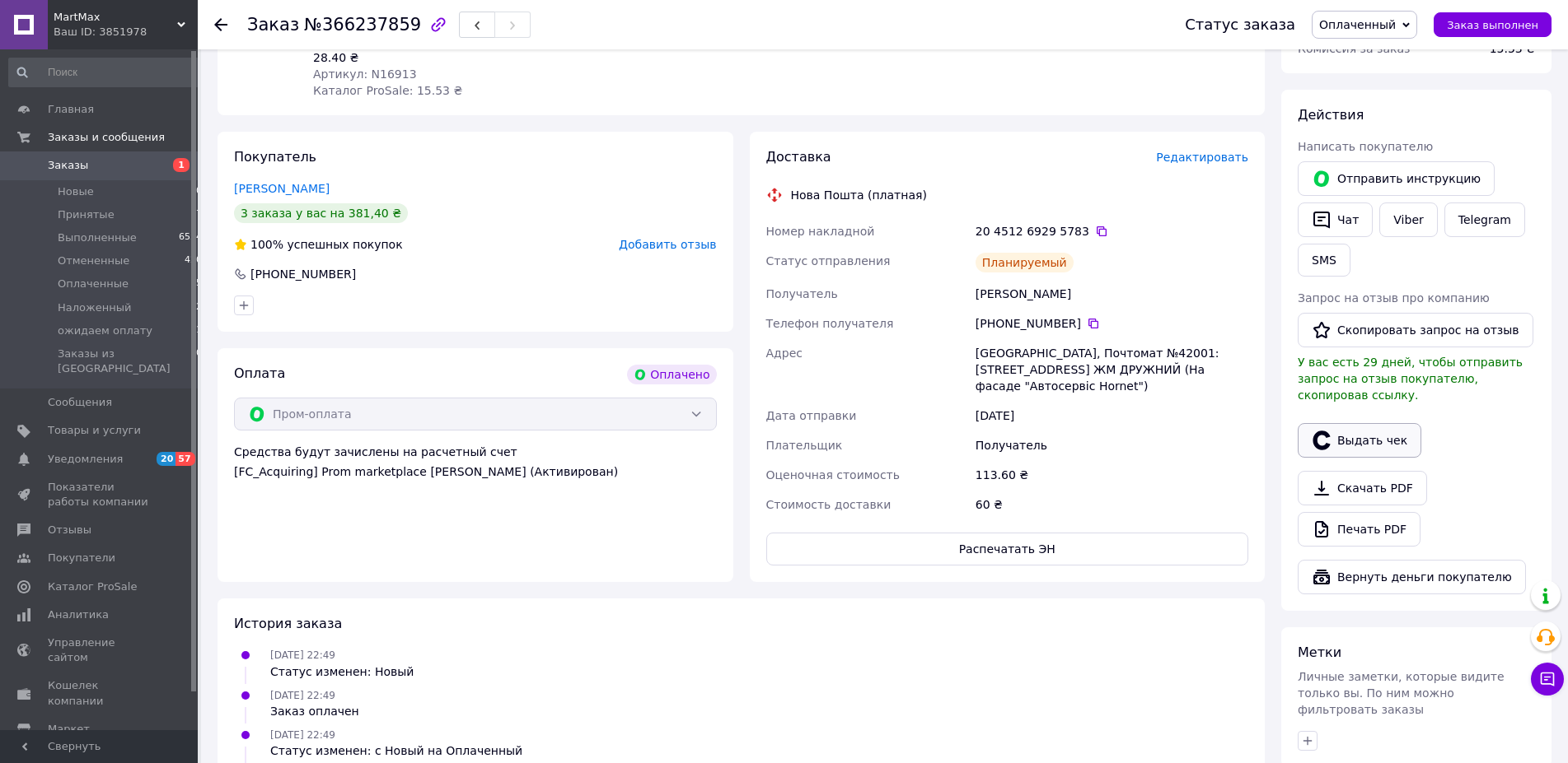
click at [1371, 424] on button "Выдать чек" at bounding box center [1359, 440] width 123 height 35
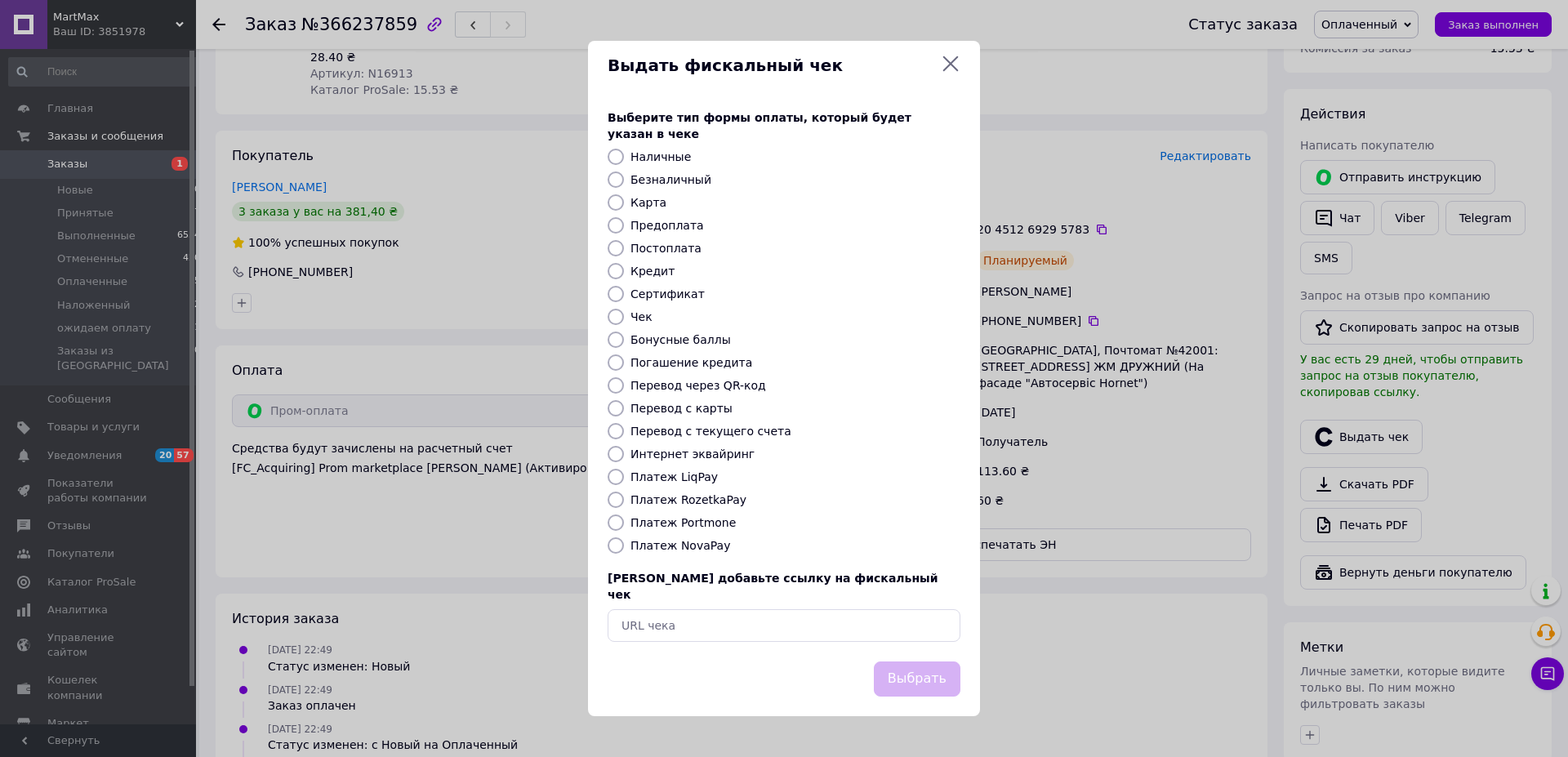
click at [643, 211] on div "Карта" at bounding box center [795, 203] width 337 height 17
click at [618, 204] on input "Карта" at bounding box center [616, 203] width 17 height 17
radio input "true"
click at [923, 661] on button "Выбрать" at bounding box center [916, 679] width 86 height 35
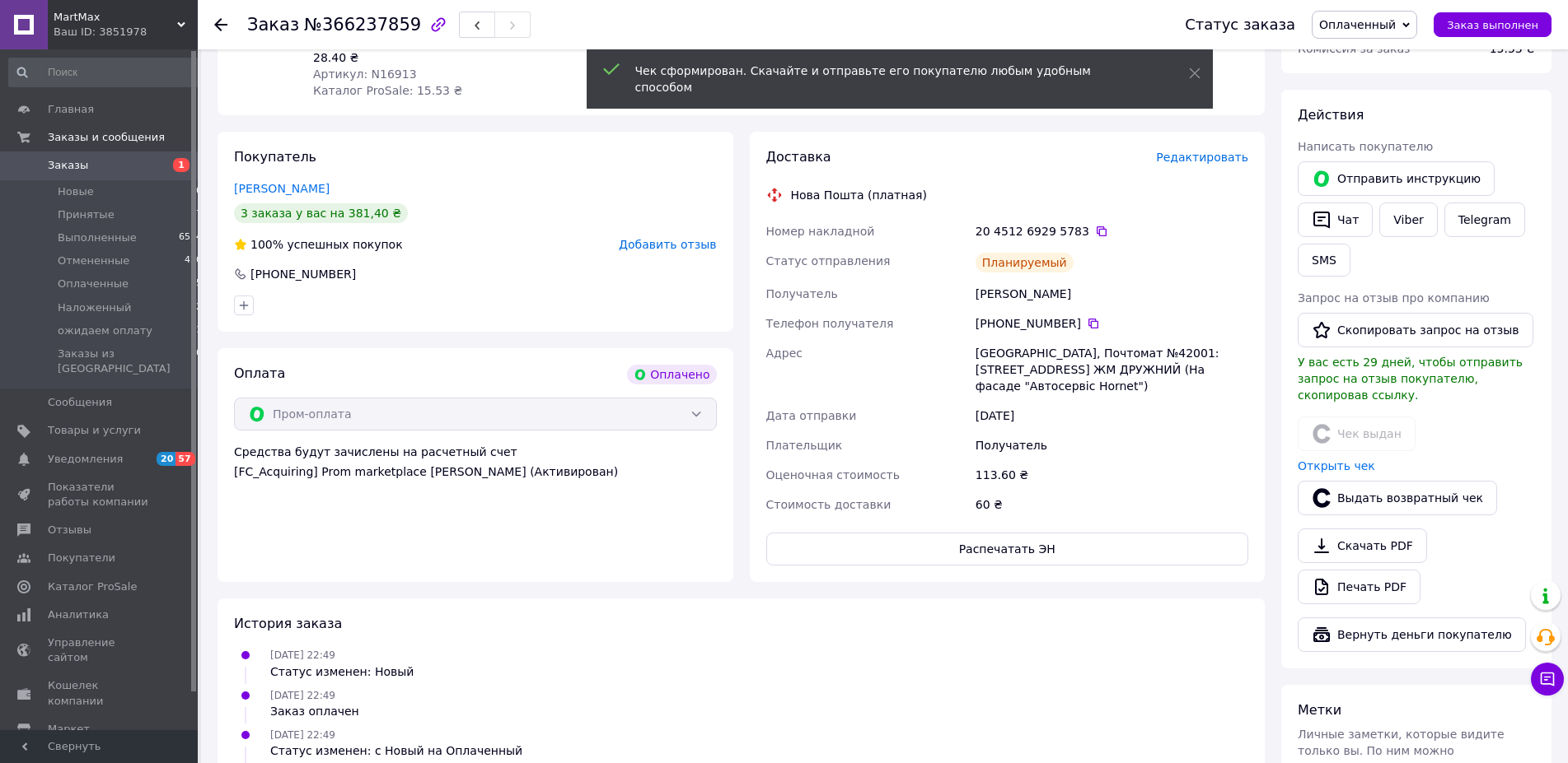
click at [1378, 14] on span "Оплаченный" at bounding box center [1364, 24] width 106 height 28
click at [1372, 74] on li "Выполнен" at bounding box center [1368, 82] width 111 height 24
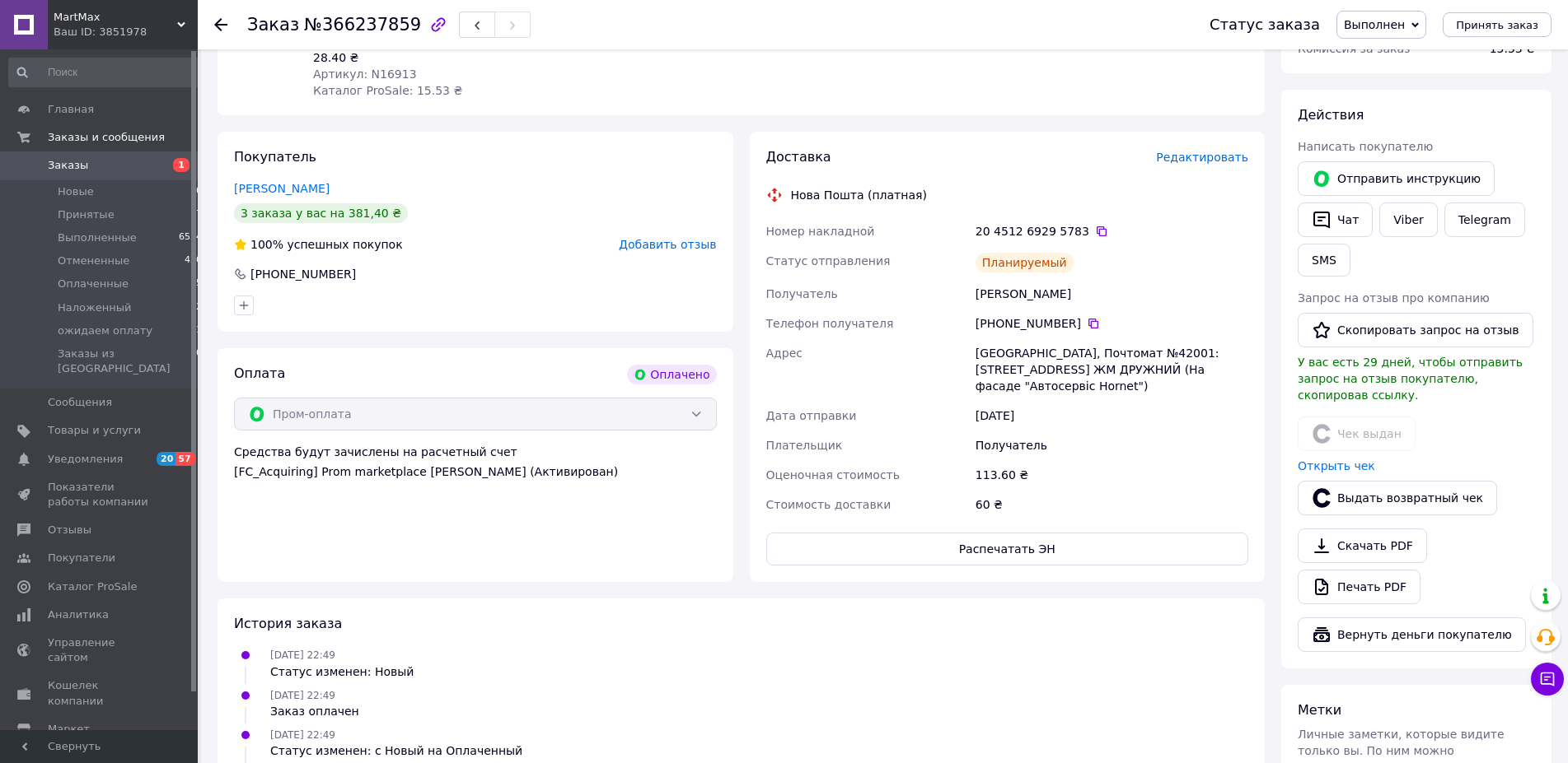
click at [82, 168] on span "Заказы" at bounding box center [100, 166] width 105 height 15
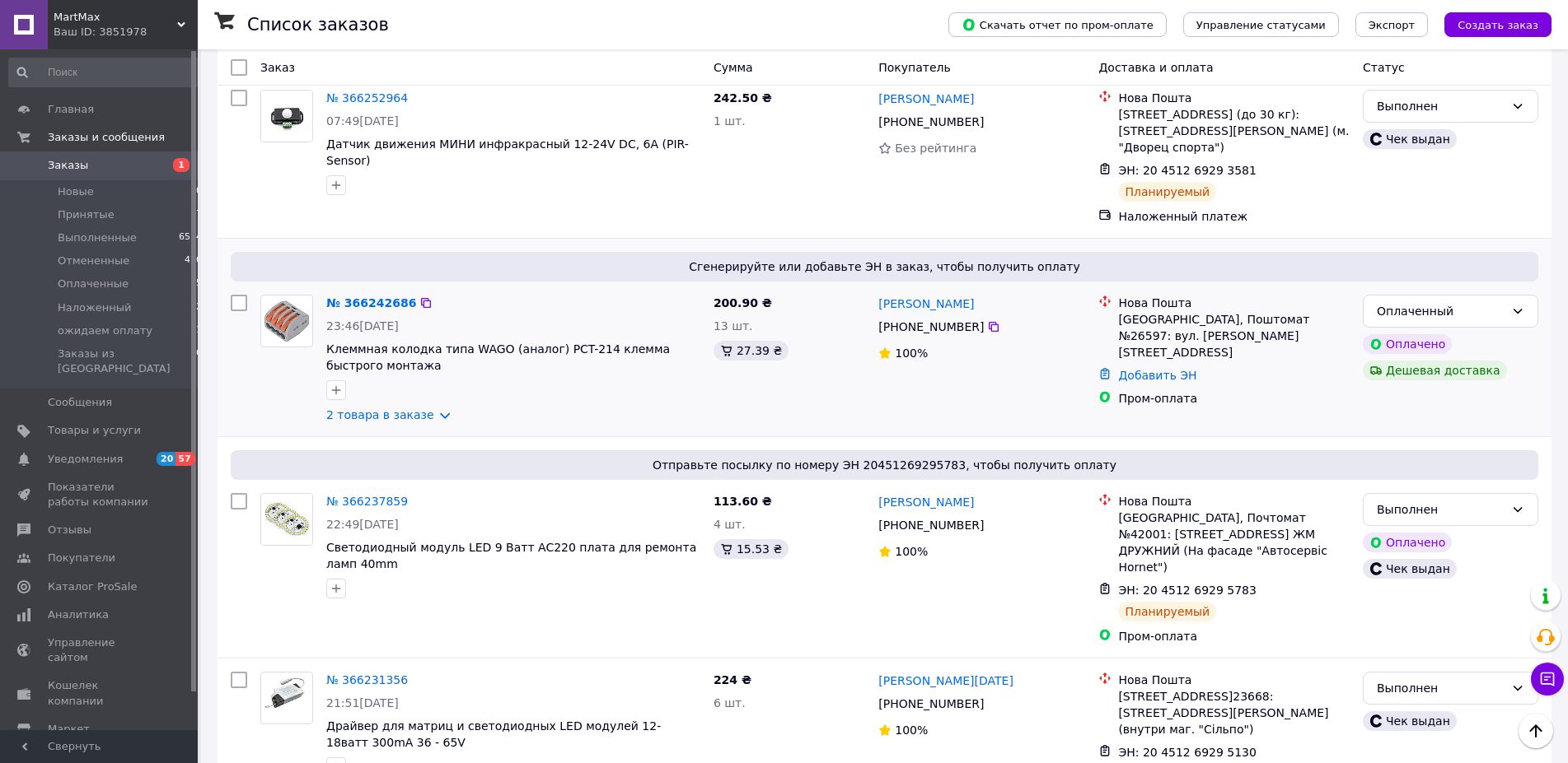
scroll to position [1932, 0]
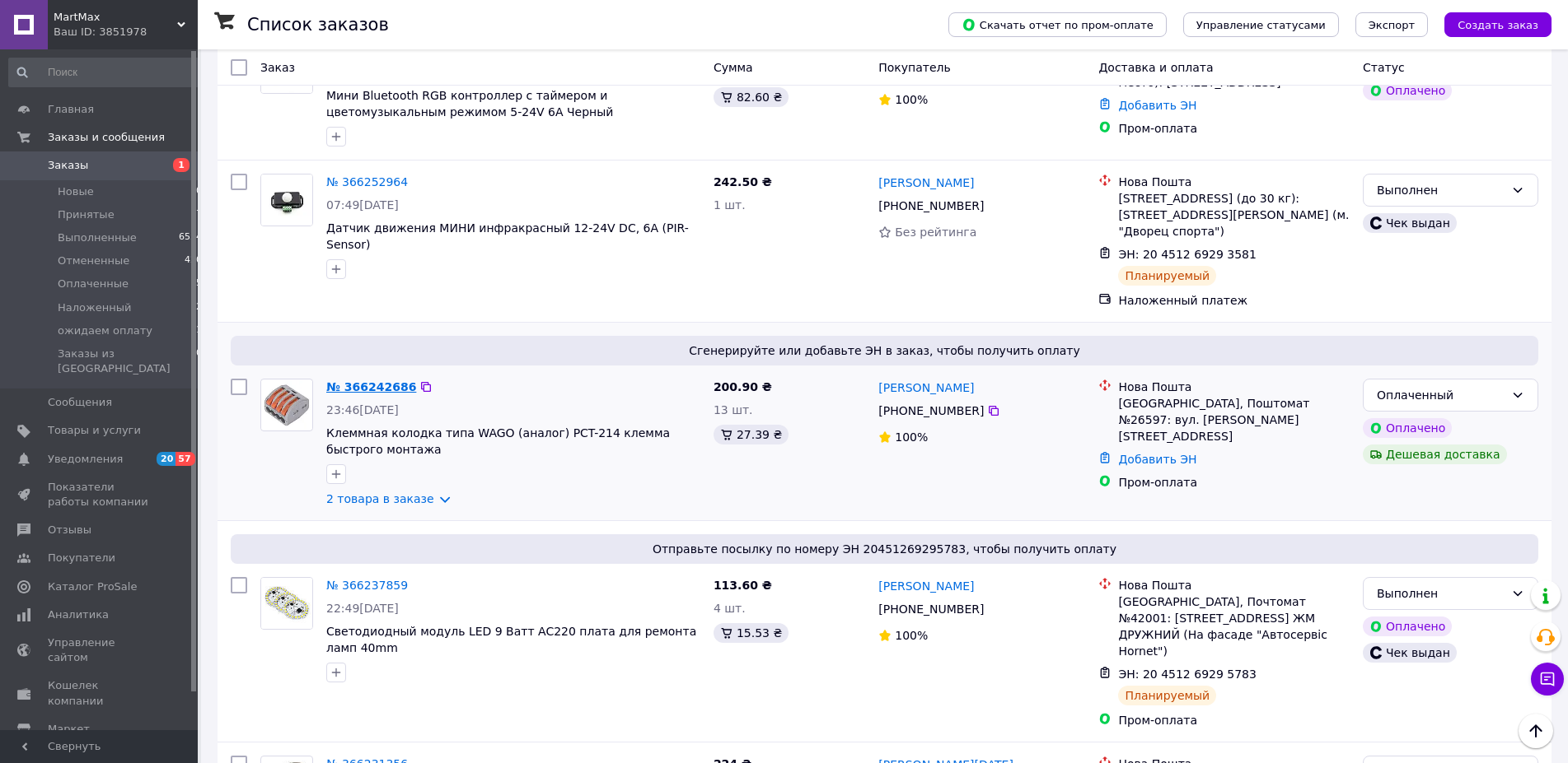
click at [386, 381] on link "№ 366242686" at bounding box center [371, 387] width 90 height 13
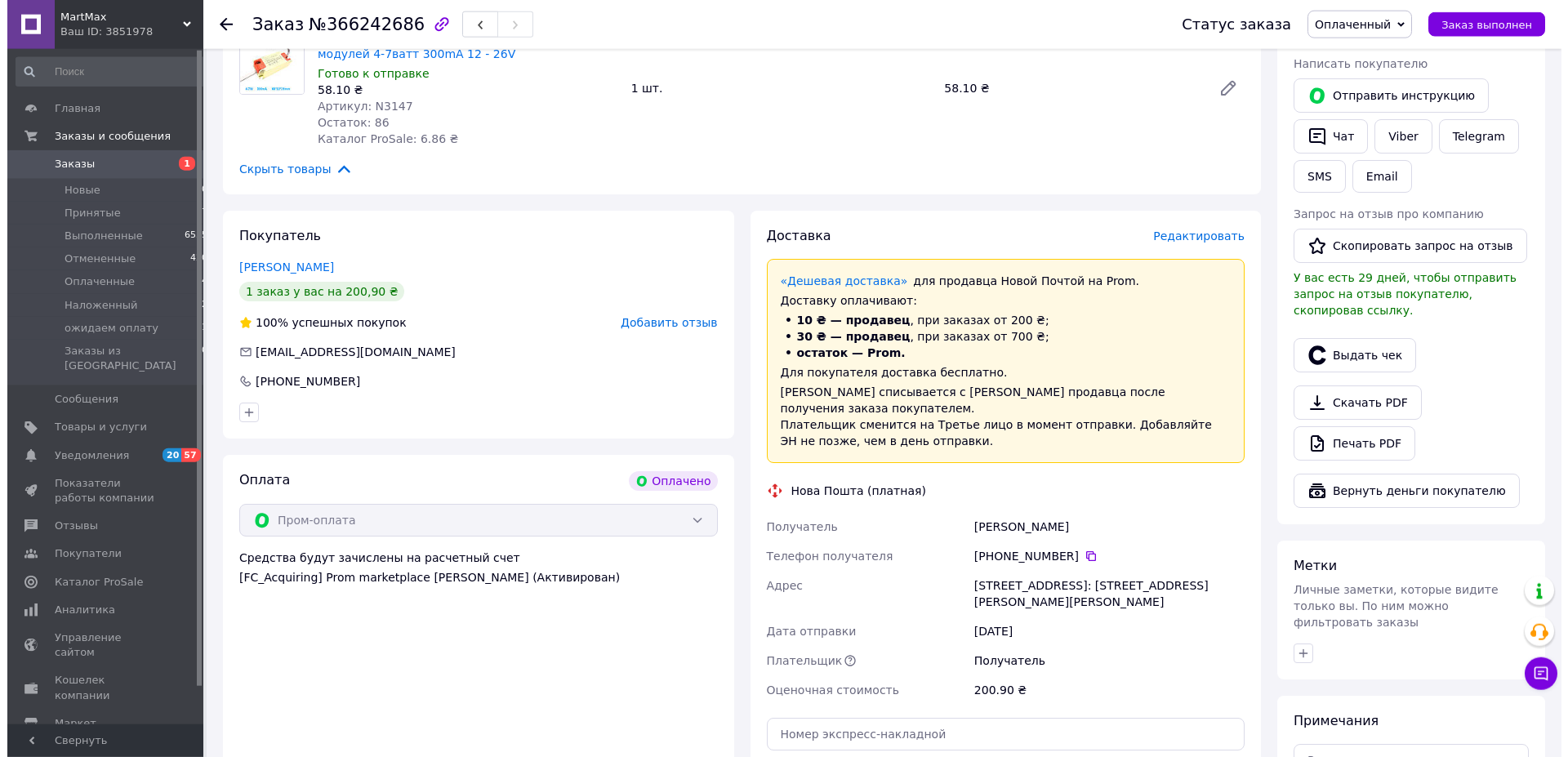
scroll to position [333, 0]
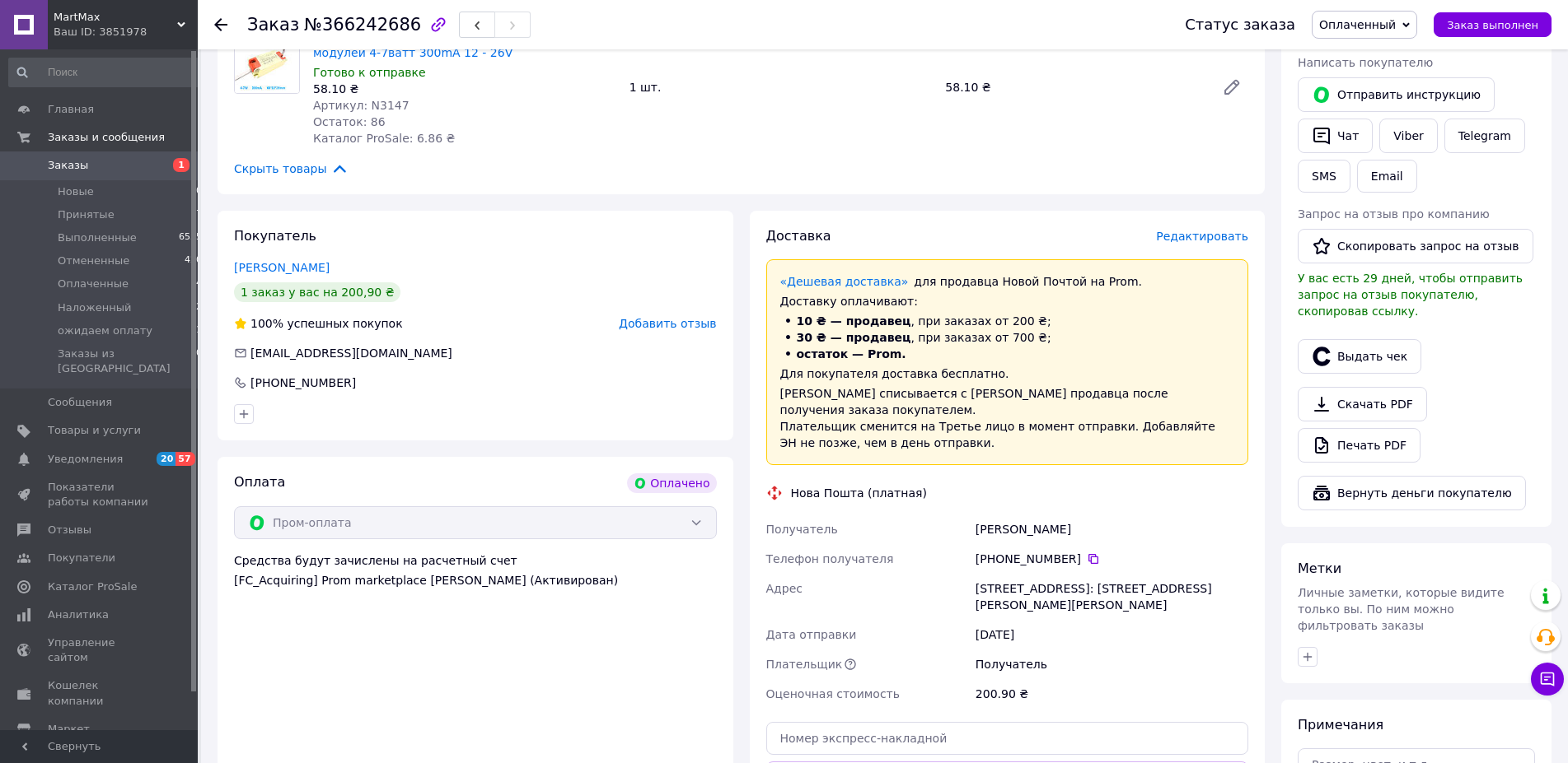
click at [1218, 238] on span "Редактировать" at bounding box center [1202, 237] width 93 height 13
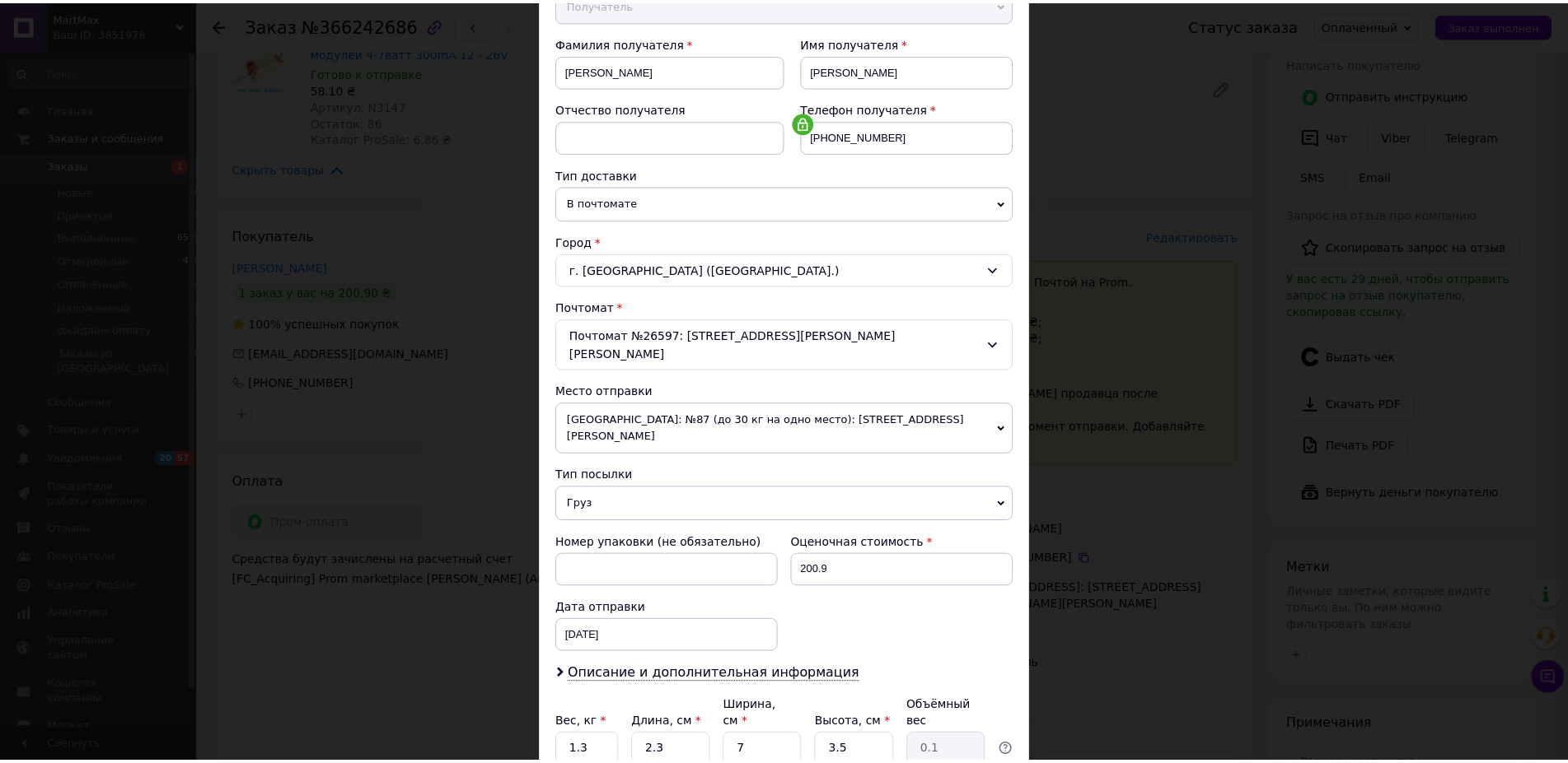
scroll to position [330, 0]
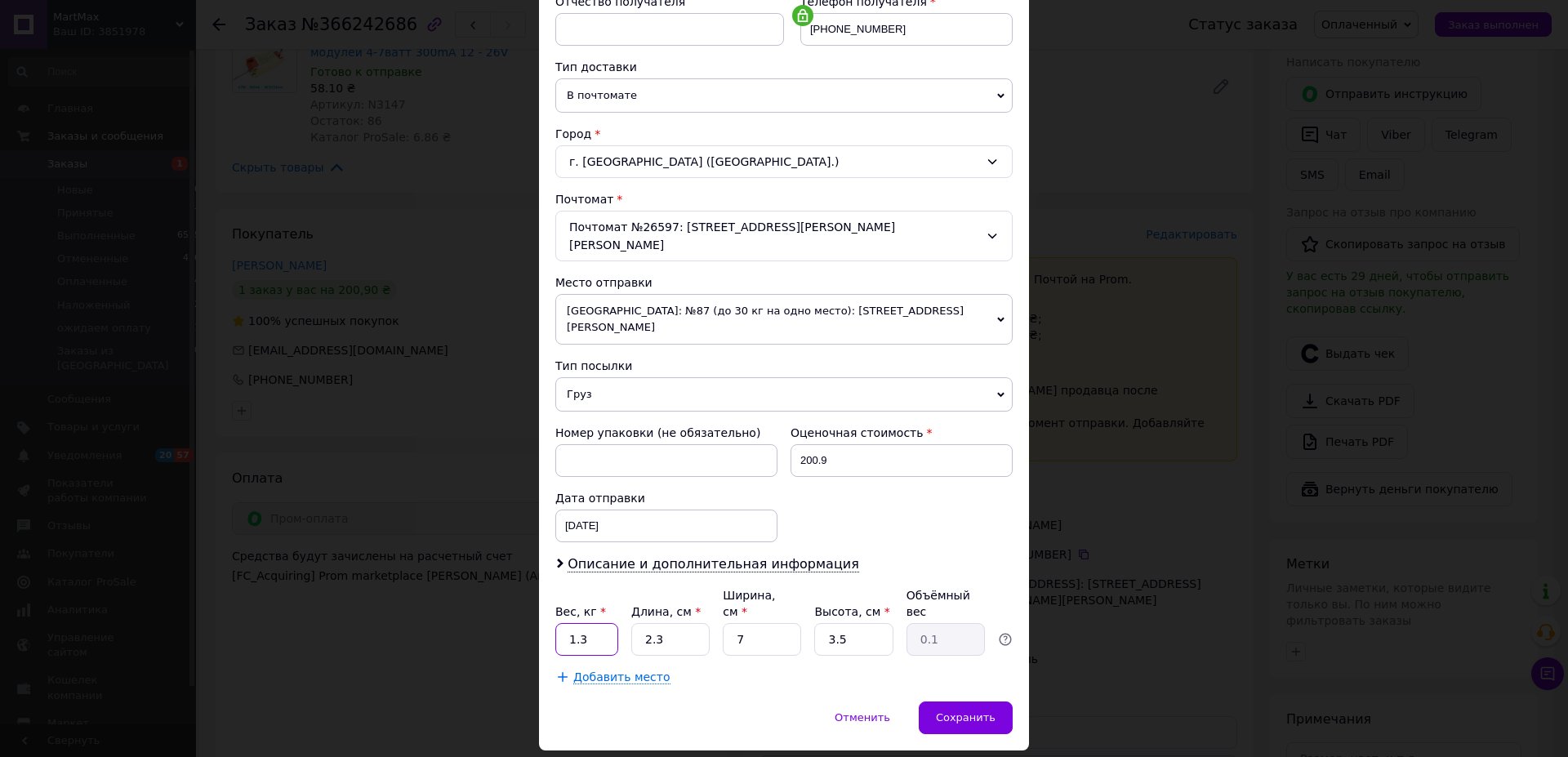
drag, startPoint x: 590, startPoint y: 592, endPoint x: 557, endPoint y: 599, distance: 33.7
click at [557, 623] on input "1.3" at bounding box center [587, 639] width 63 height 32
type input "0.3"
drag, startPoint x: 661, startPoint y: 599, endPoint x: 630, endPoint y: 592, distance: 31.8
click at [631, 623] on input "2.3" at bounding box center [670, 639] width 79 height 32
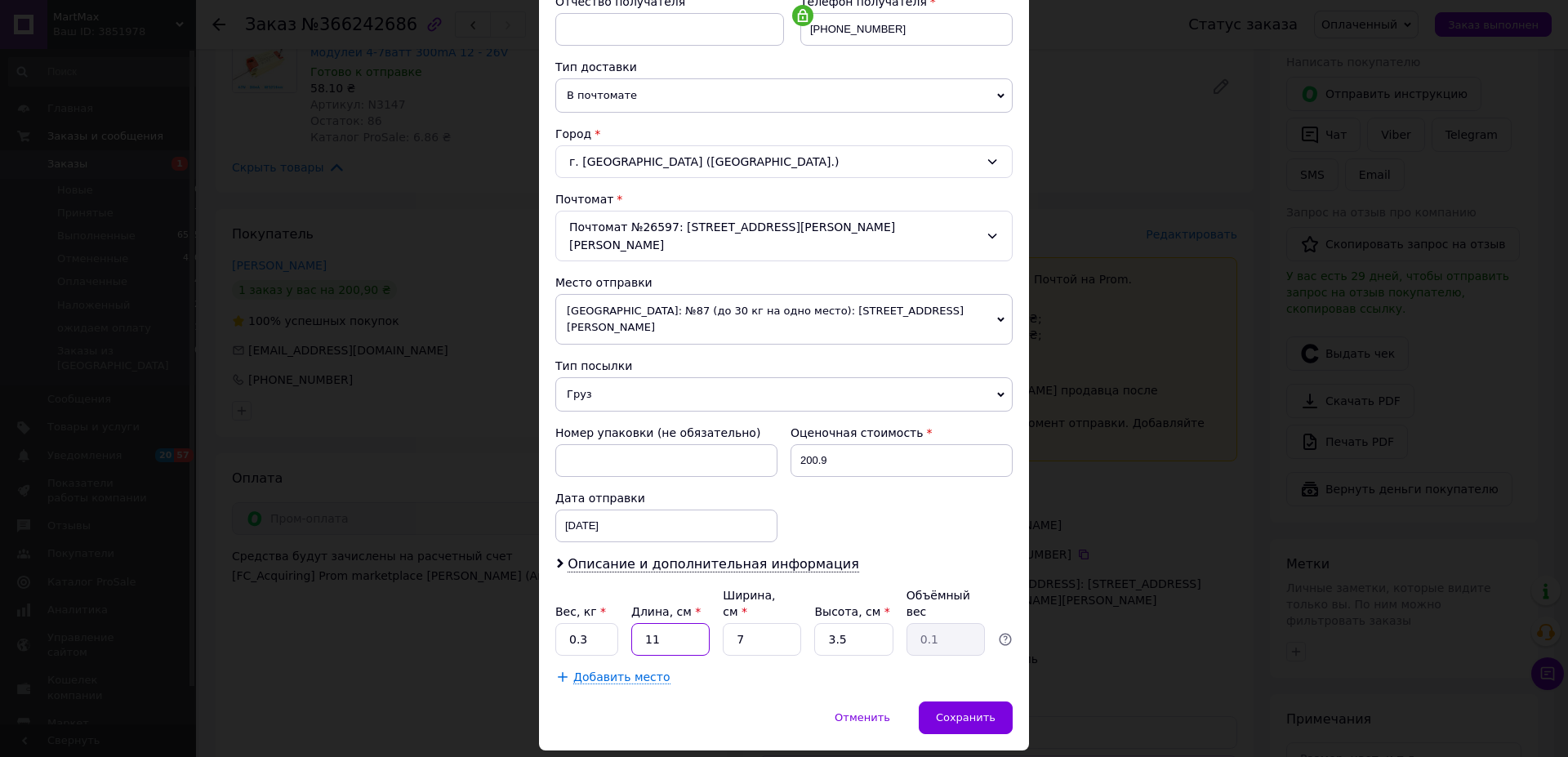
type input "11"
drag, startPoint x: 761, startPoint y: 589, endPoint x: 720, endPoint y: 599, distance: 42.2
click at [722, 623] on input "7" at bounding box center [761, 639] width 79 height 32
type input "20"
type input "0.19"
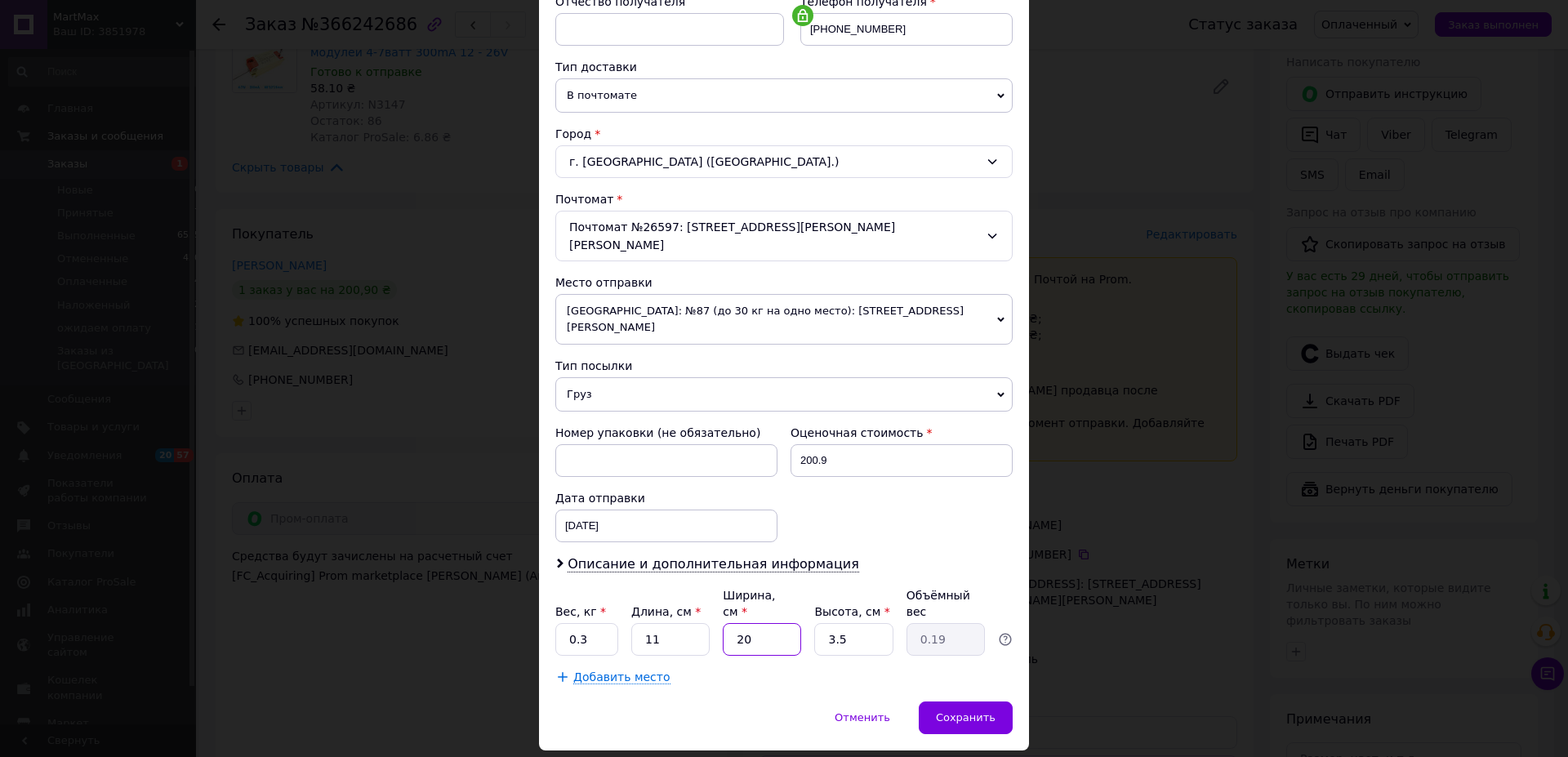
type input "20"
click at [814, 623] on input "3.5" at bounding box center [853, 639] width 79 height 32
click at [949, 712] on span "Сохранить" at bounding box center [965, 717] width 59 height 12
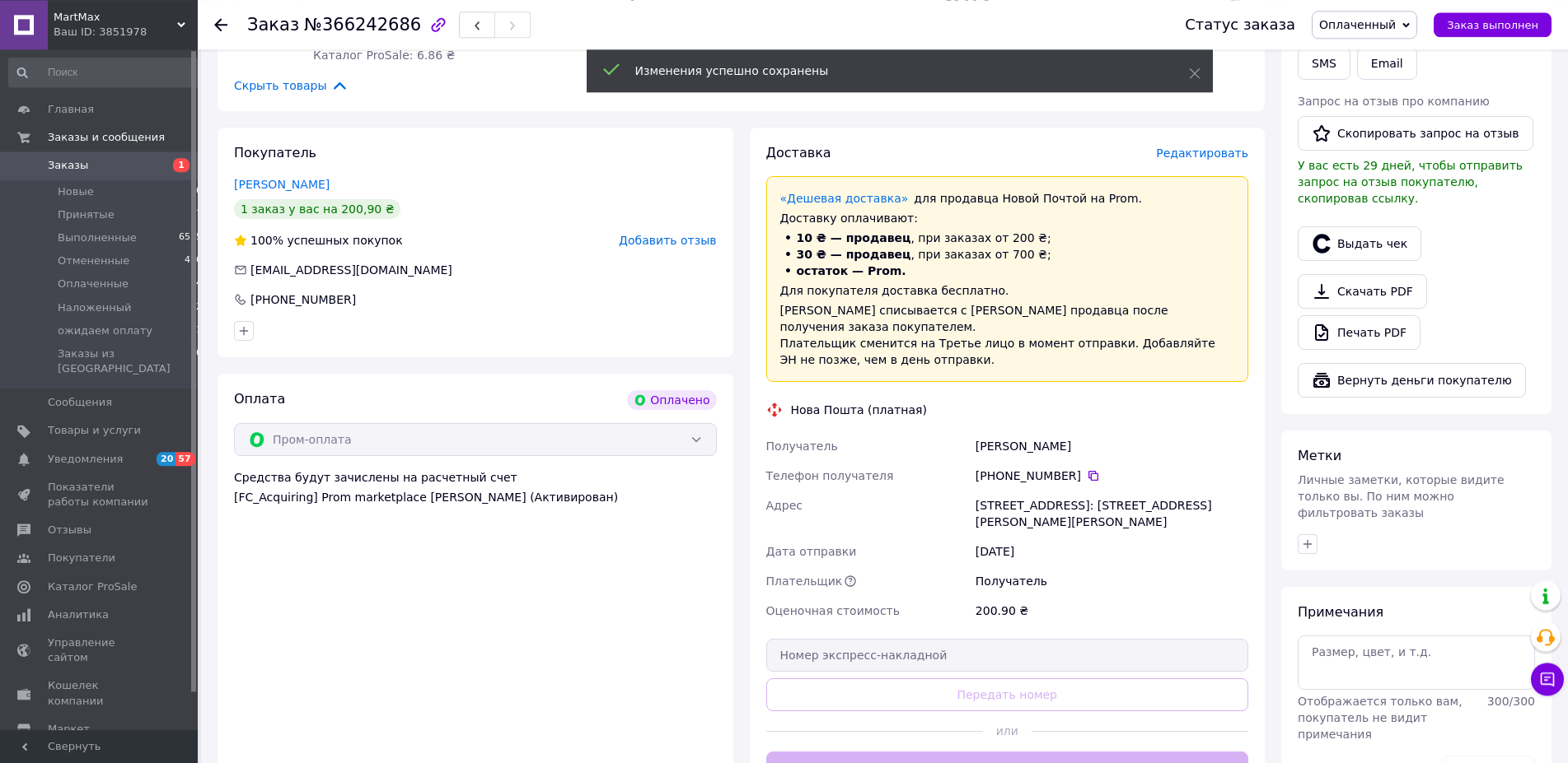
scroll to position [672, 0]
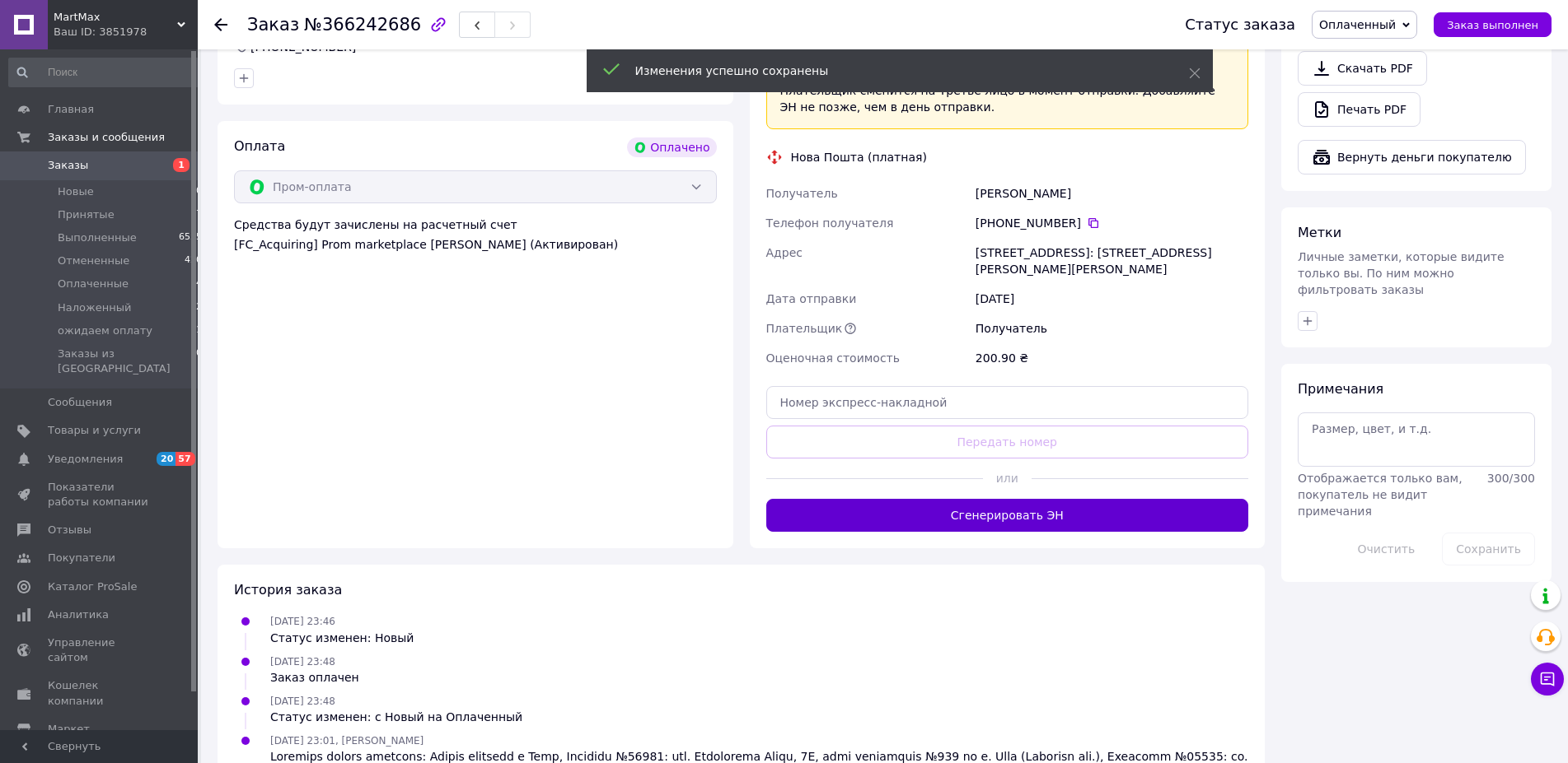
click at [1018, 499] on button "Сгенерировать ЭН" at bounding box center [1008, 515] width 483 height 33
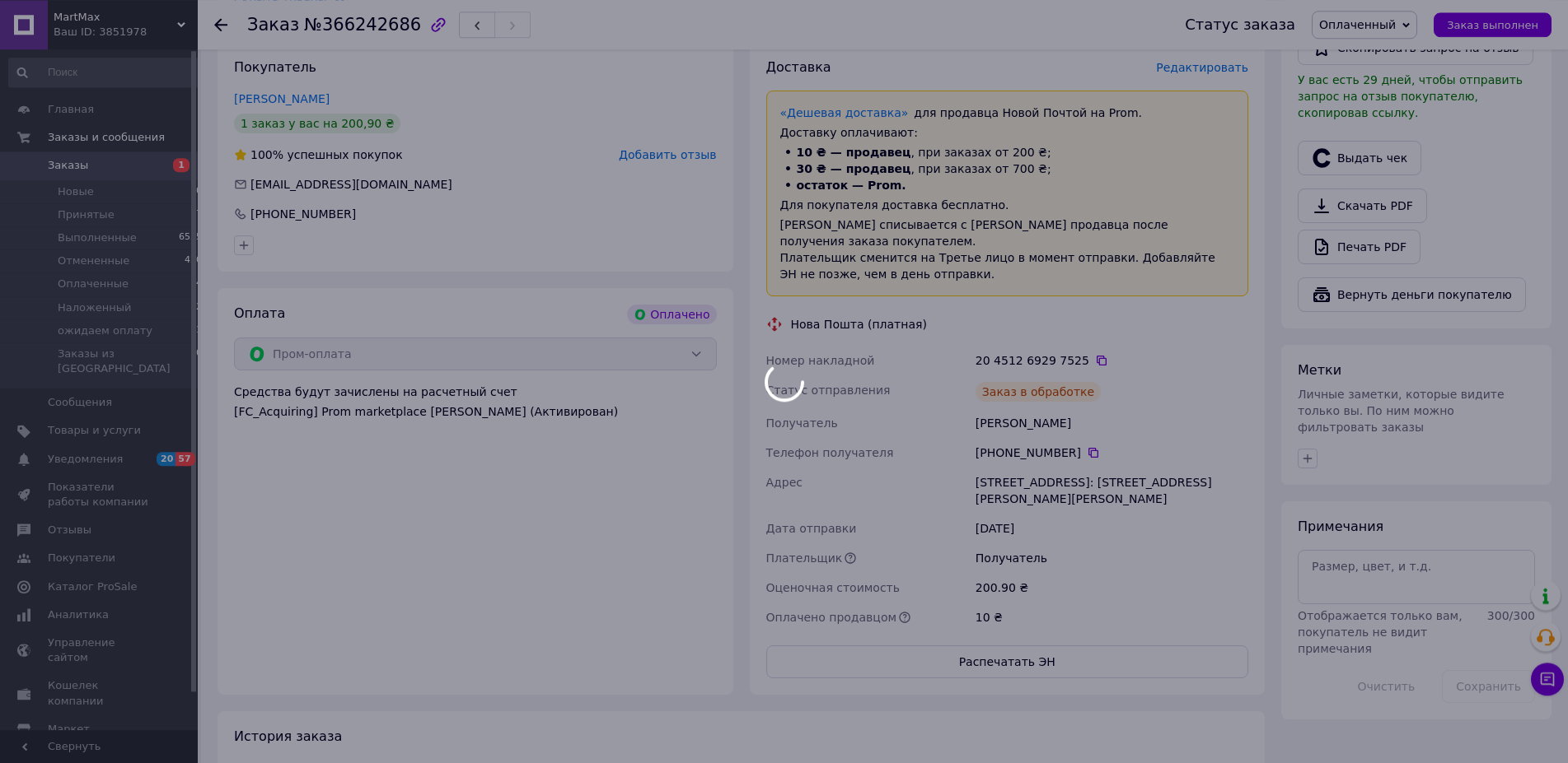
scroll to position [336, 0]
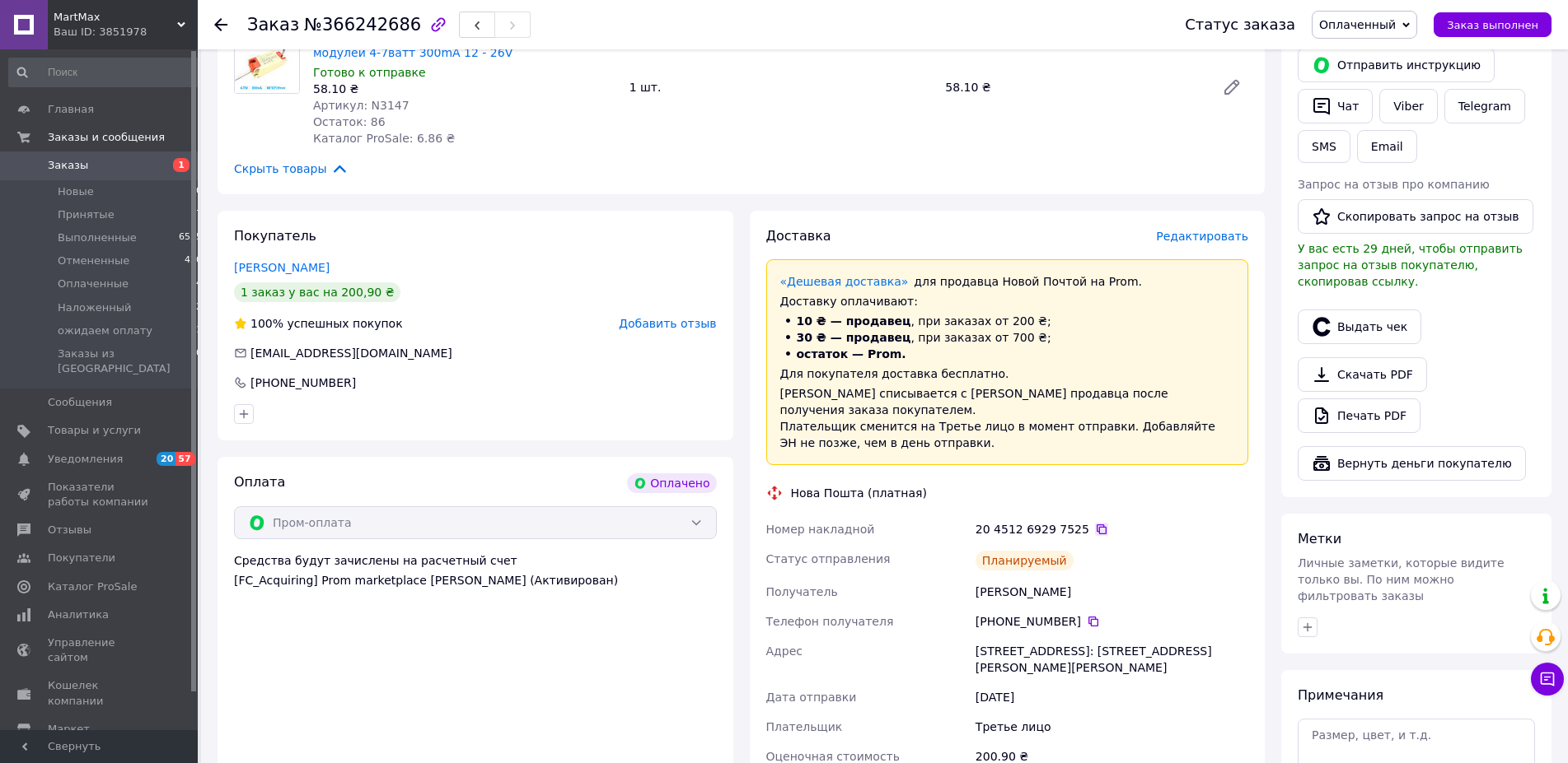
click at [1095, 523] on icon at bounding box center [1101, 529] width 13 height 13
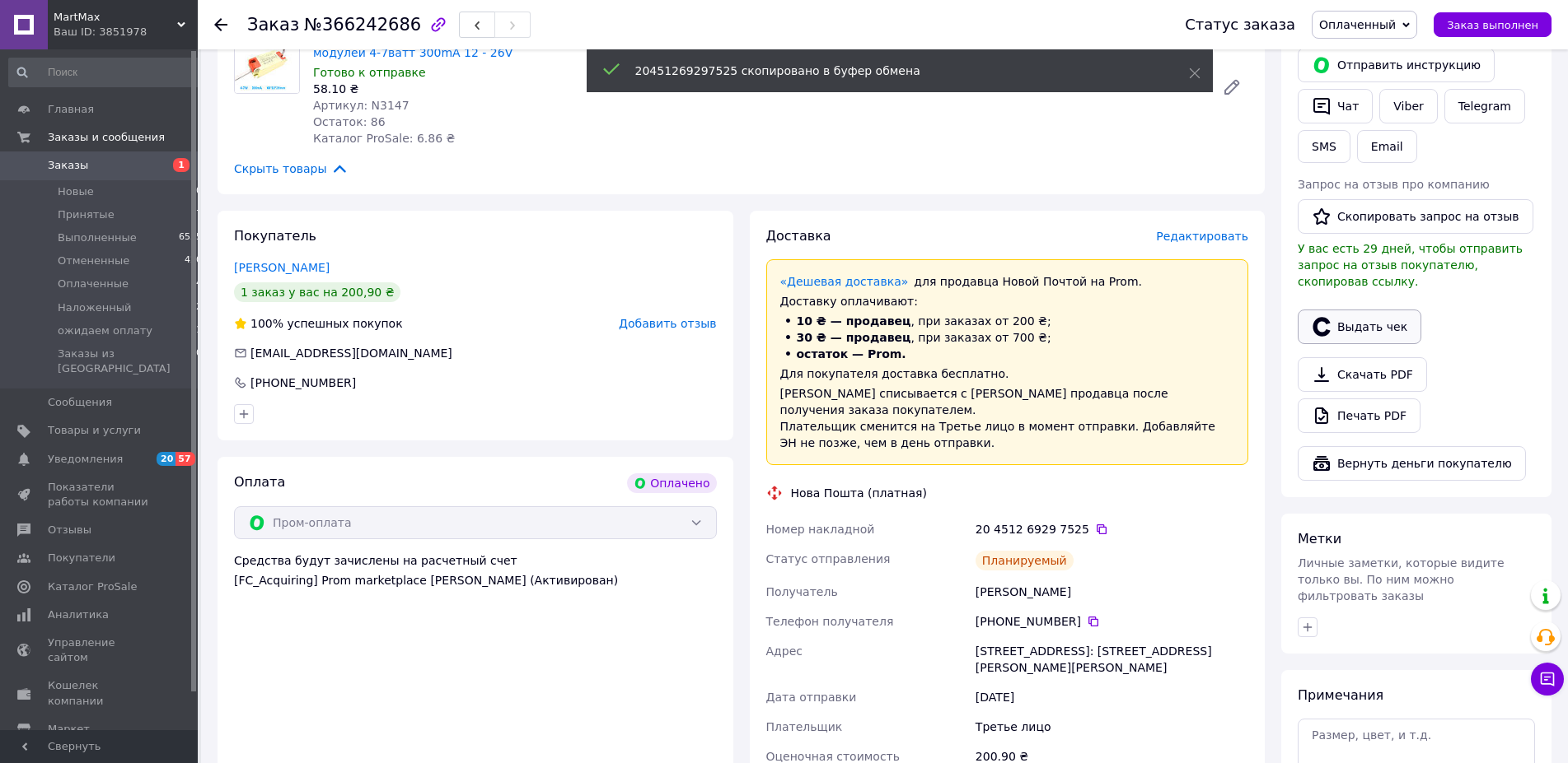
click at [1369, 310] on button "Выдать чек" at bounding box center [1359, 326] width 123 height 35
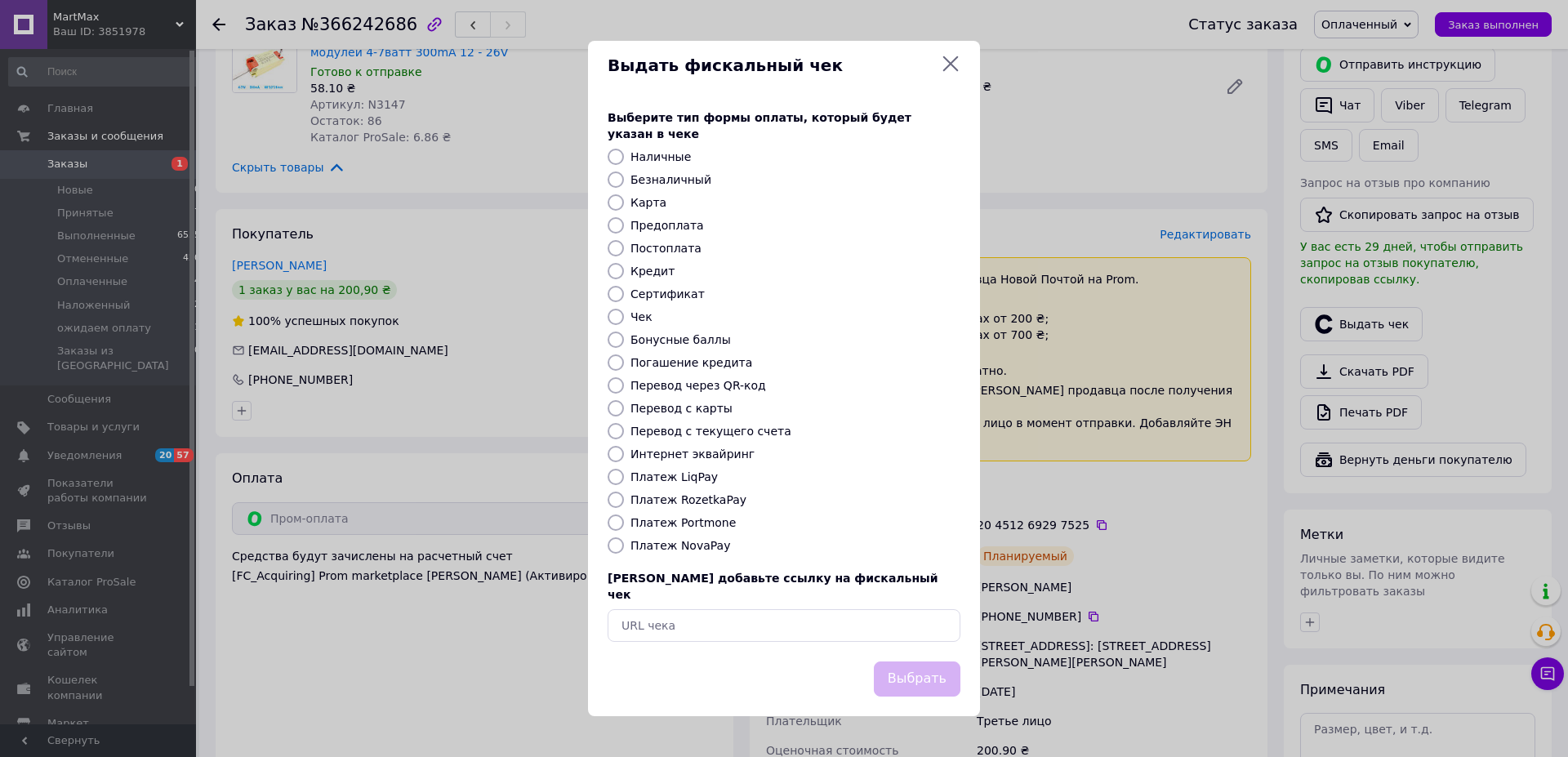
click at [648, 202] on label "Карта" at bounding box center [648, 202] width 36 height 13
click at [624, 202] on input "Карта" at bounding box center [616, 203] width 17 height 17
radio input "true"
click at [911, 671] on button "Выбрать" at bounding box center [916, 679] width 86 height 35
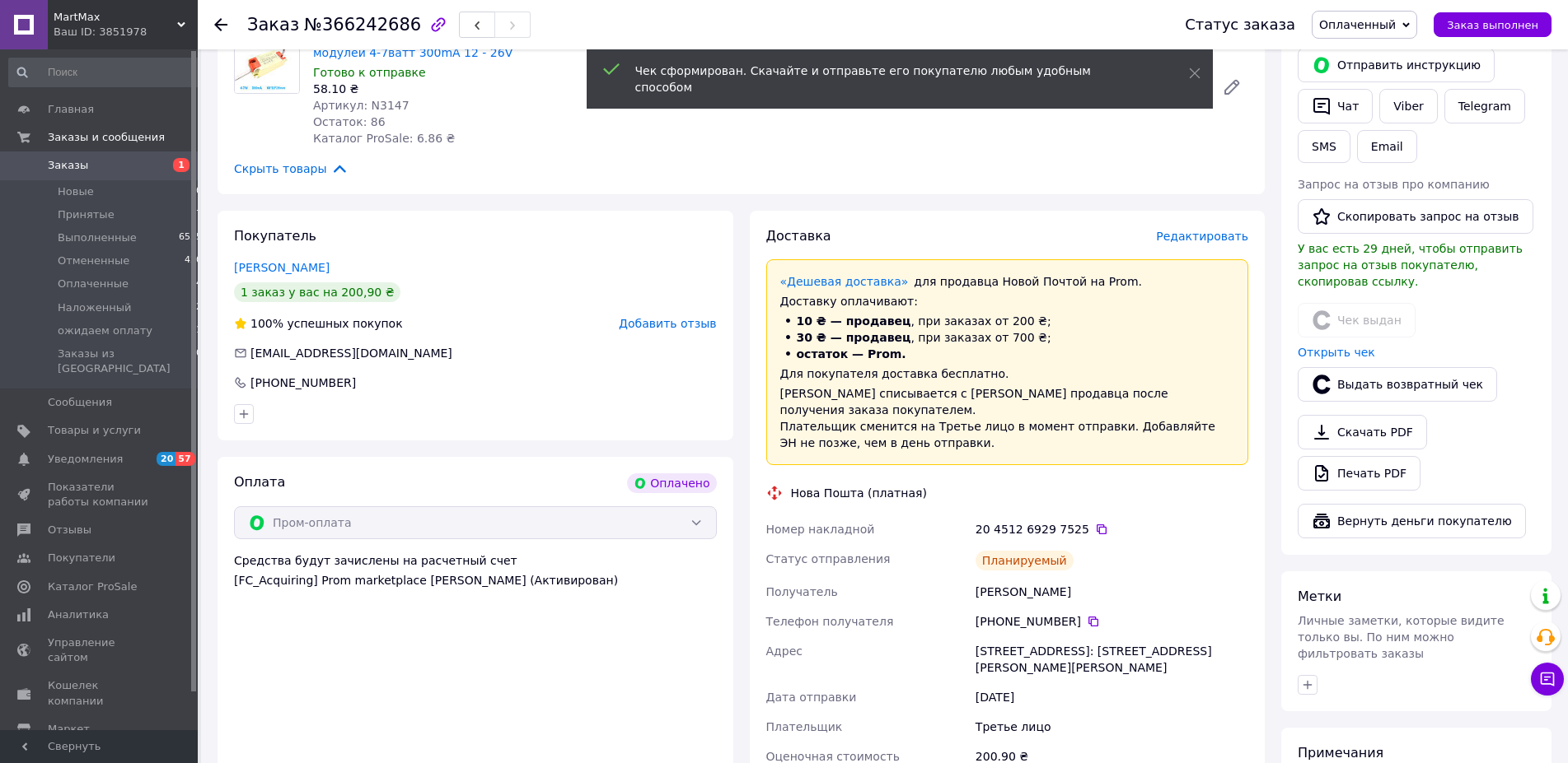
click at [1374, 20] on span "Оплаченный" at bounding box center [1357, 24] width 77 height 13
click at [1373, 85] on li "Выполнен" at bounding box center [1368, 82] width 111 height 24
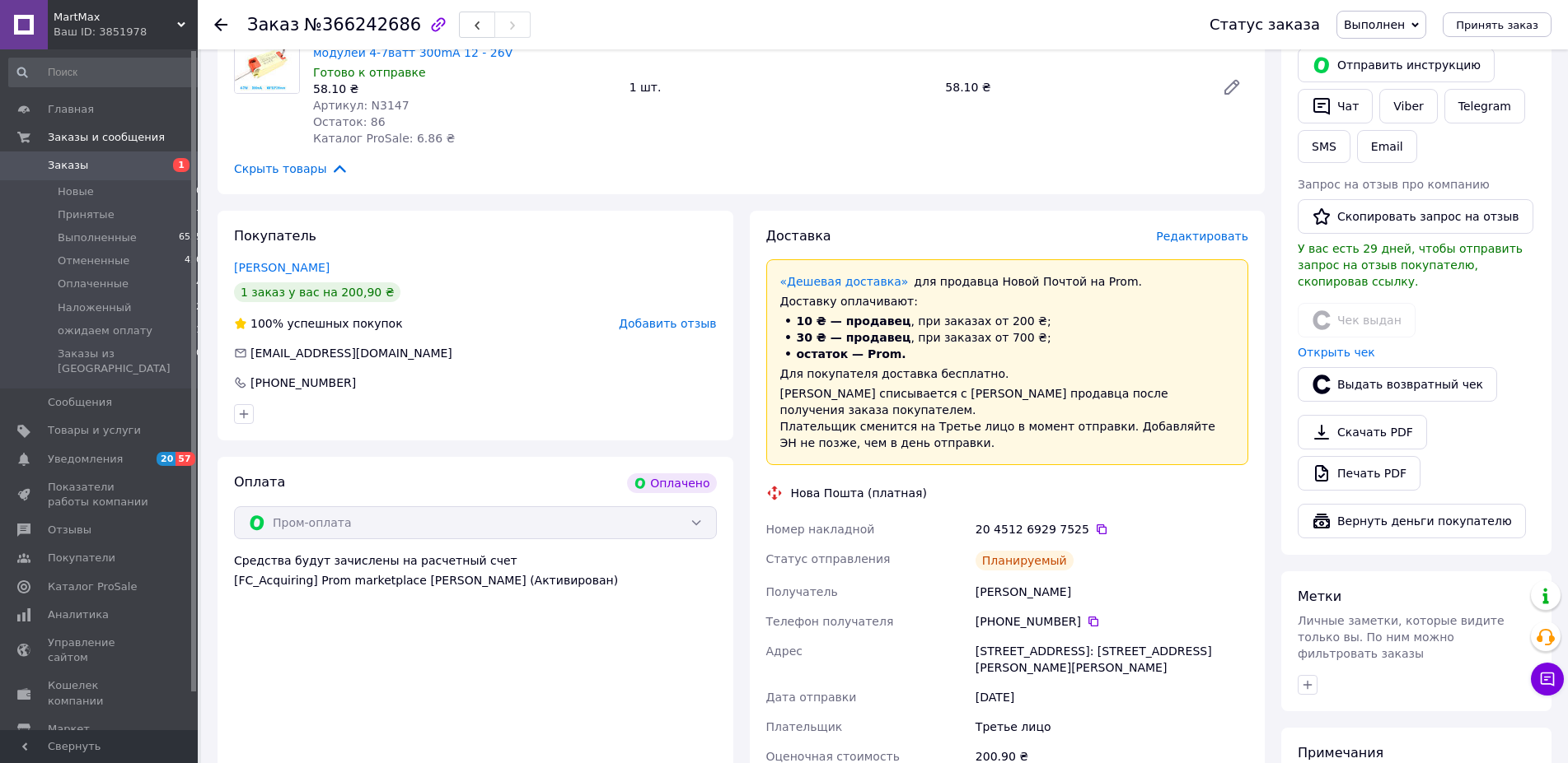
click at [71, 163] on span "Заказы" at bounding box center [67, 166] width 40 height 15
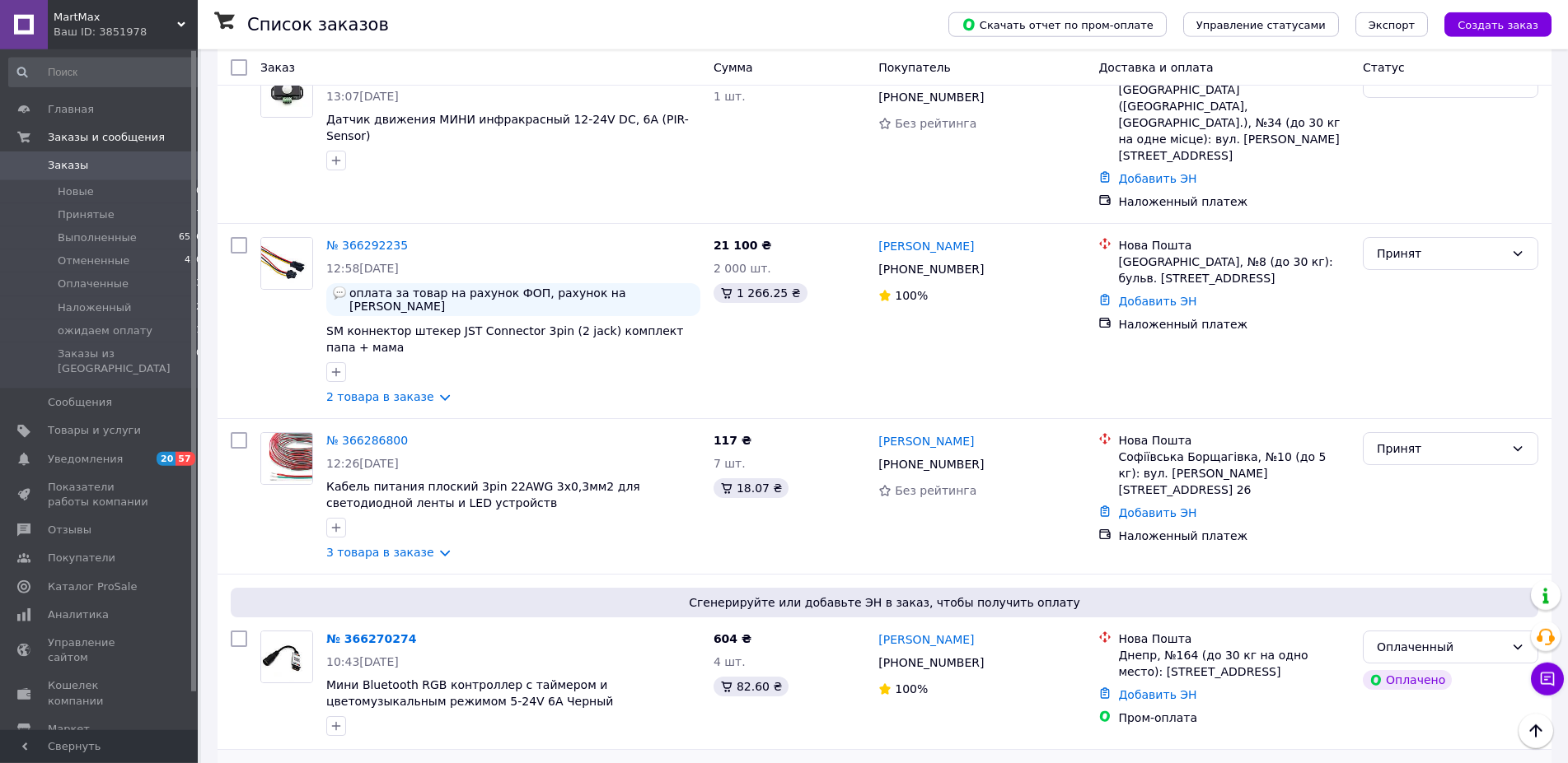
scroll to position [1344, 0]
click at [424, 544] on link "3 товара в заказе" at bounding box center [380, 551] width 108 height 13
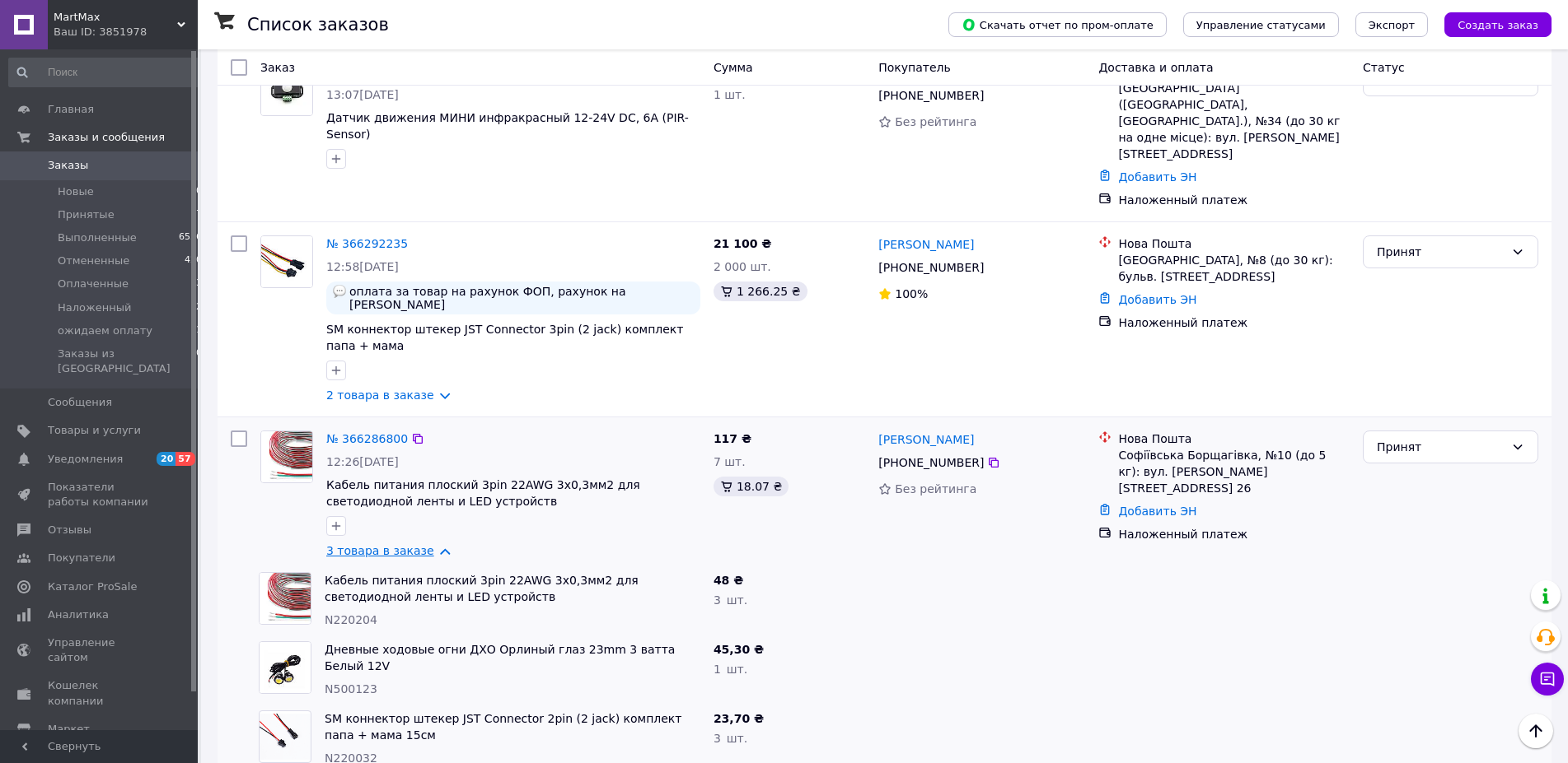
click at [424, 544] on link "3 товара в заказе" at bounding box center [380, 551] width 108 height 13
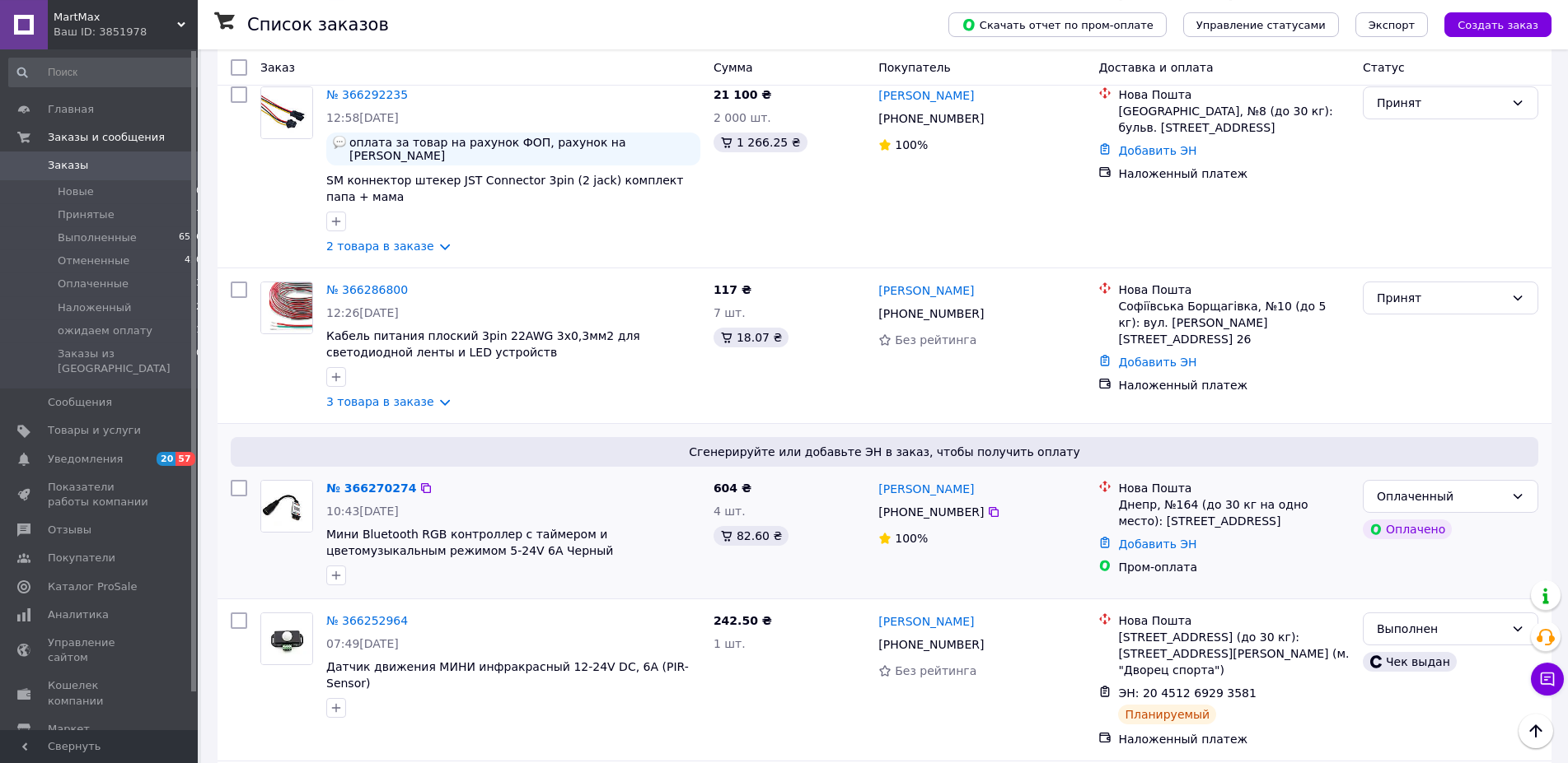
scroll to position [1596, 0]
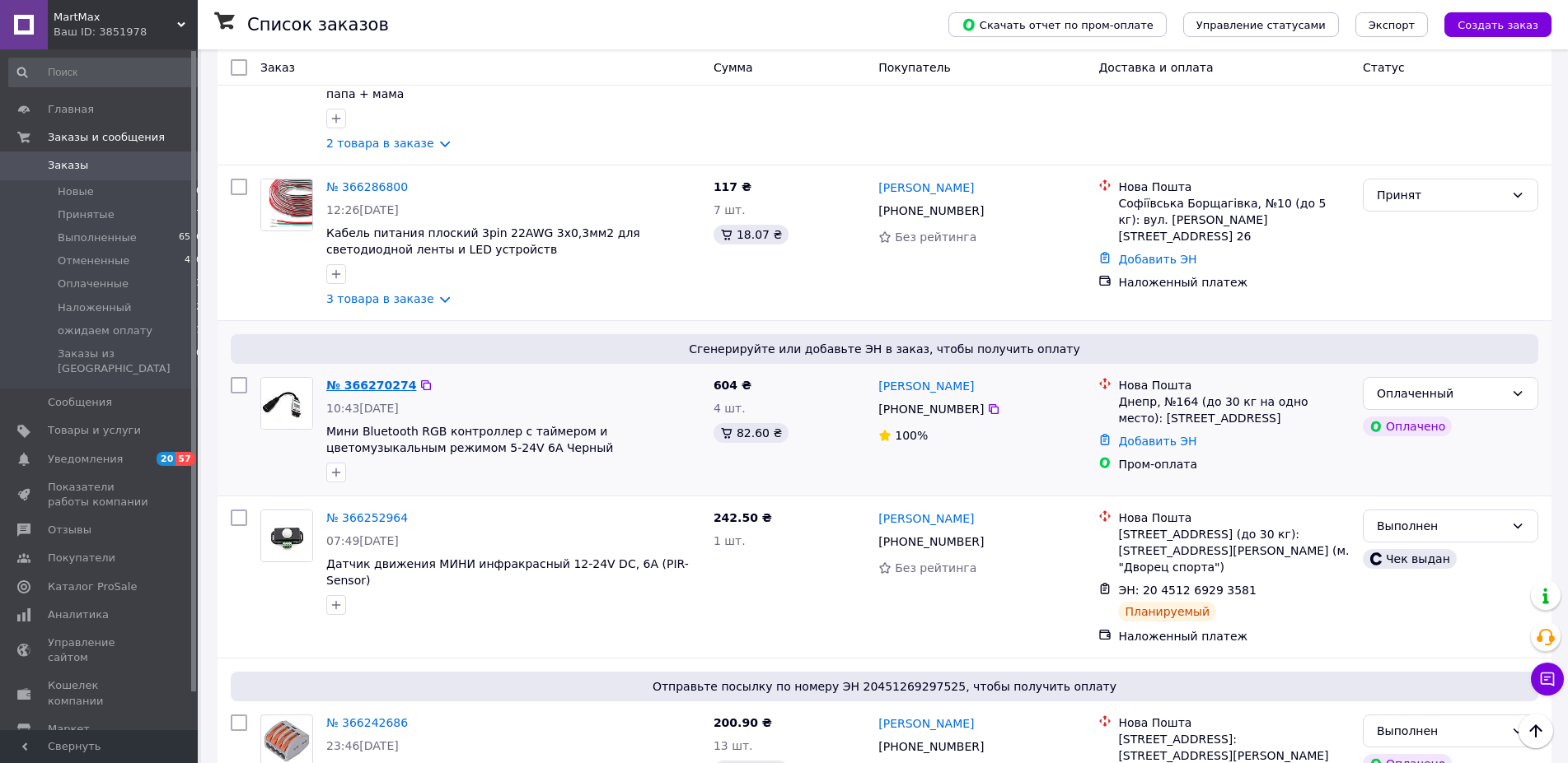
click at [373, 379] on link "№ 366270274" at bounding box center [371, 385] width 90 height 13
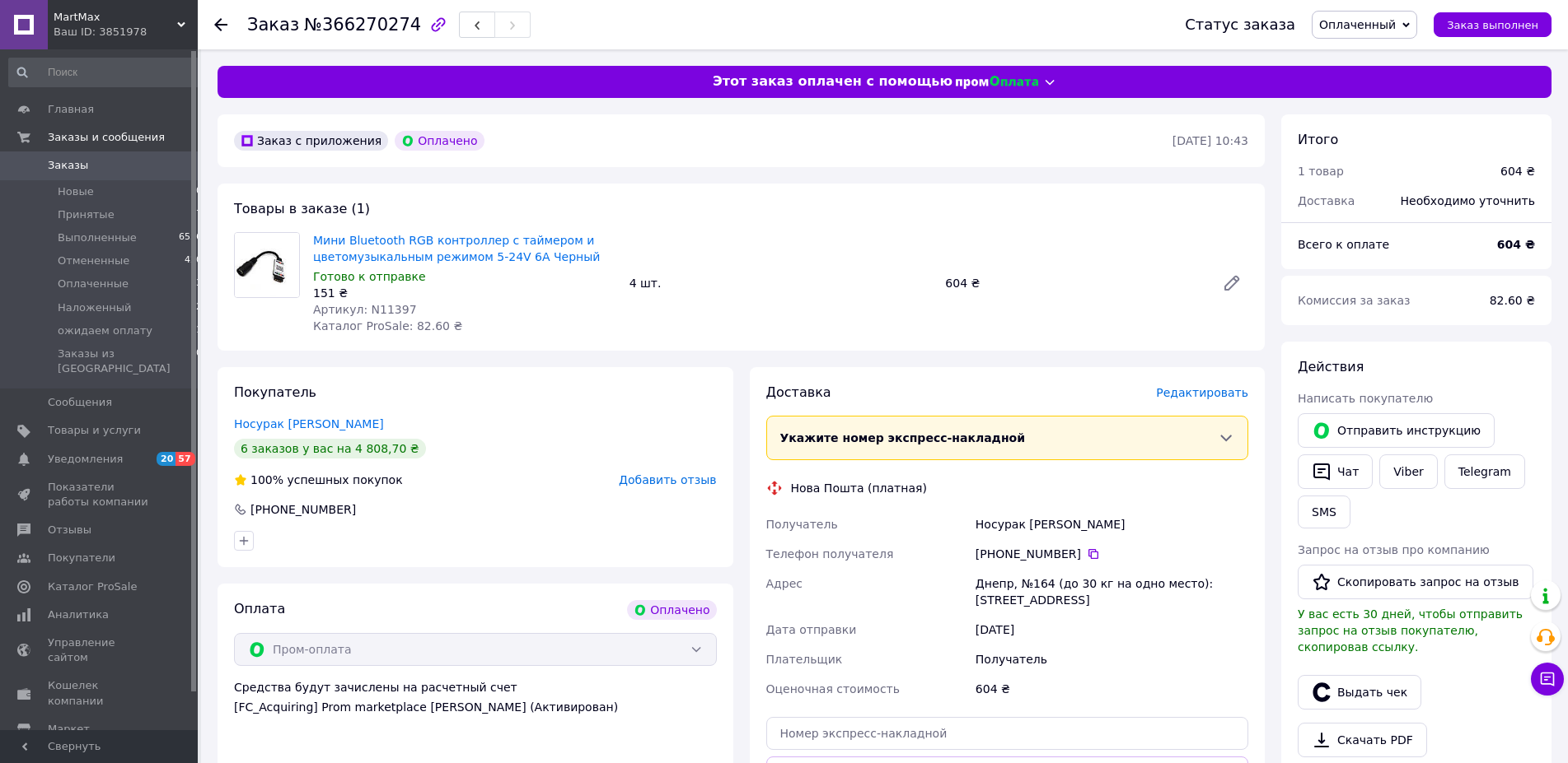
click at [1205, 390] on span "Редактировать" at bounding box center [1202, 393] width 93 height 13
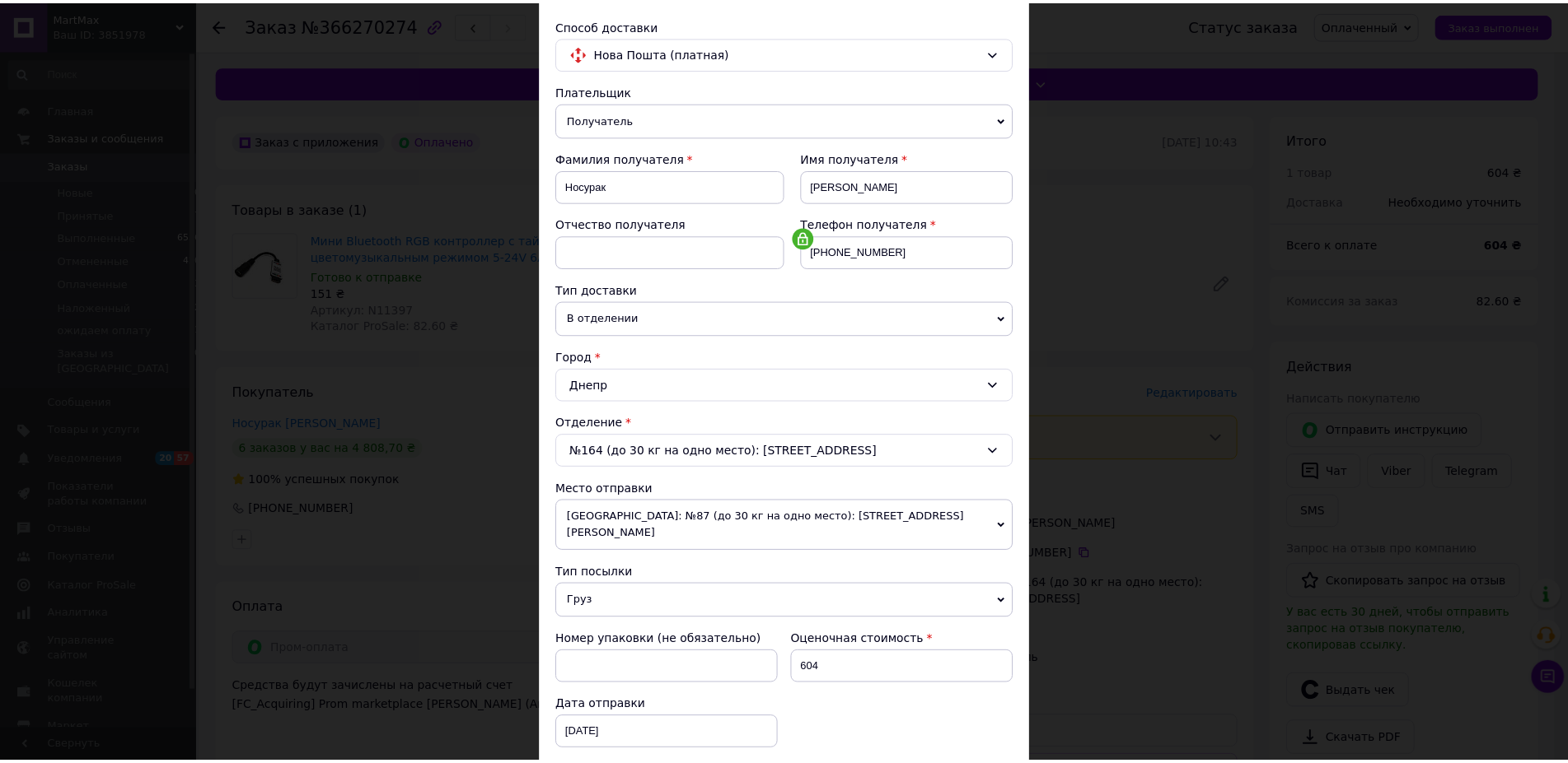
scroll to position [330, 0]
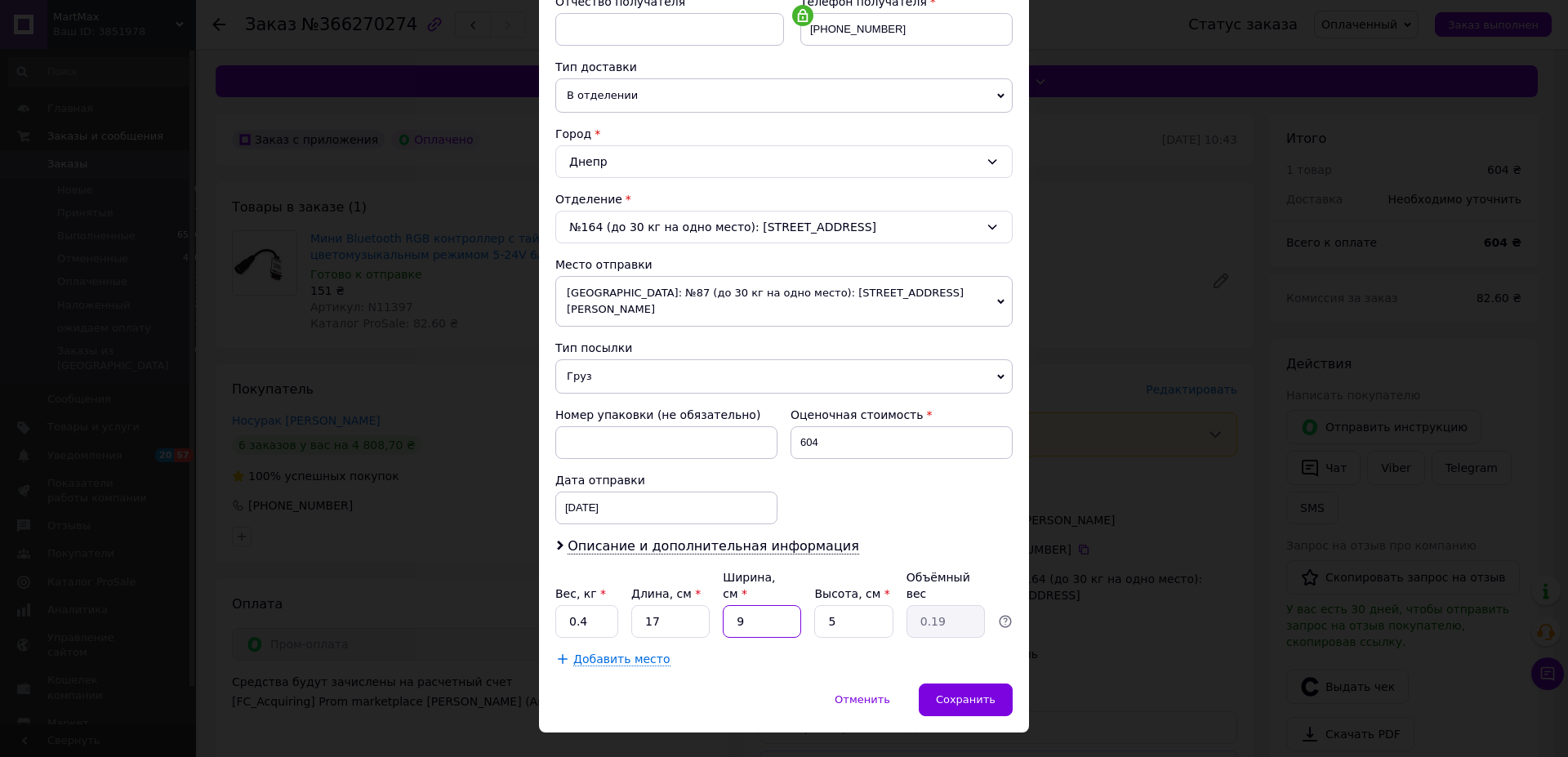
drag, startPoint x: 746, startPoint y: 585, endPoint x: 725, endPoint y: 592, distance: 22.1
click at [725, 606] on input "9" at bounding box center [761, 622] width 79 height 32
type input "1"
type input "0.1"
type input "10"
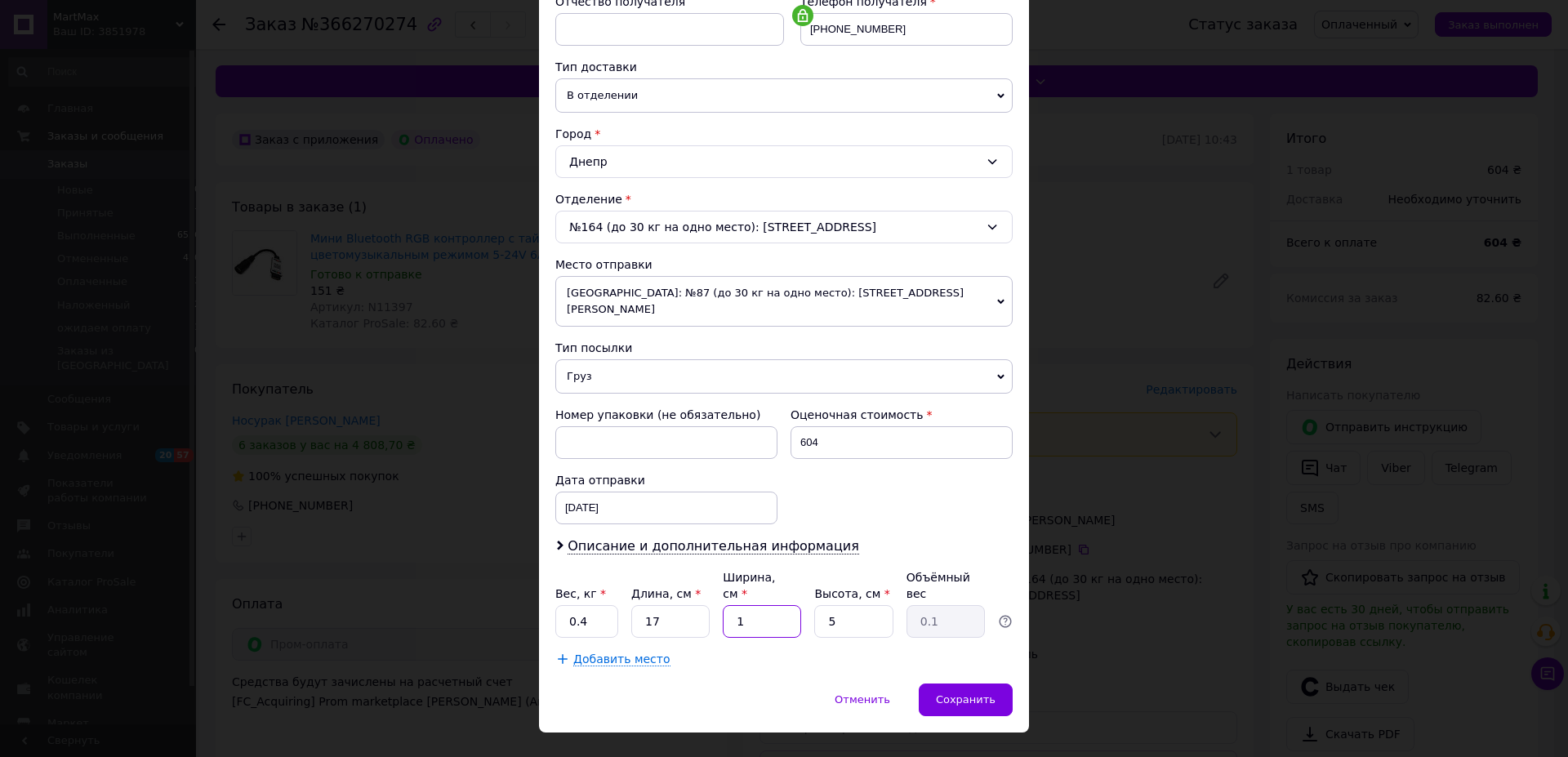
type input "0.21"
type input "10"
click at [955, 684] on div "Сохранить" at bounding box center [965, 699] width 94 height 32
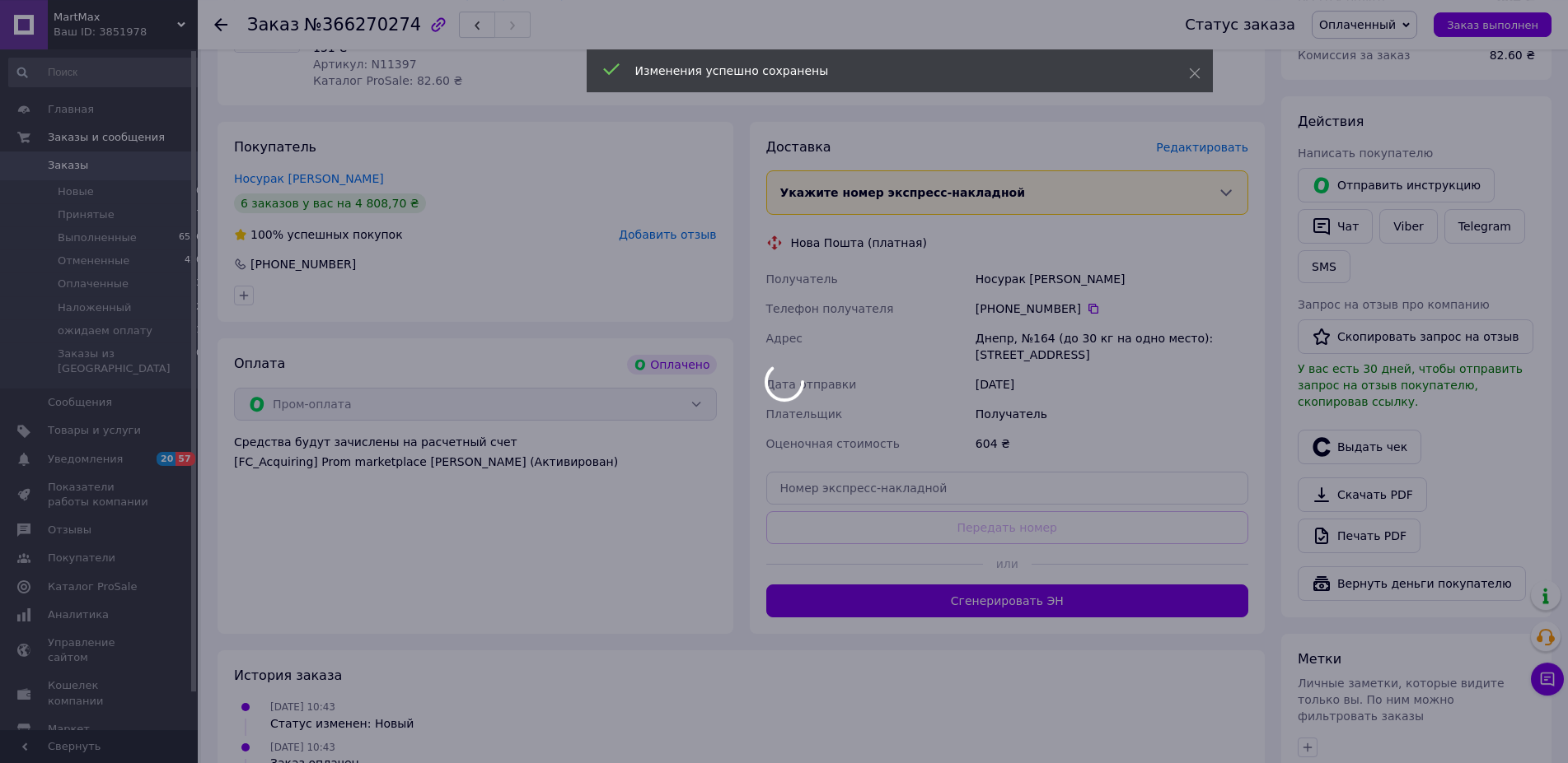
scroll to position [252, 0]
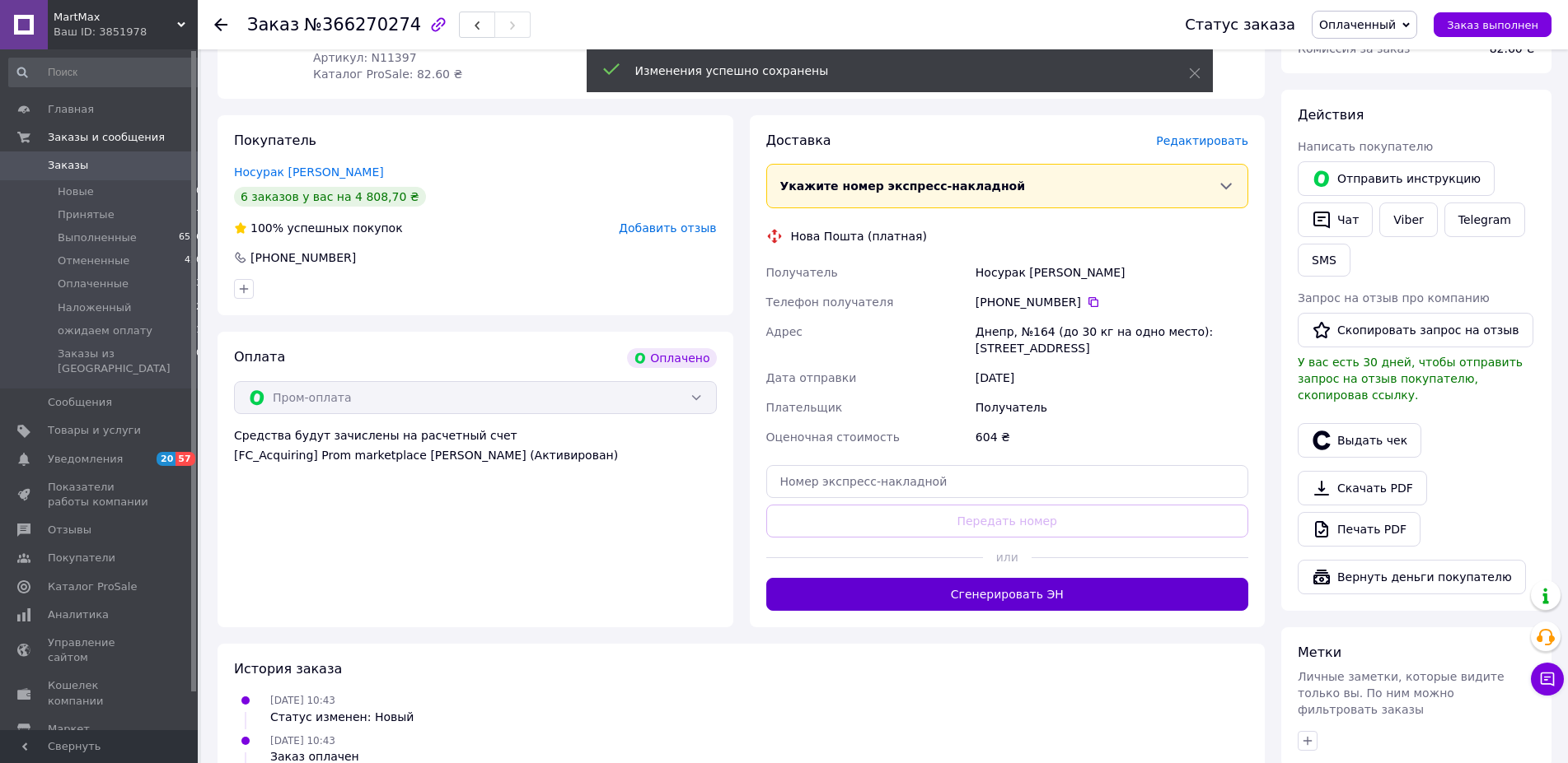
click at [1009, 597] on button "Сгенерировать ЭН" at bounding box center [1008, 594] width 483 height 33
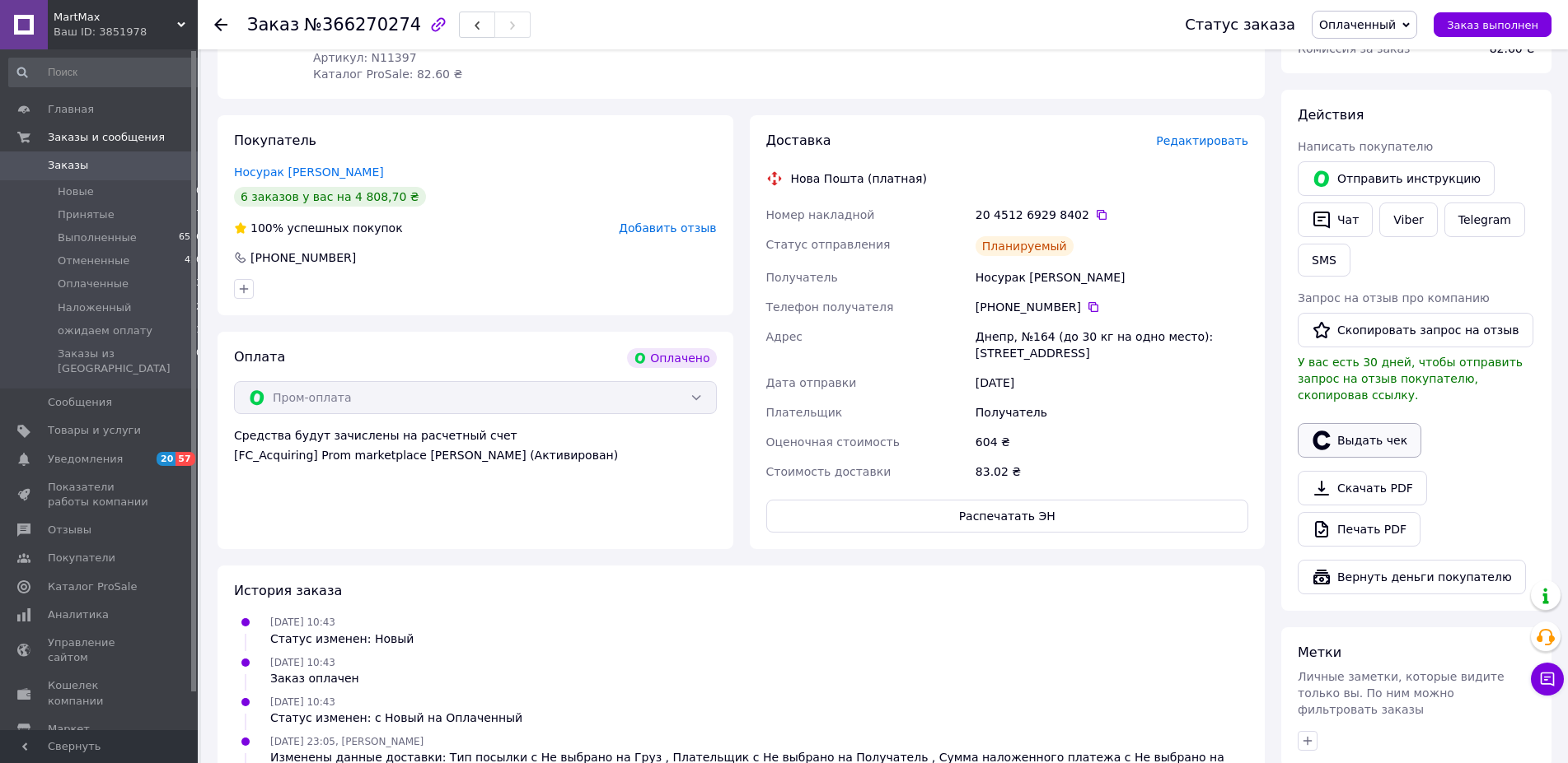
click at [1368, 424] on button "Выдать чек" at bounding box center [1359, 440] width 123 height 35
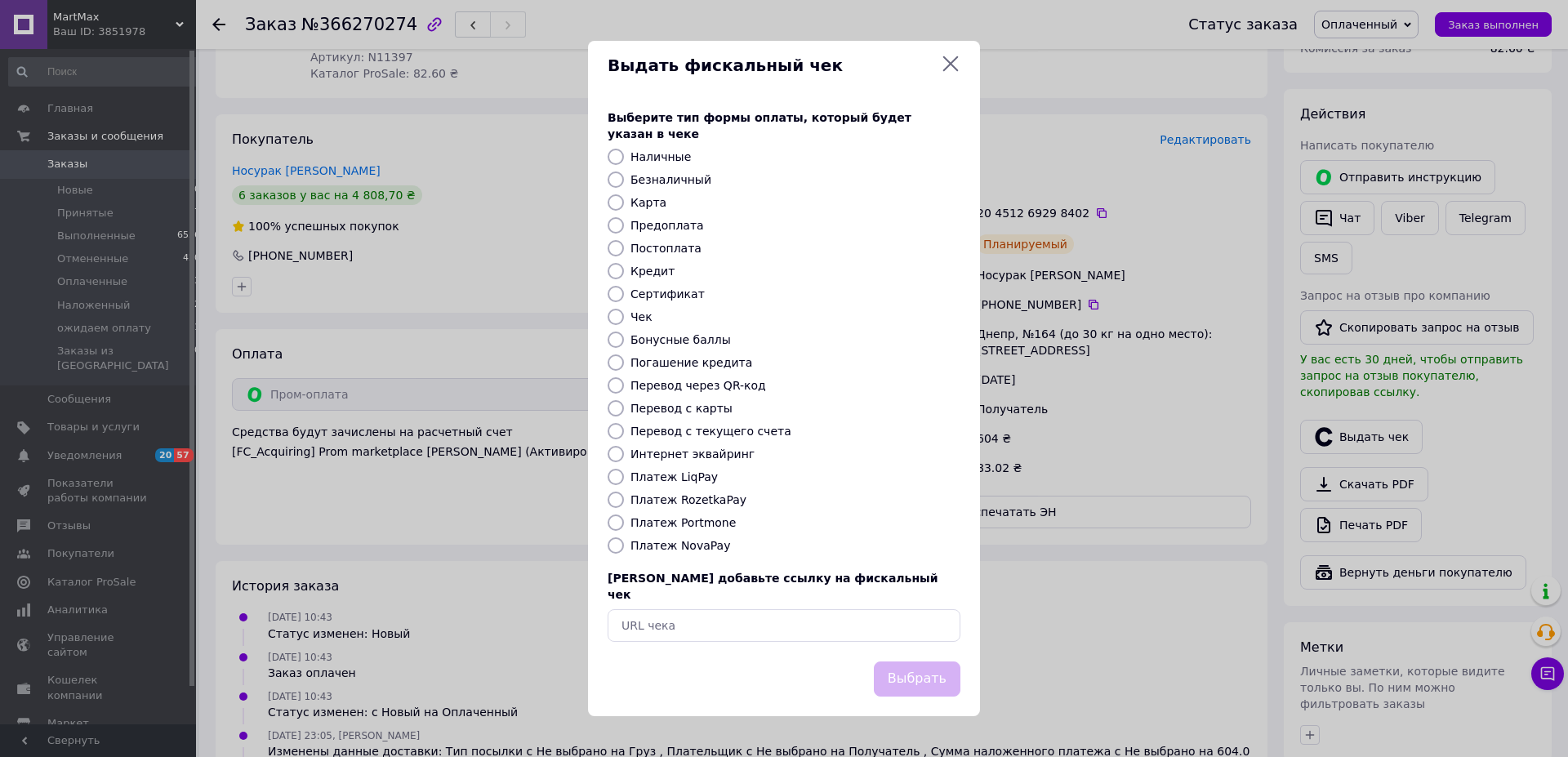
click at [638, 204] on label "Карта" at bounding box center [648, 202] width 36 height 13
click at [624, 204] on input "Карта" at bounding box center [616, 203] width 17 height 17
radio input "true"
click at [922, 661] on button "Выбрать" at bounding box center [916, 679] width 86 height 35
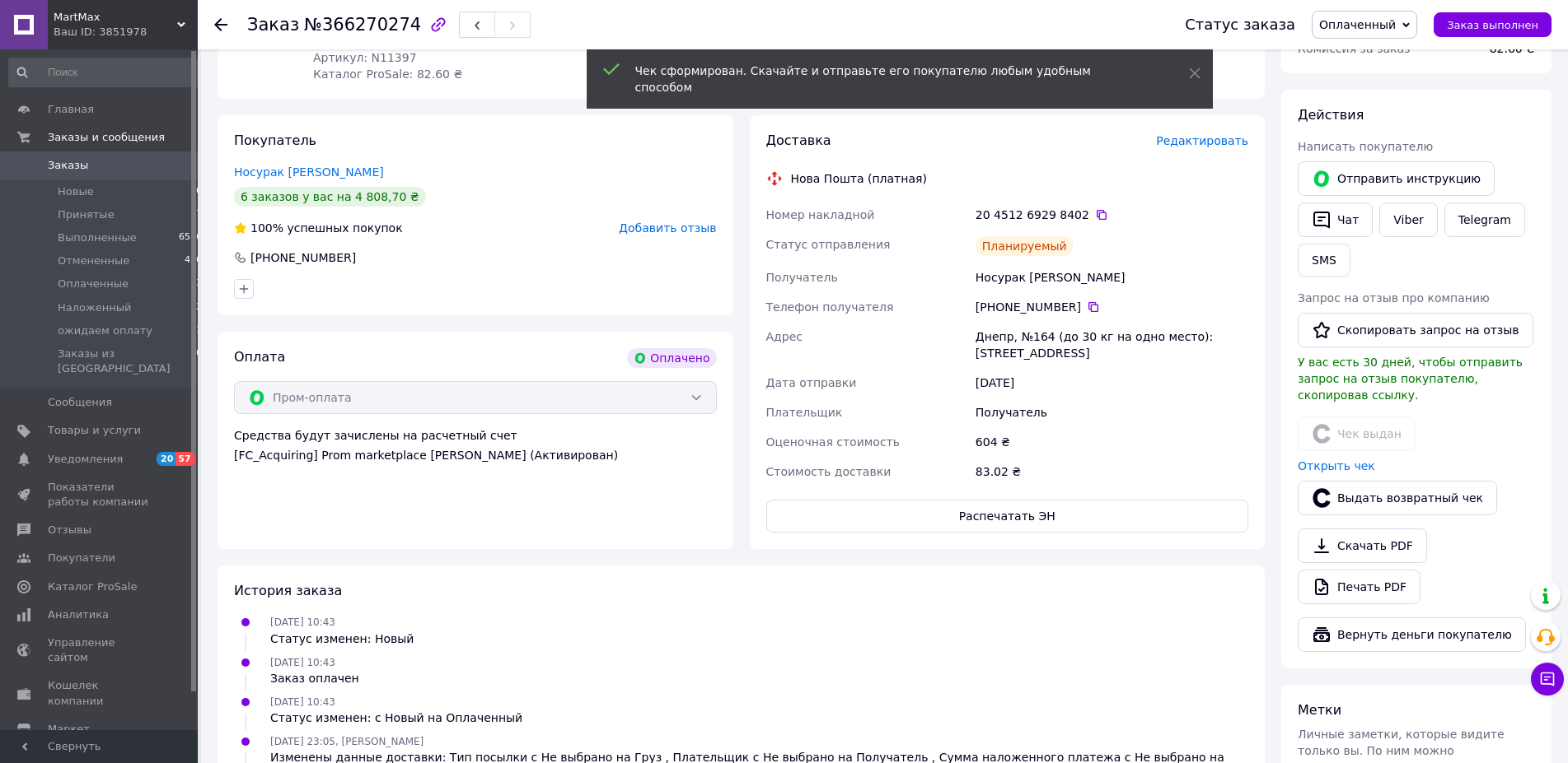
click at [1379, 18] on span "Оплаченный" at bounding box center [1357, 24] width 77 height 13
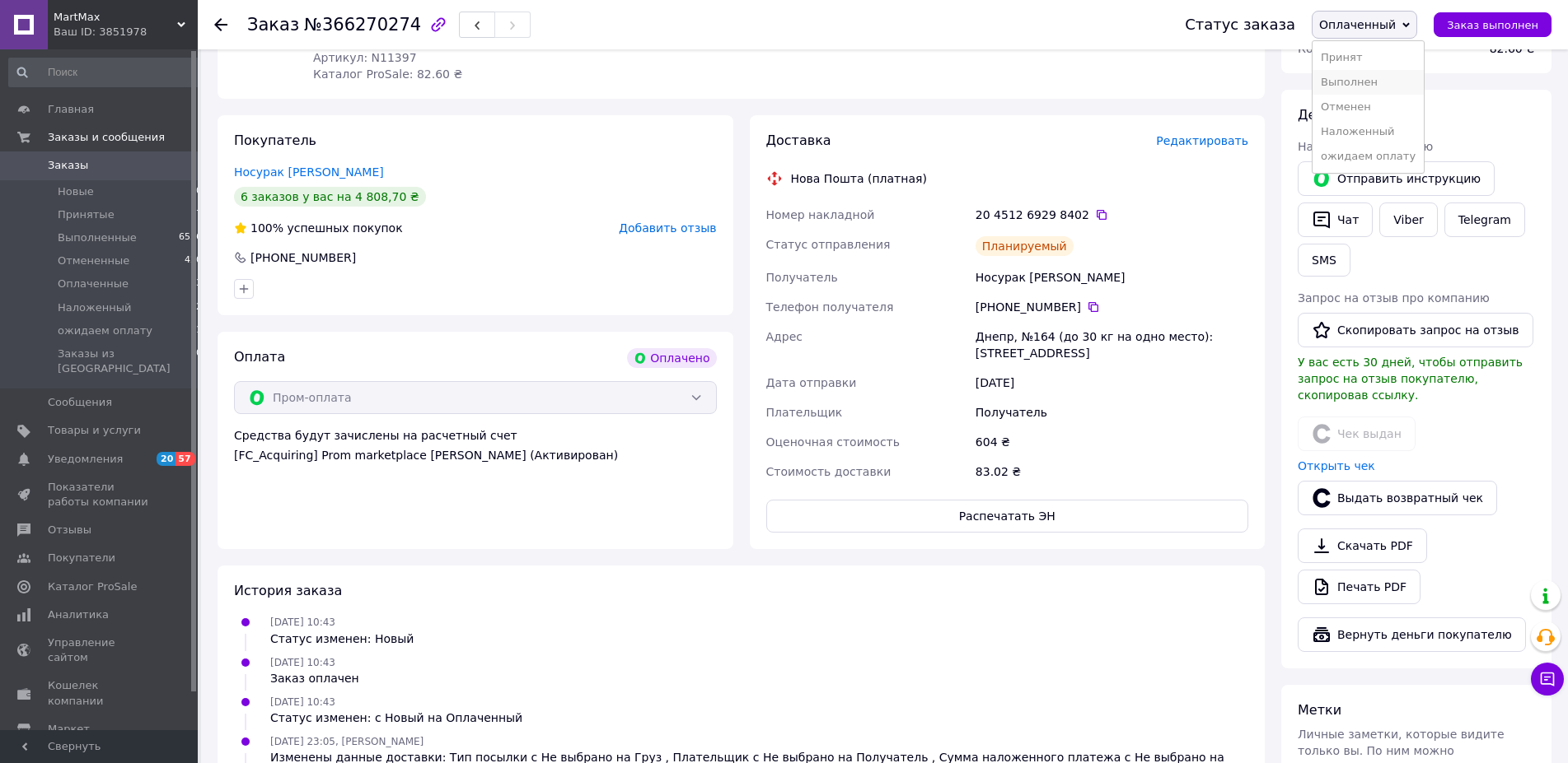
click at [1362, 83] on li "Выполнен" at bounding box center [1368, 82] width 111 height 24
click at [72, 166] on span "Заказы" at bounding box center [67, 166] width 40 height 15
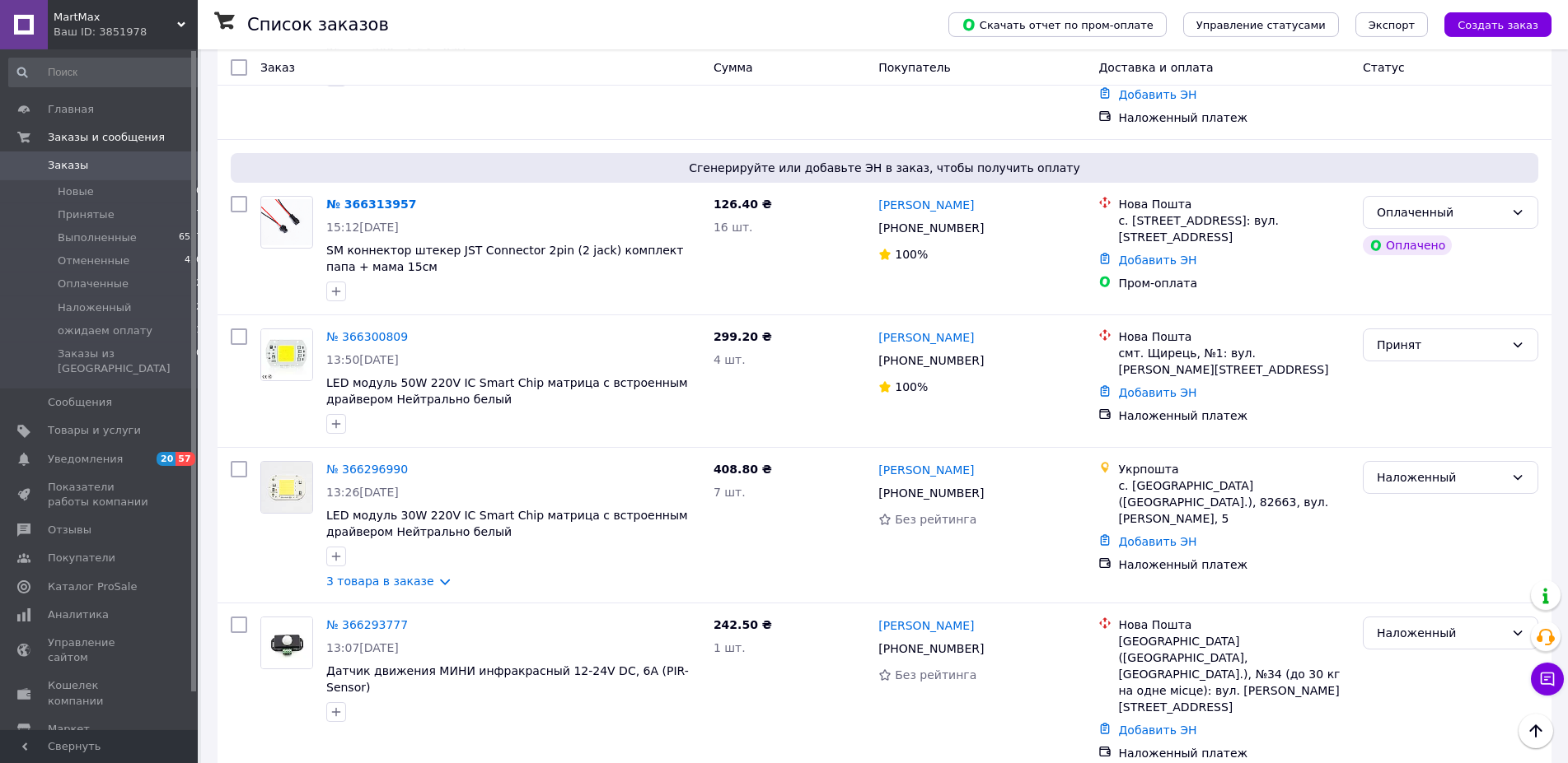
scroll to position [756, 0]
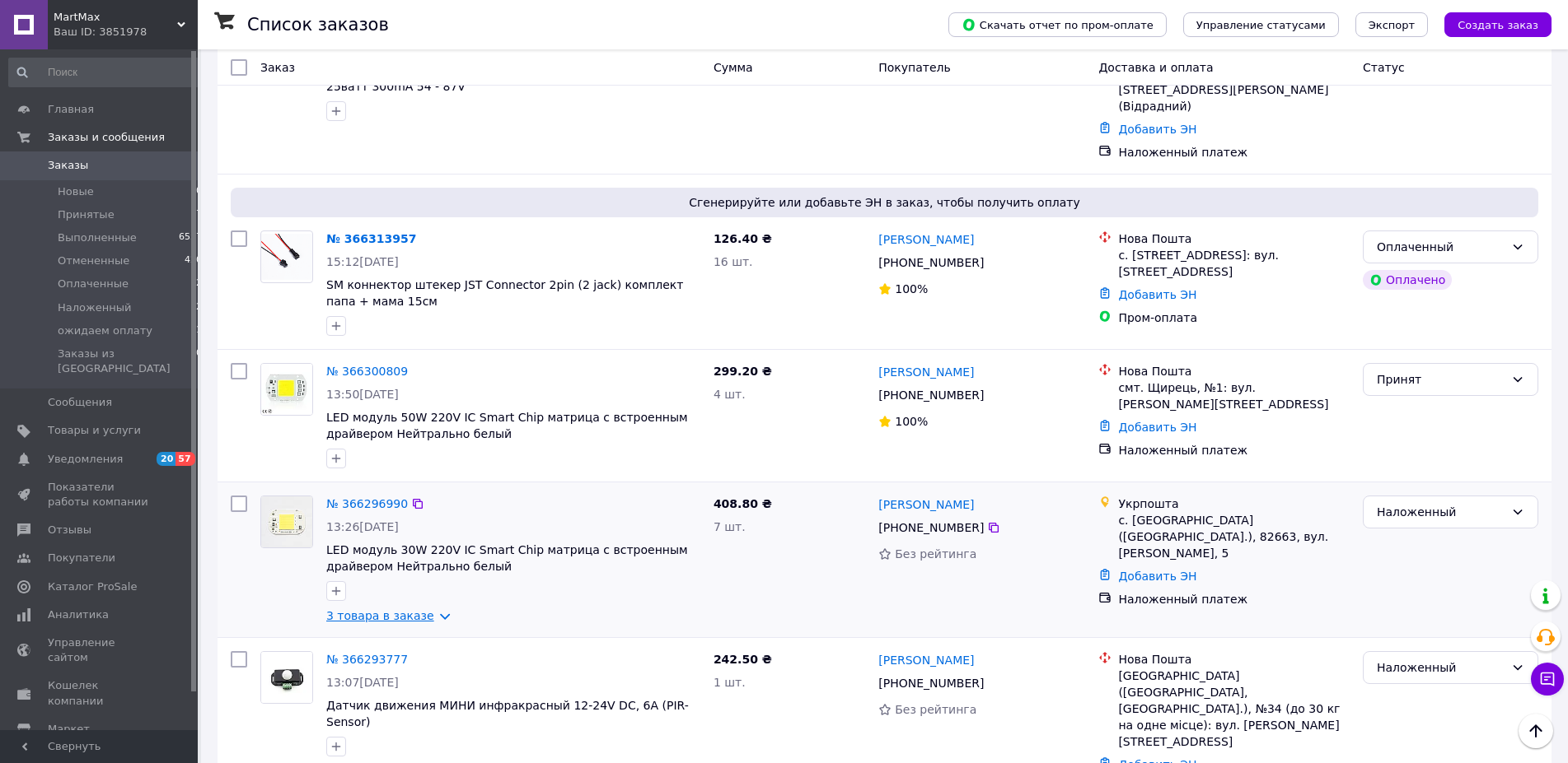
click at [429, 610] on link "3 товара в заказе" at bounding box center [380, 616] width 108 height 13
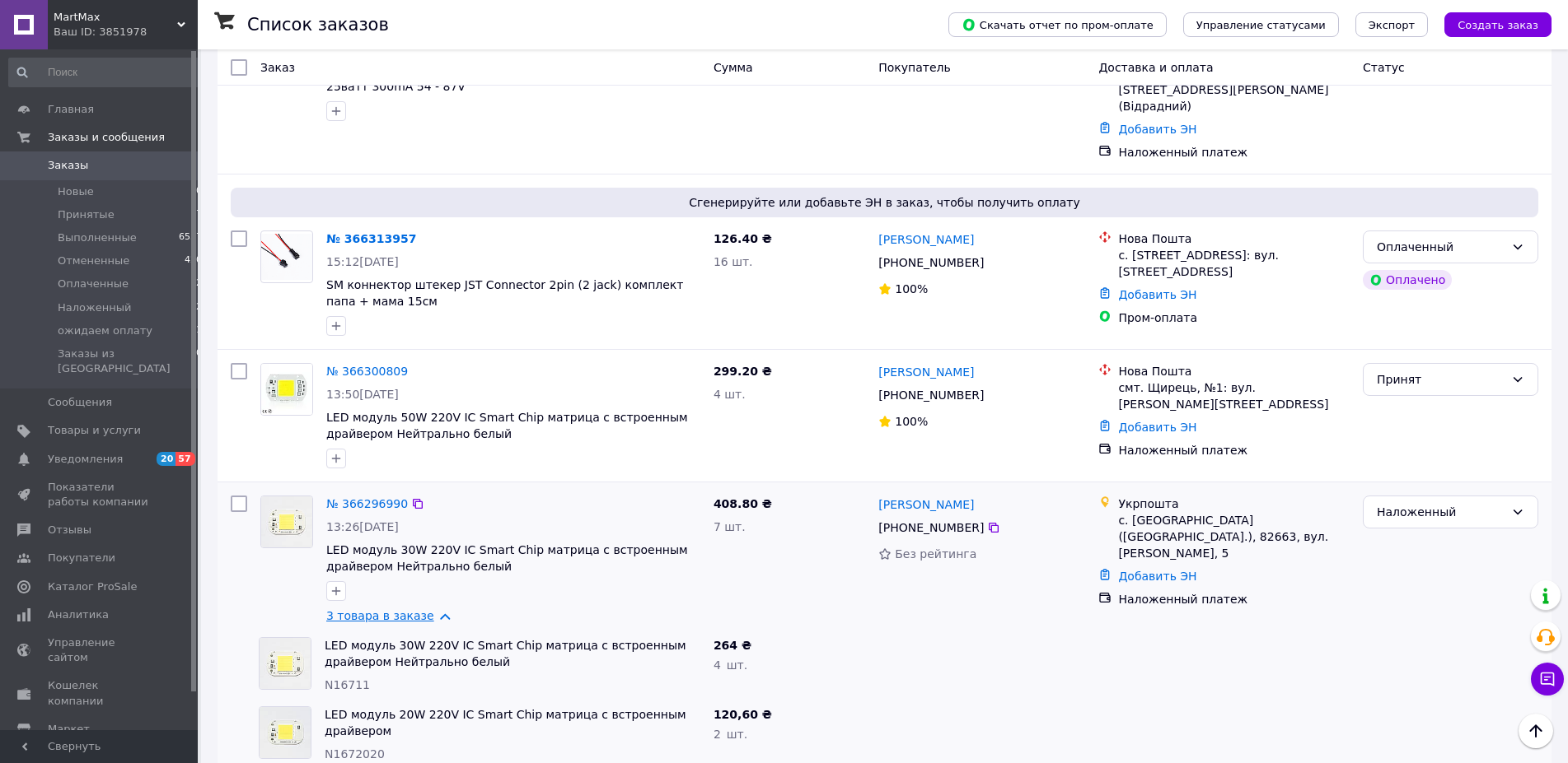
click at [429, 610] on link "3 товара в заказе" at bounding box center [380, 616] width 108 height 13
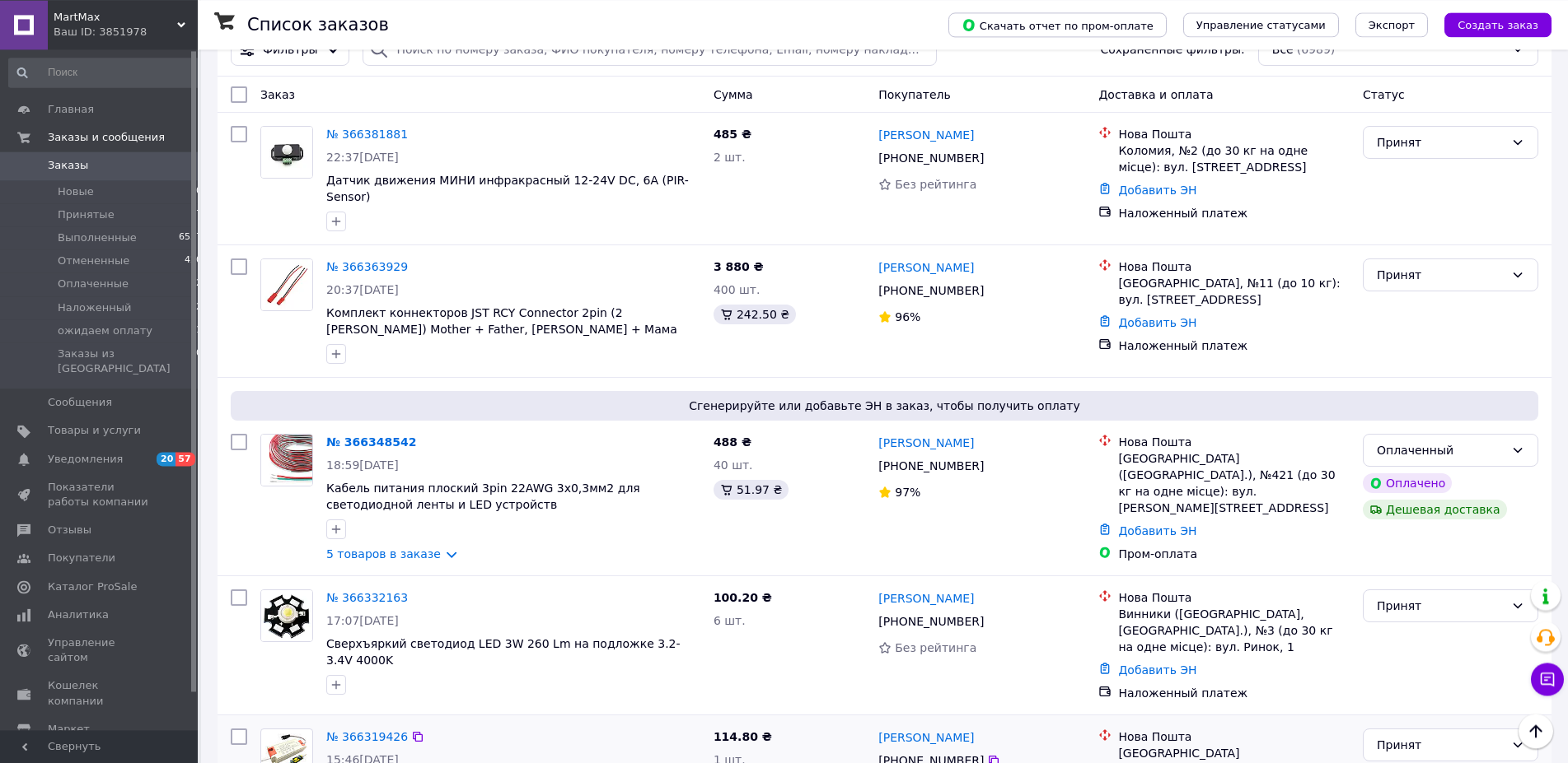
scroll to position [0, 0]
